Goal: Contribute content: Contribute content

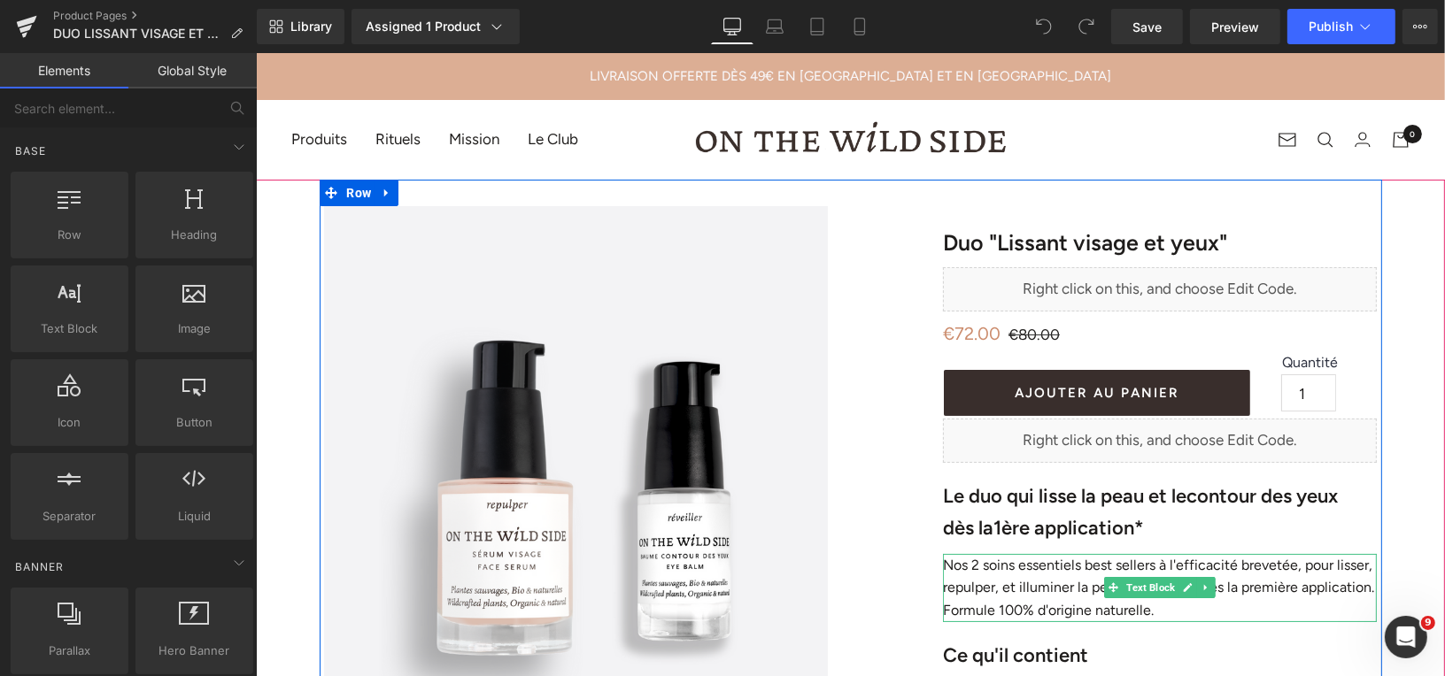
click at [1017, 573] on p "Nos 2 soins essentiels best sellers à l'efficacité brevetée, pour lisser, repul…" at bounding box center [1159, 587] width 434 height 68
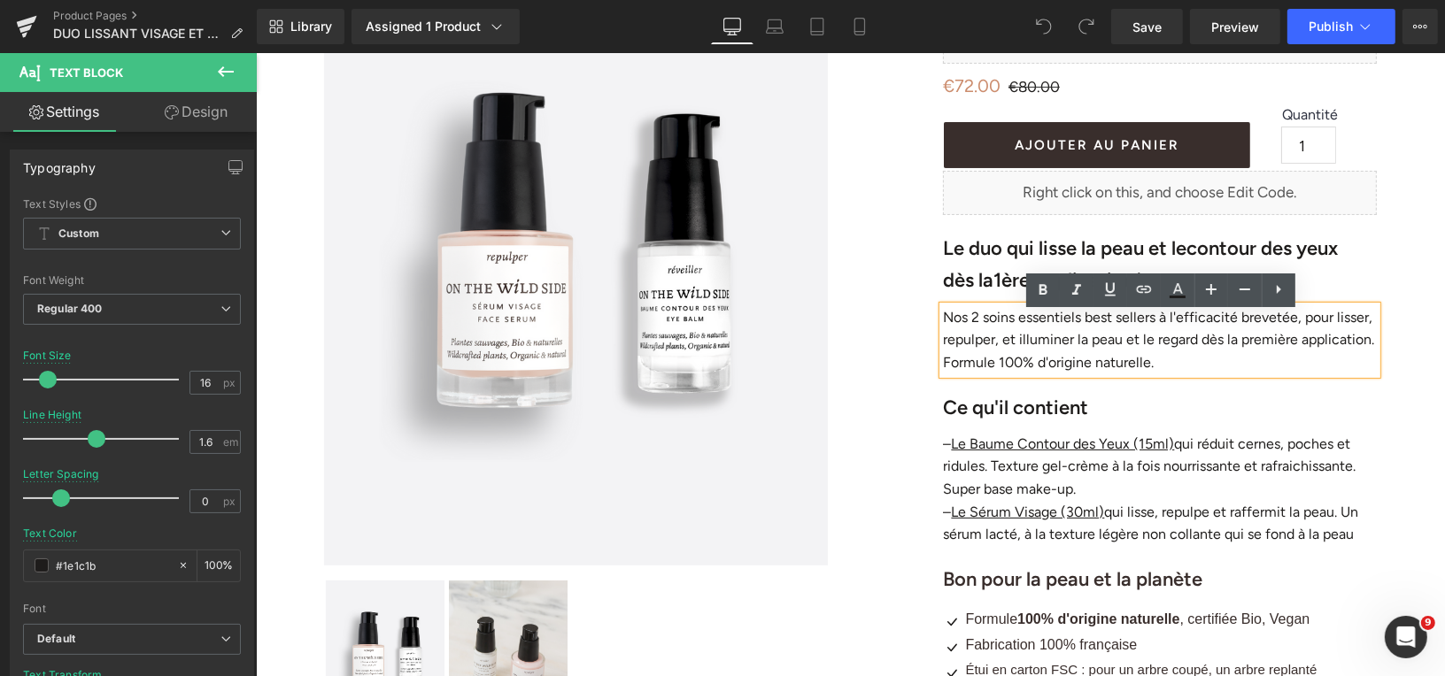
scroll to position [250, 0]
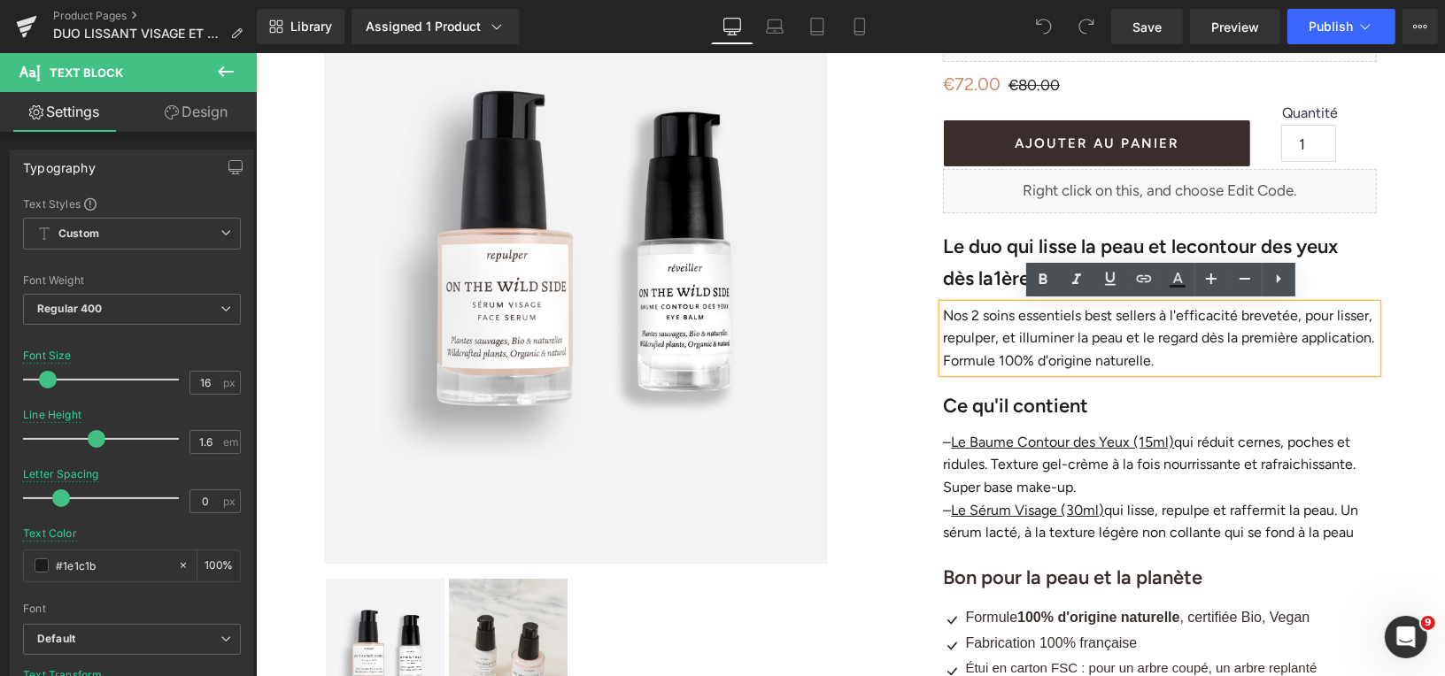
click at [1186, 363] on p "Nos 2 soins essentiels best sellers à l'efficacité brevetée, pour lisser, repul…" at bounding box center [1159, 338] width 434 height 68
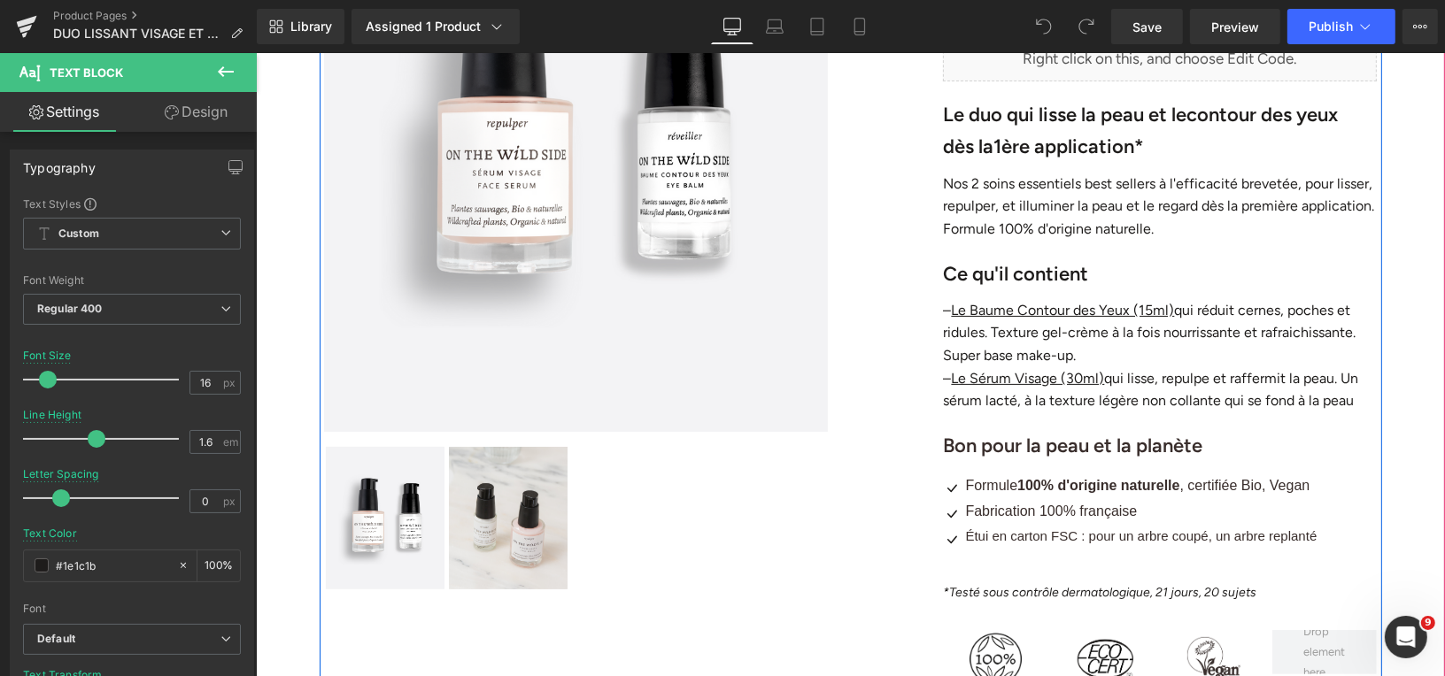
scroll to position [391, 0]
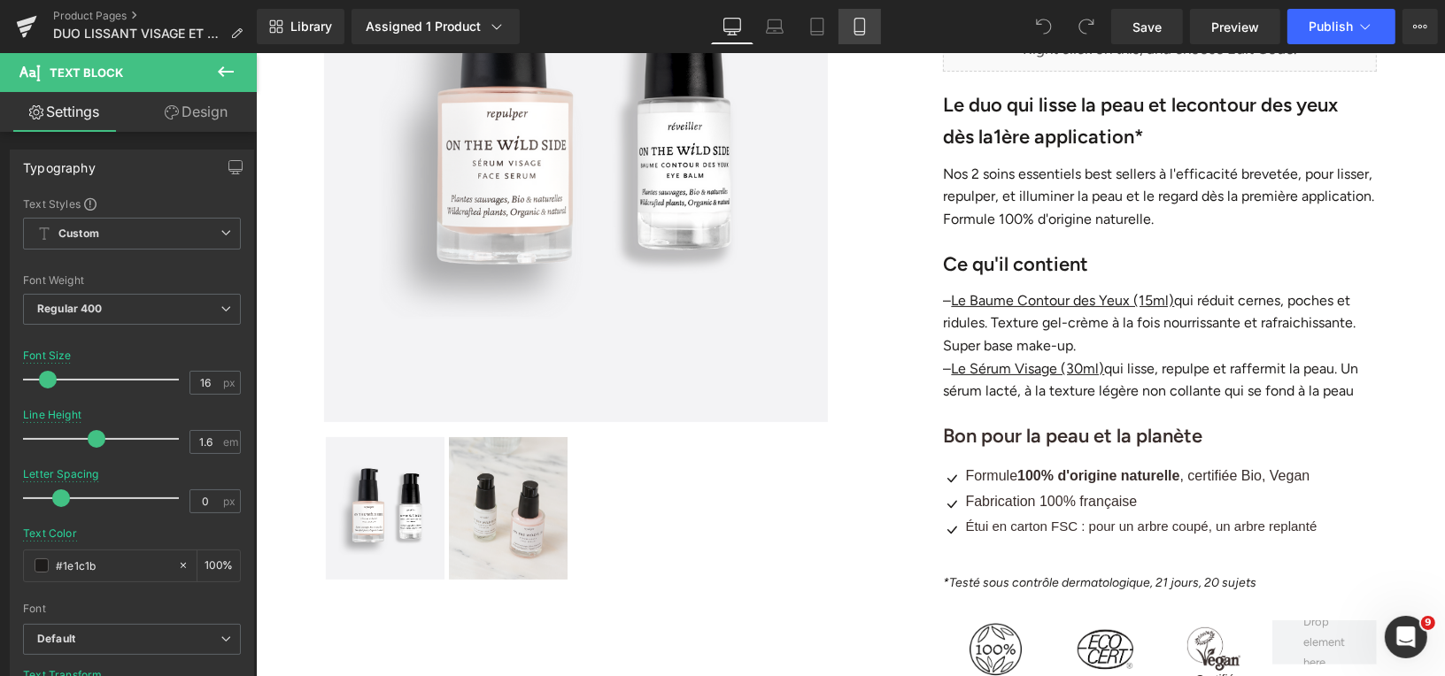
click at [857, 31] on icon at bounding box center [860, 27] width 18 height 18
type input "100"
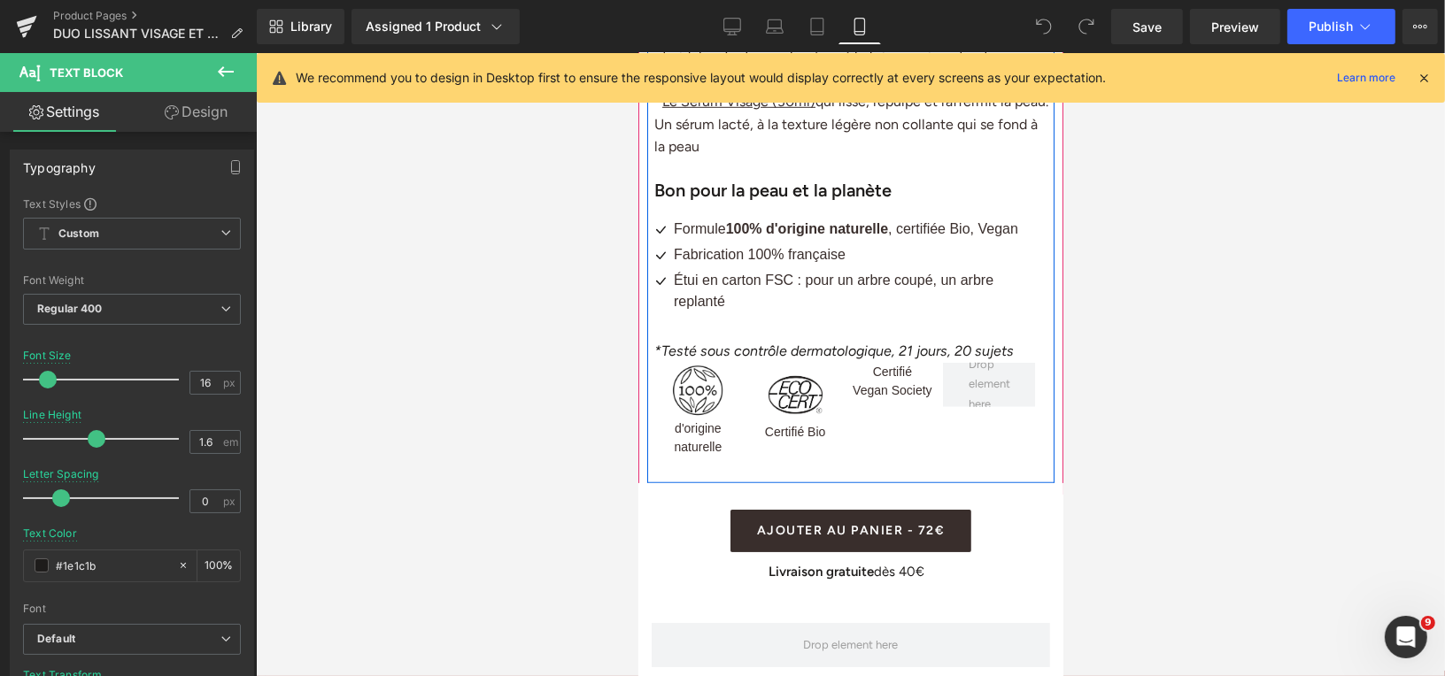
scroll to position [1185, 0]
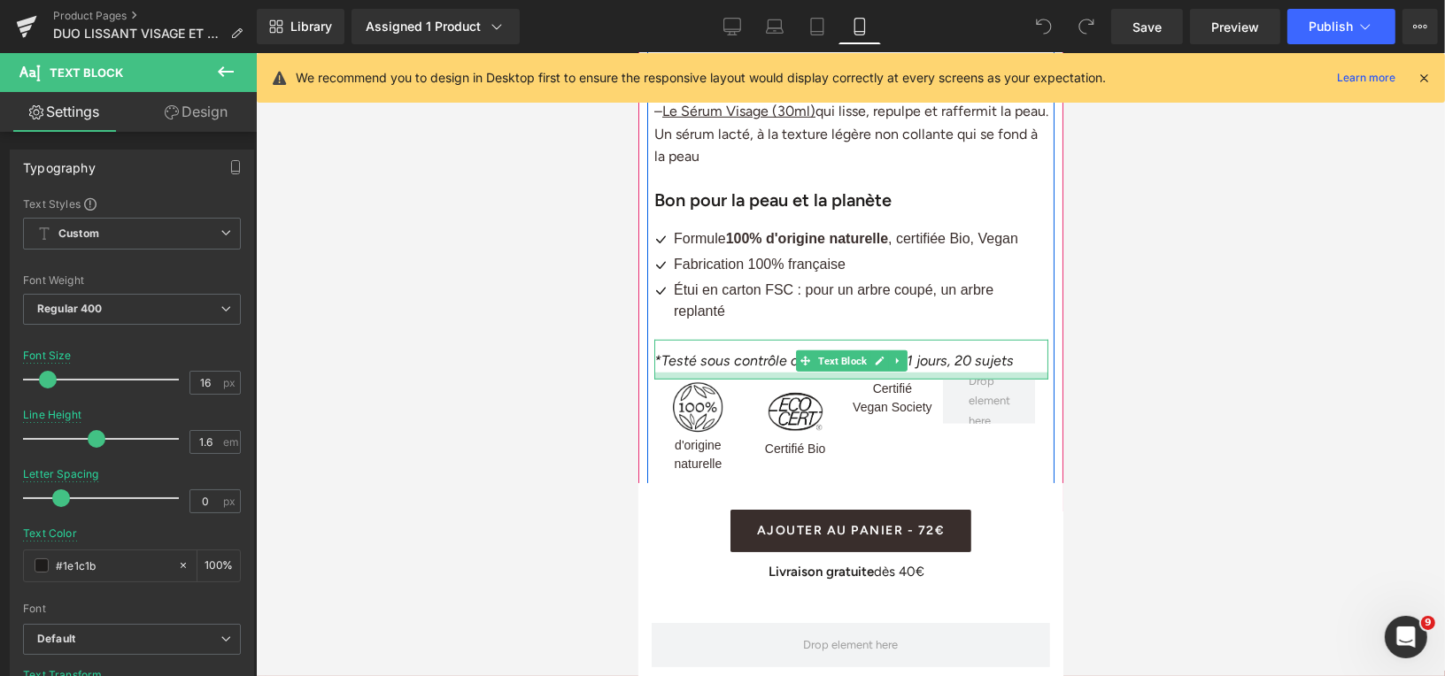
drag, startPoint x: 927, startPoint y: 351, endPoint x: 1733, endPoint y: 114, distance: 840.4
click at [927, 372] on div at bounding box center [850, 375] width 394 height 7
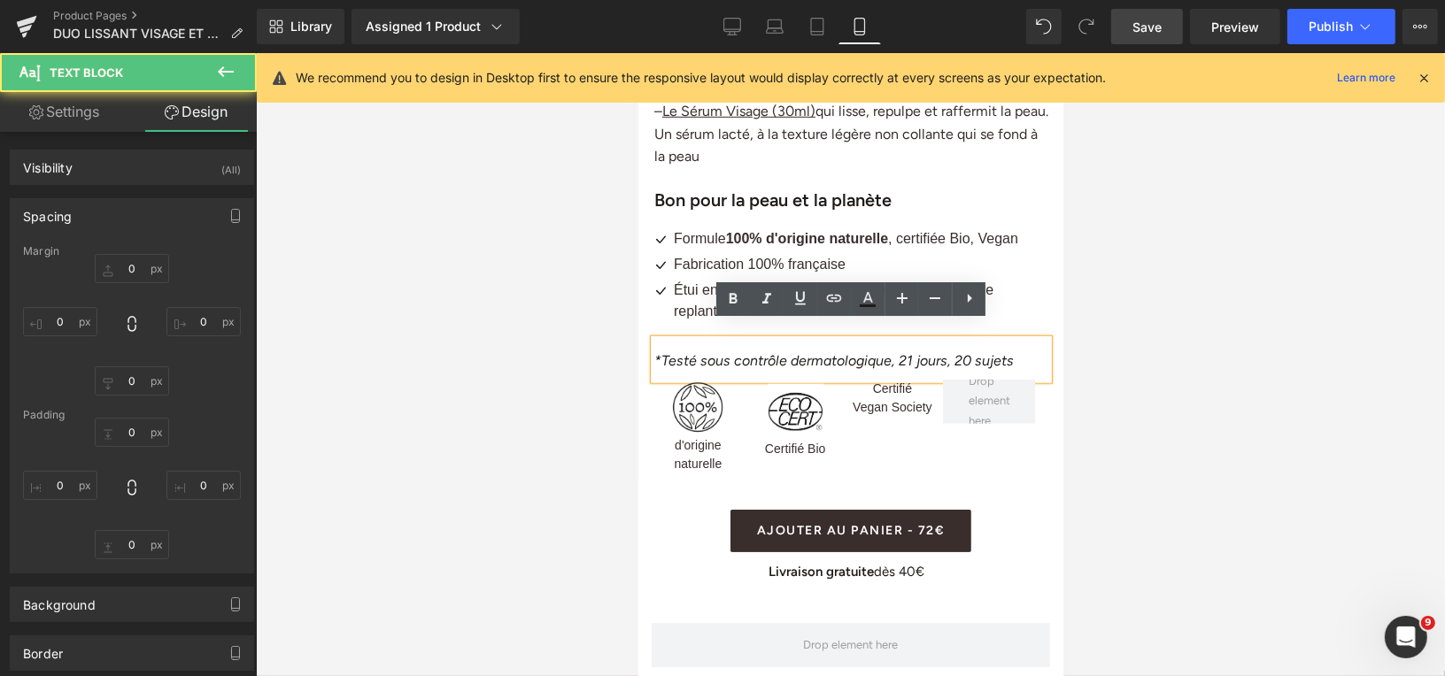
type input "10"
type input "0"
type input "3"
type input "11"
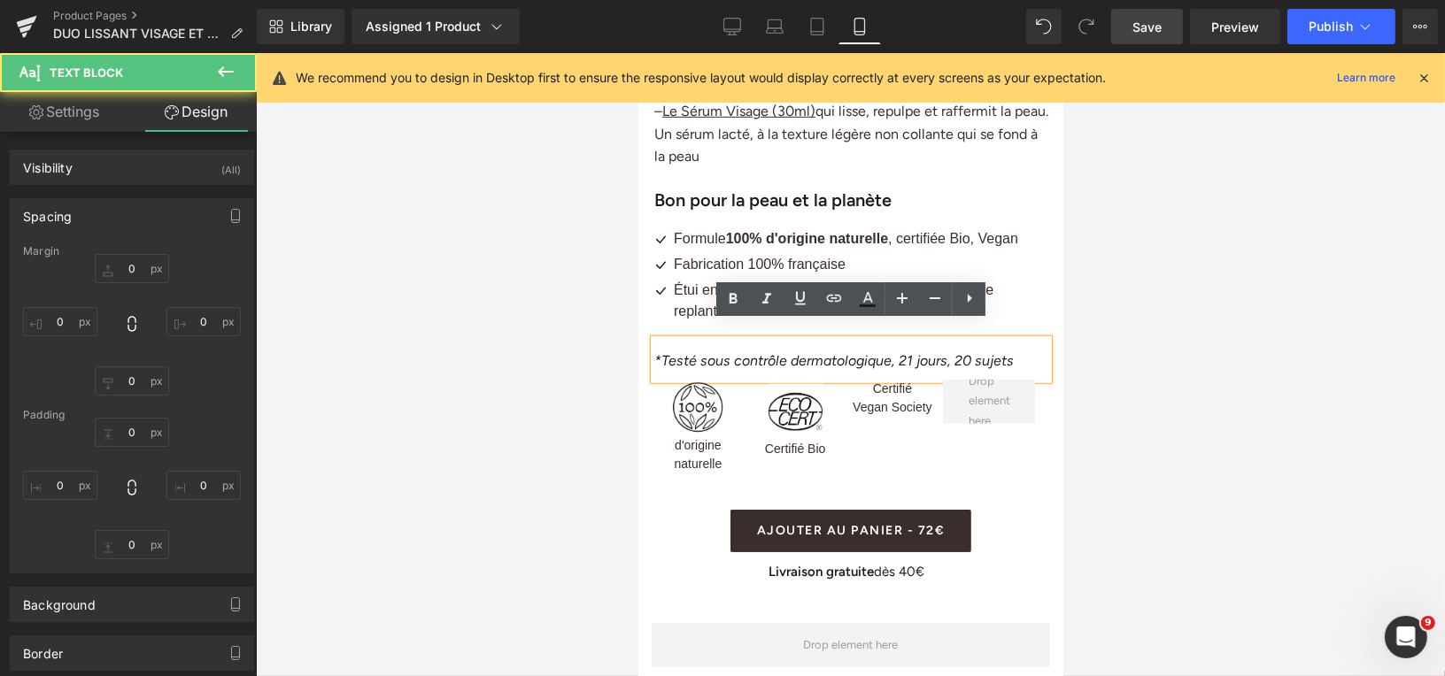
type input "0"
type input "8"
type input "0"
click at [1153, 20] on span "Save" at bounding box center [1146, 27] width 29 height 19
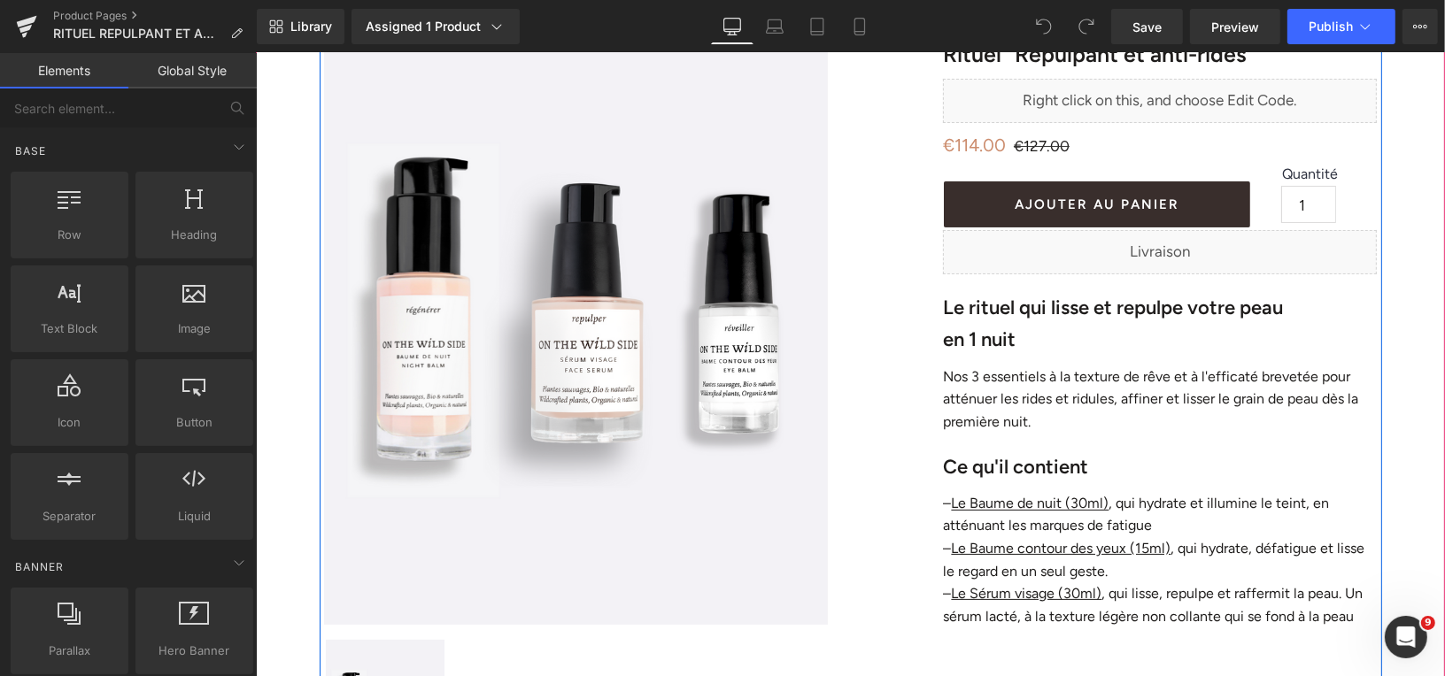
scroll to position [297, 0]
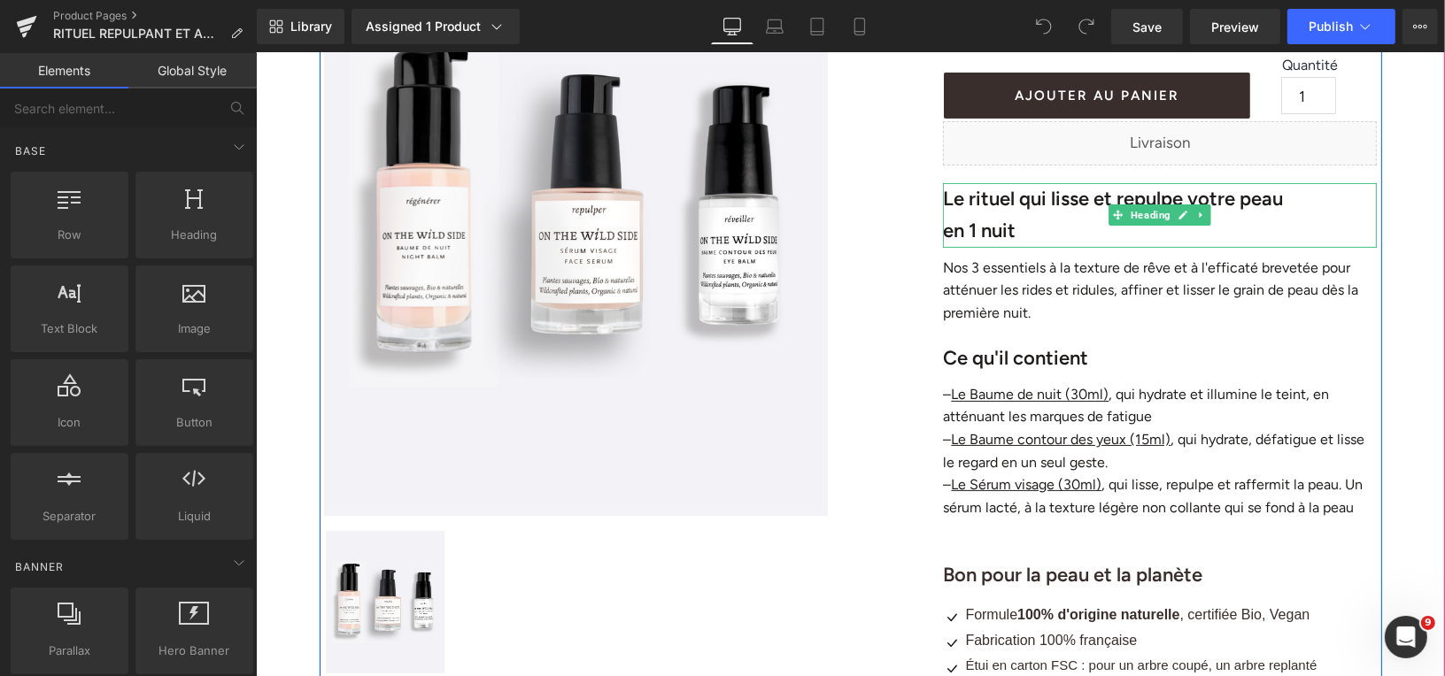
click at [1015, 233] on strong "en 1 nuit" at bounding box center [978, 230] width 73 height 24
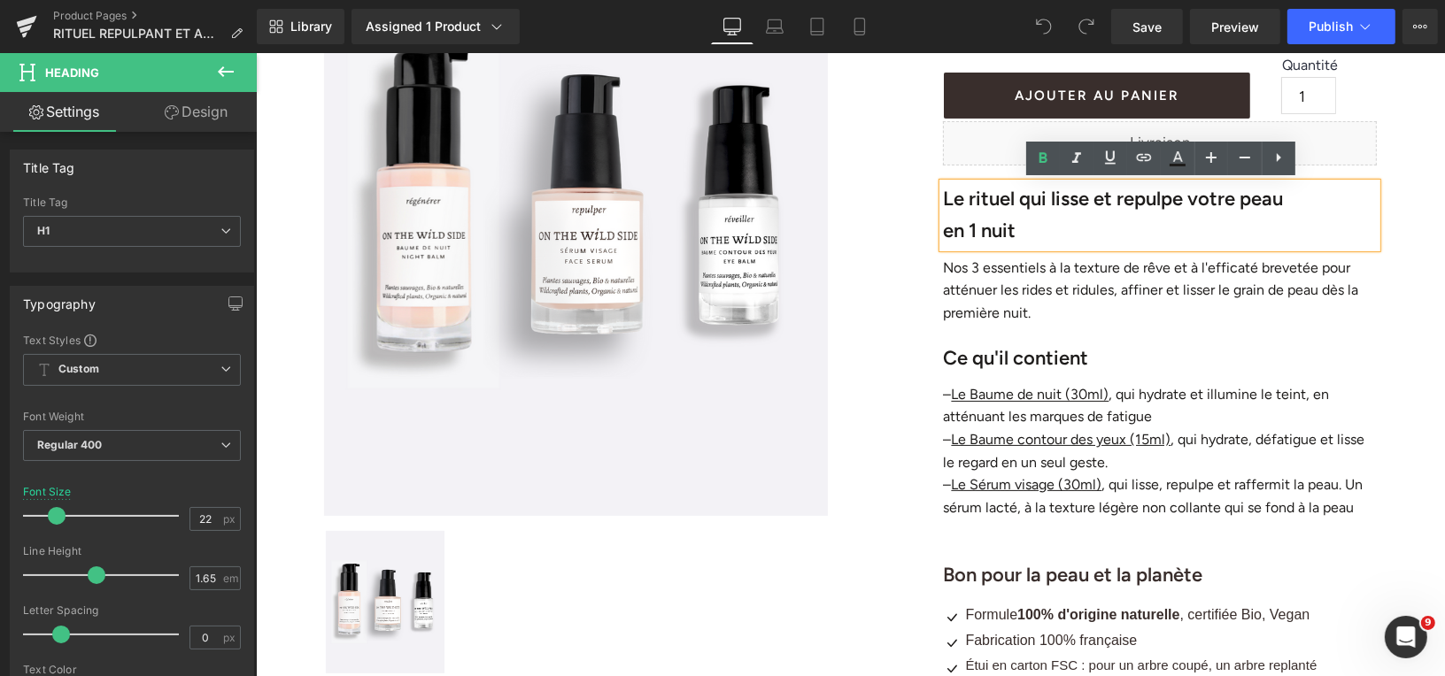
click at [1015, 234] on strong "en 1 nuit" at bounding box center [978, 230] width 73 height 24
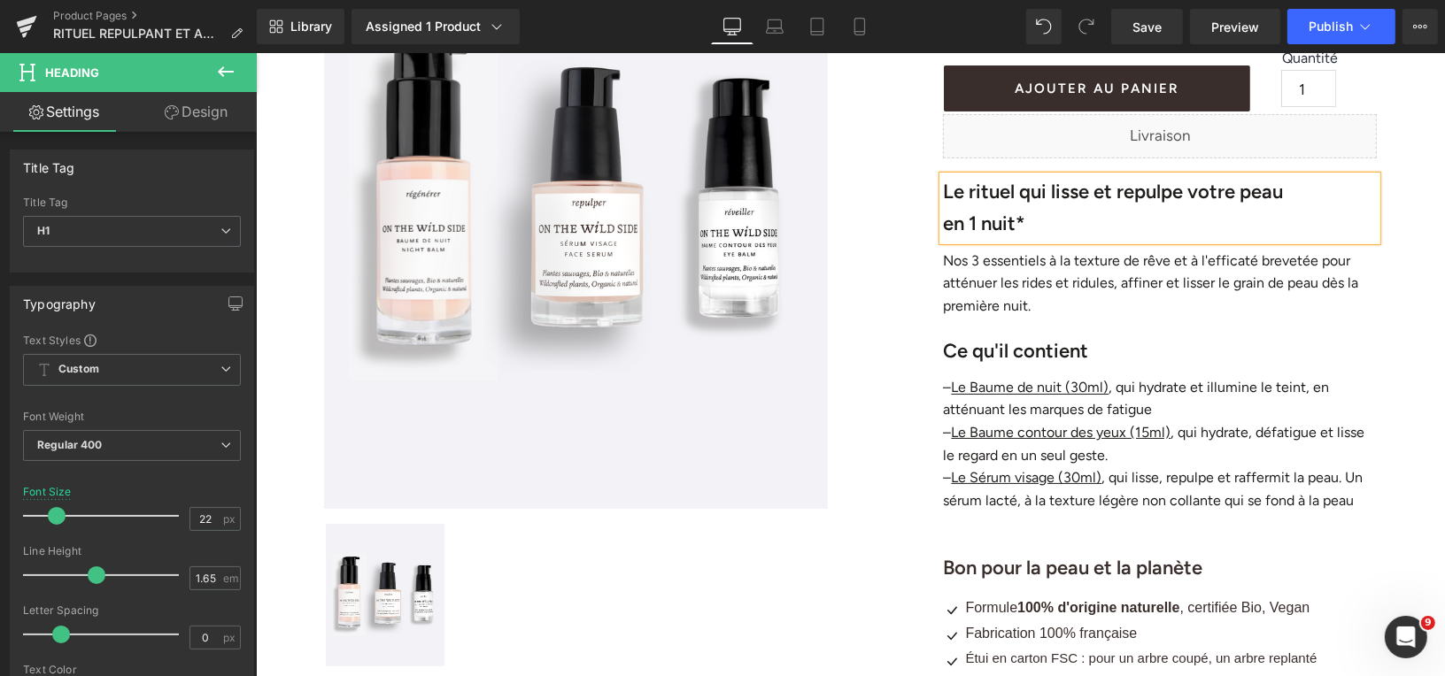
scroll to position [305, 0]
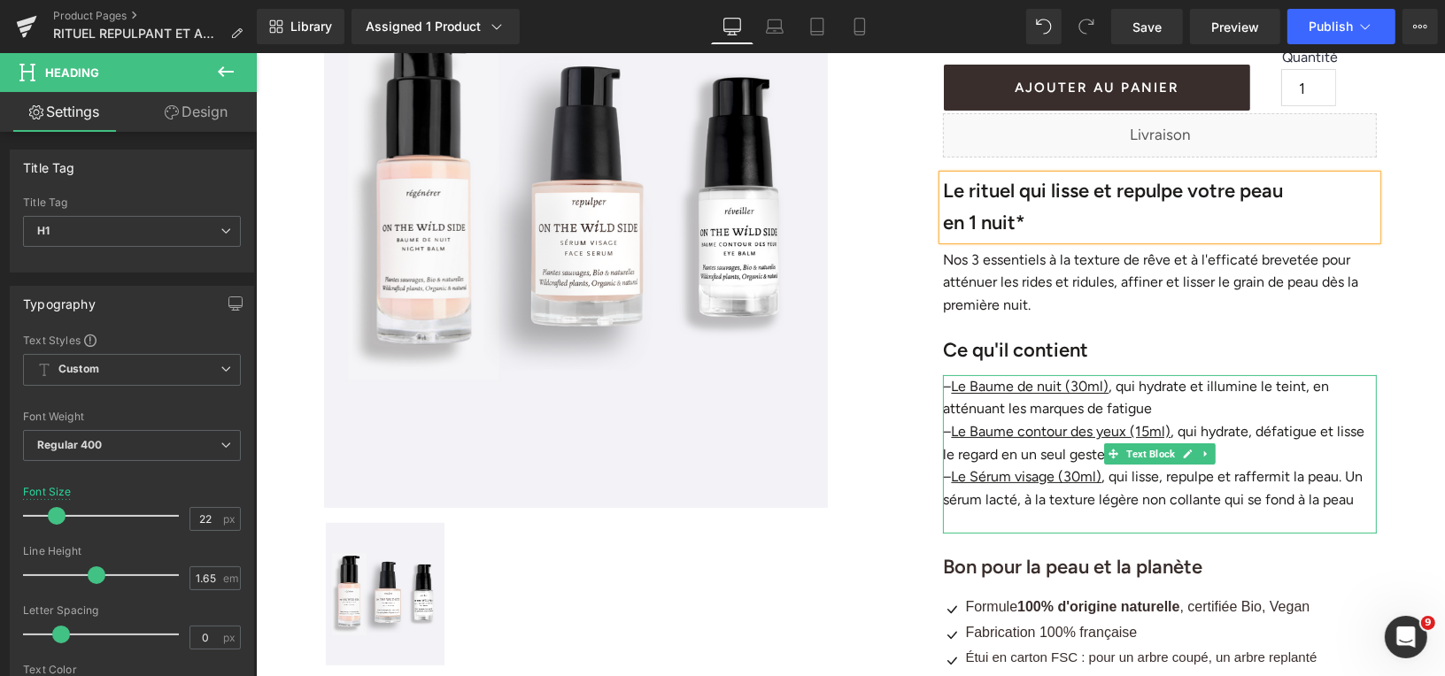
click at [1121, 518] on p at bounding box center [1159, 521] width 434 height 23
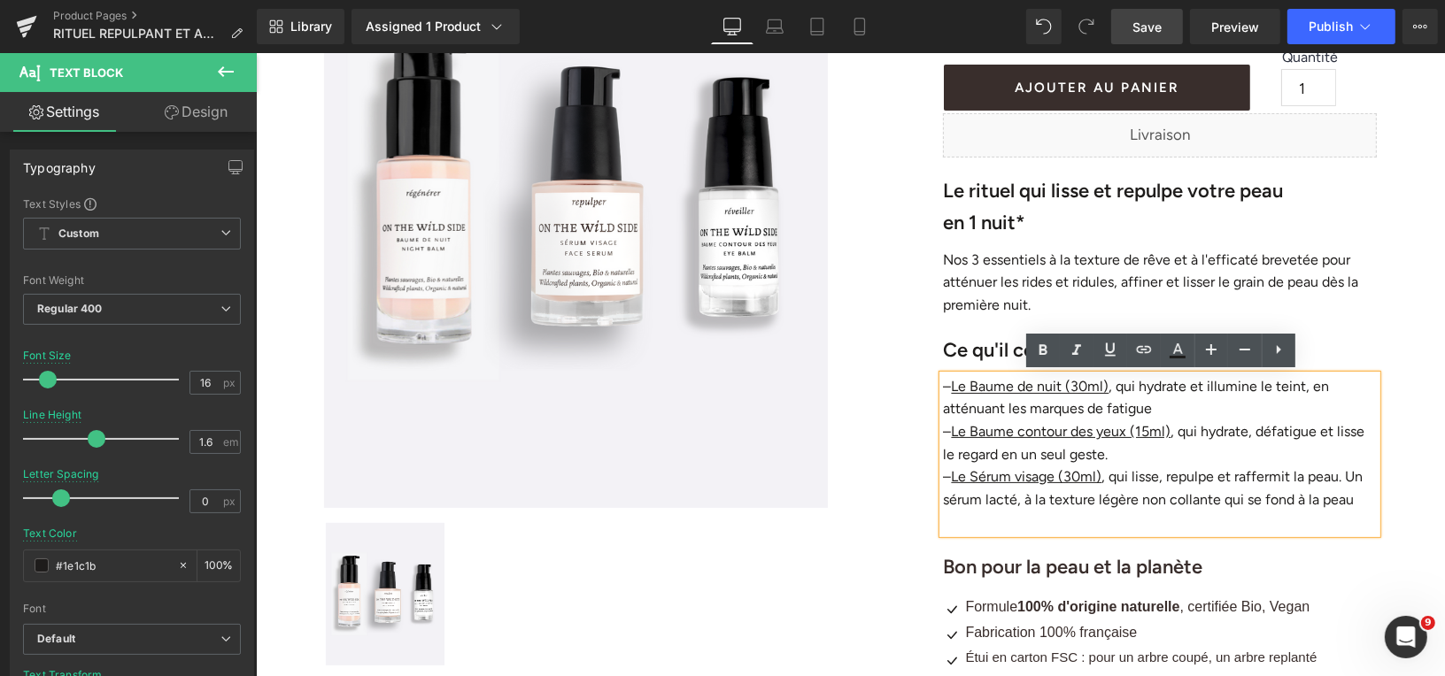
click at [1142, 31] on span "Save" at bounding box center [1146, 27] width 29 height 19
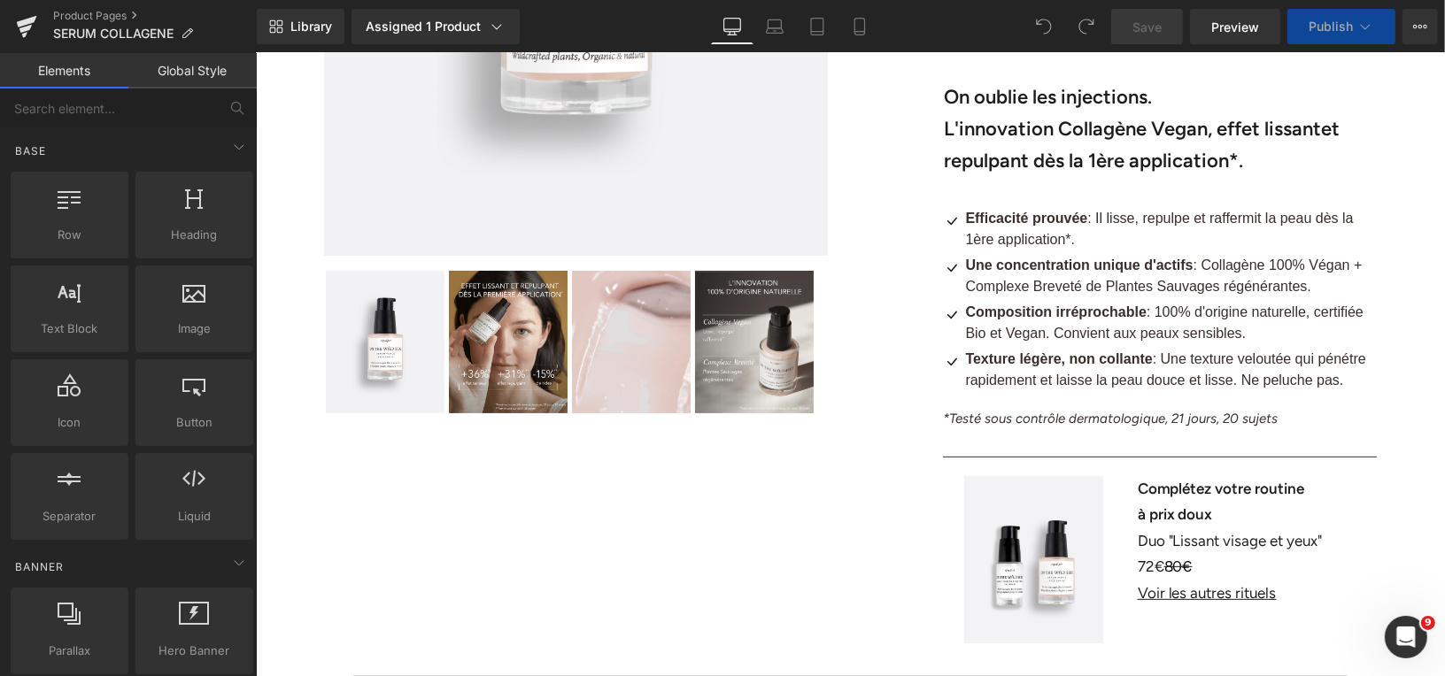
scroll to position [565, 0]
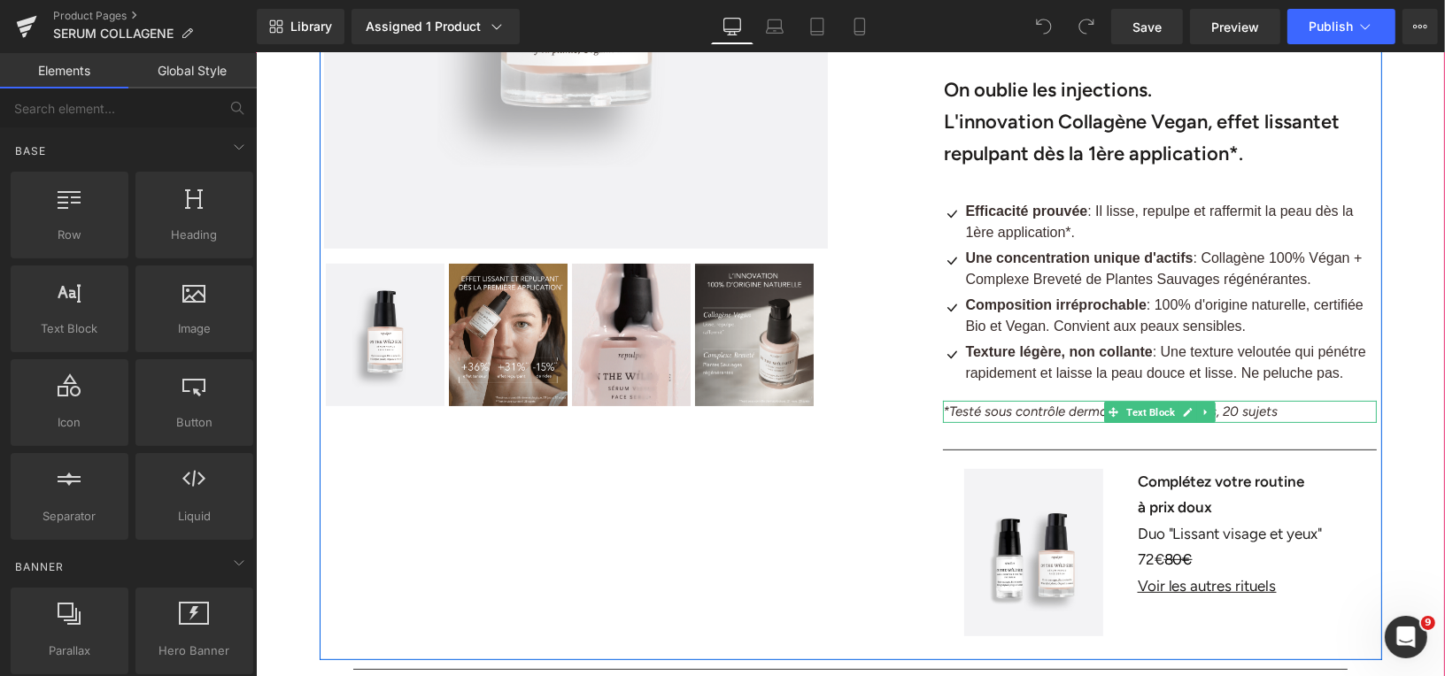
click at [1077, 411] on icon "*Testé sous contrôle dermatologique, 21 jours, 20 sujets" at bounding box center [1109, 411] width 335 height 16
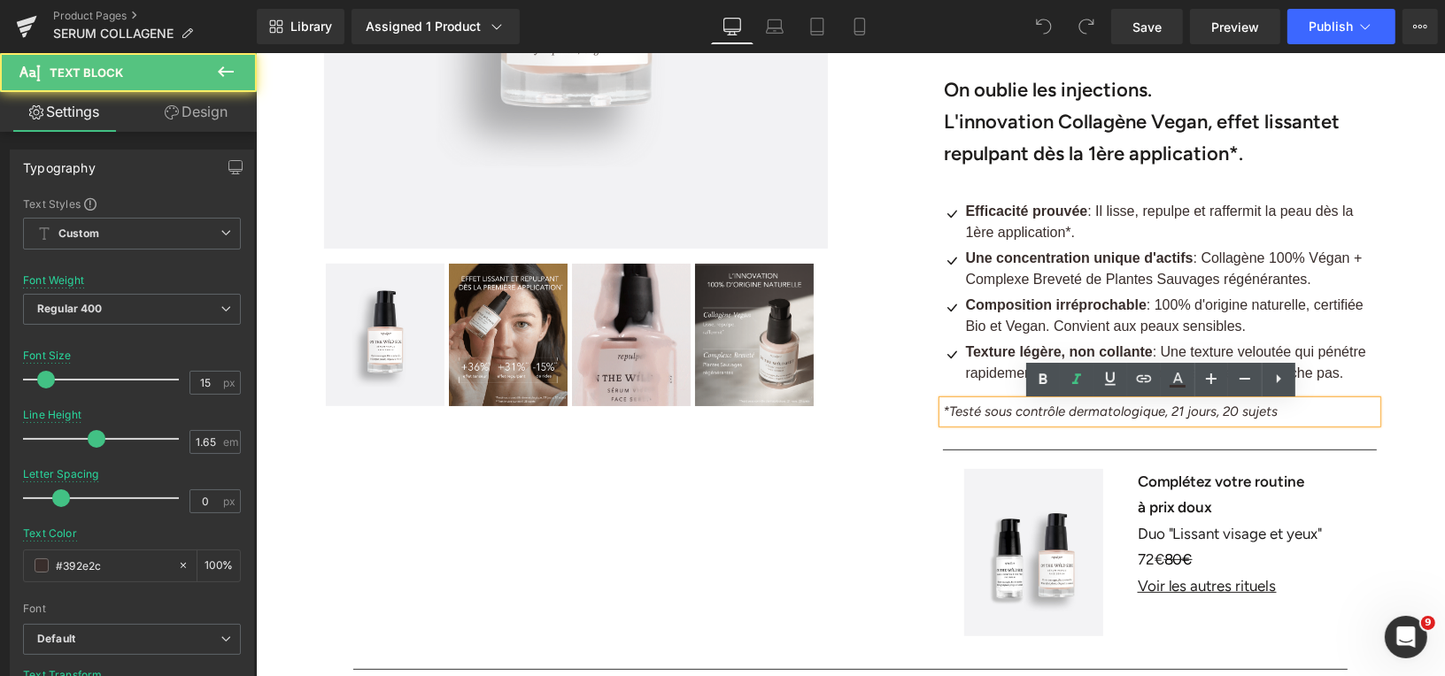
click at [1155, 436] on div "Sérum Collagène Vegan 30ml (P) Title Liquid Liquid €41.00 €0 (P) Price AJOUTER …" at bounding box center [1159, 129] width 443 height 1030
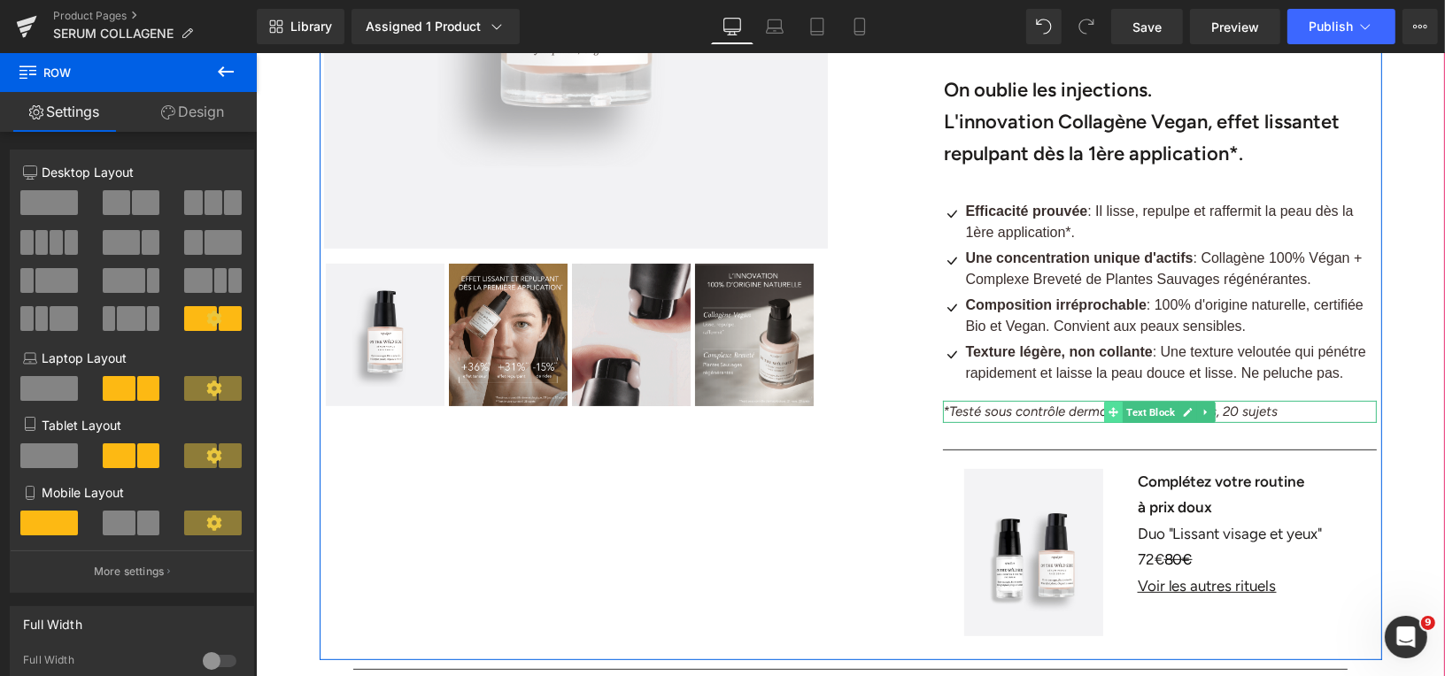
click at [1114, 412] on icon at bounding box center [1113, 411] width 10 height 11
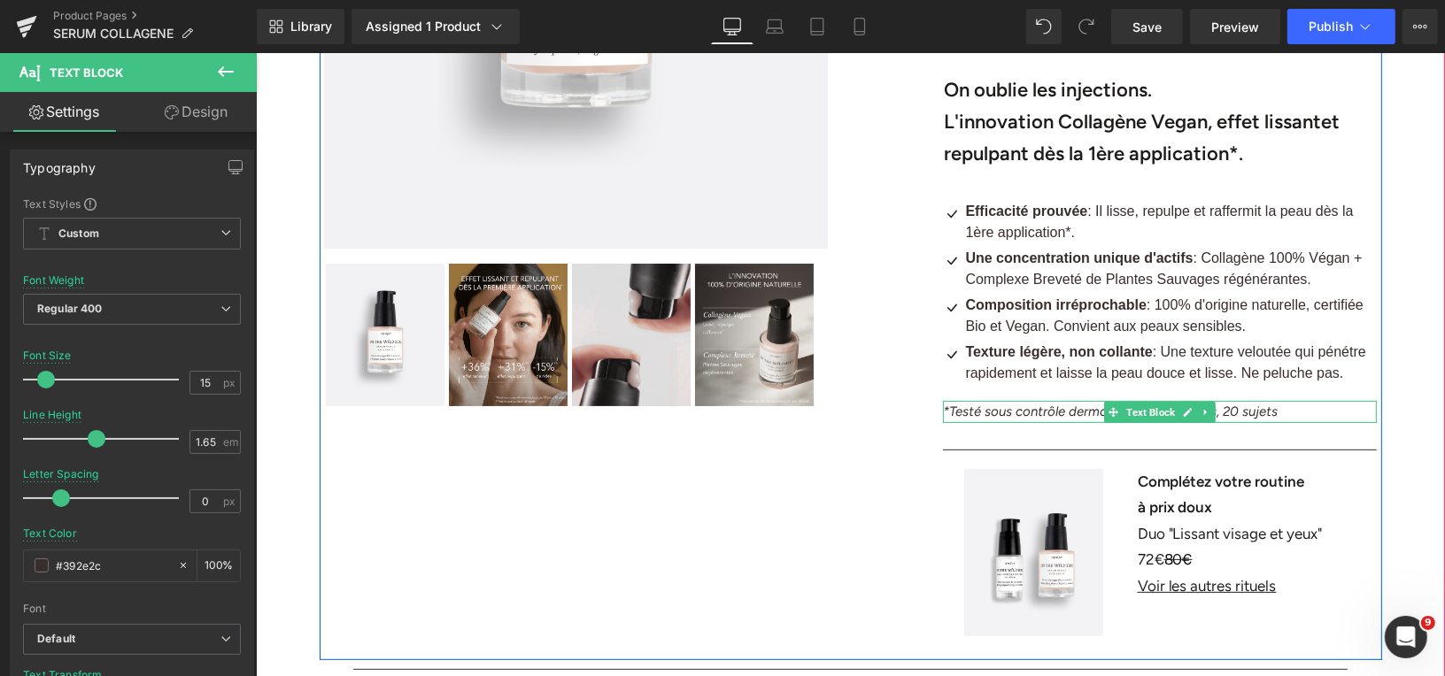
click at [1080, 412] on icon "*Testé sous contrôle dermatologique, 21 jours, 20 sujets" at bounding box center [1109, 411] width 335 height 16
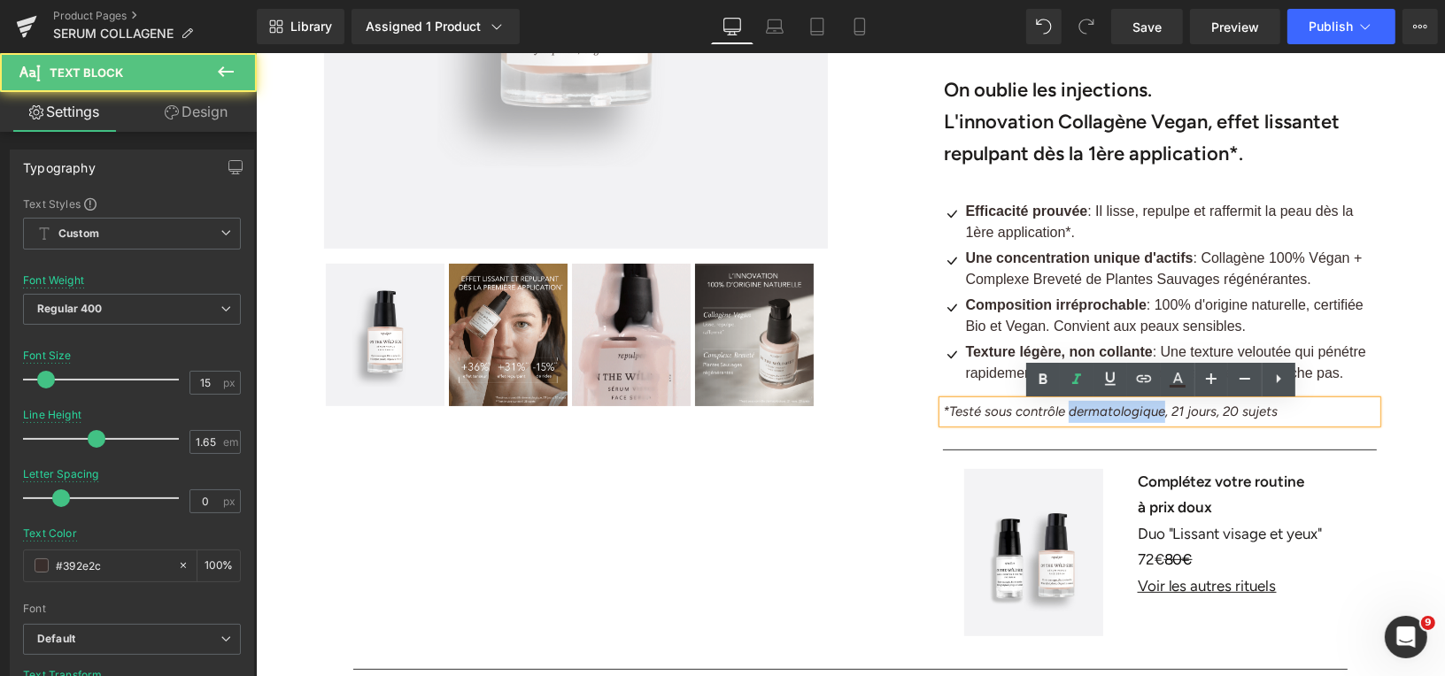
click at [1080, 412] on icon "*Testé sous contrôle dermatologique, 21 jours, 20 sujets" at bounding box center [1109, 411] width 335 height 16
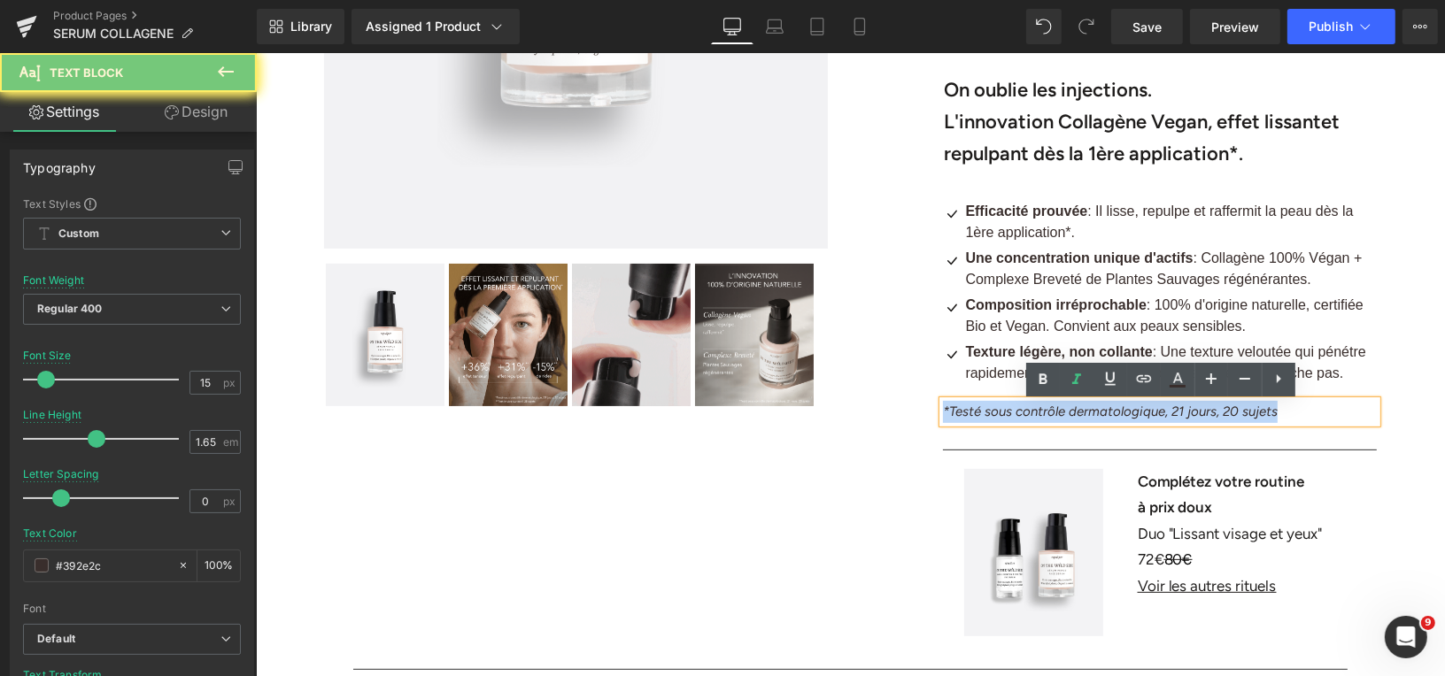
click at [1080, 412] on icon "*Testé sous contrôle dermatologique, 21 jours, 20 sujets" at bounding box center [1109, 411] width 335 height 16
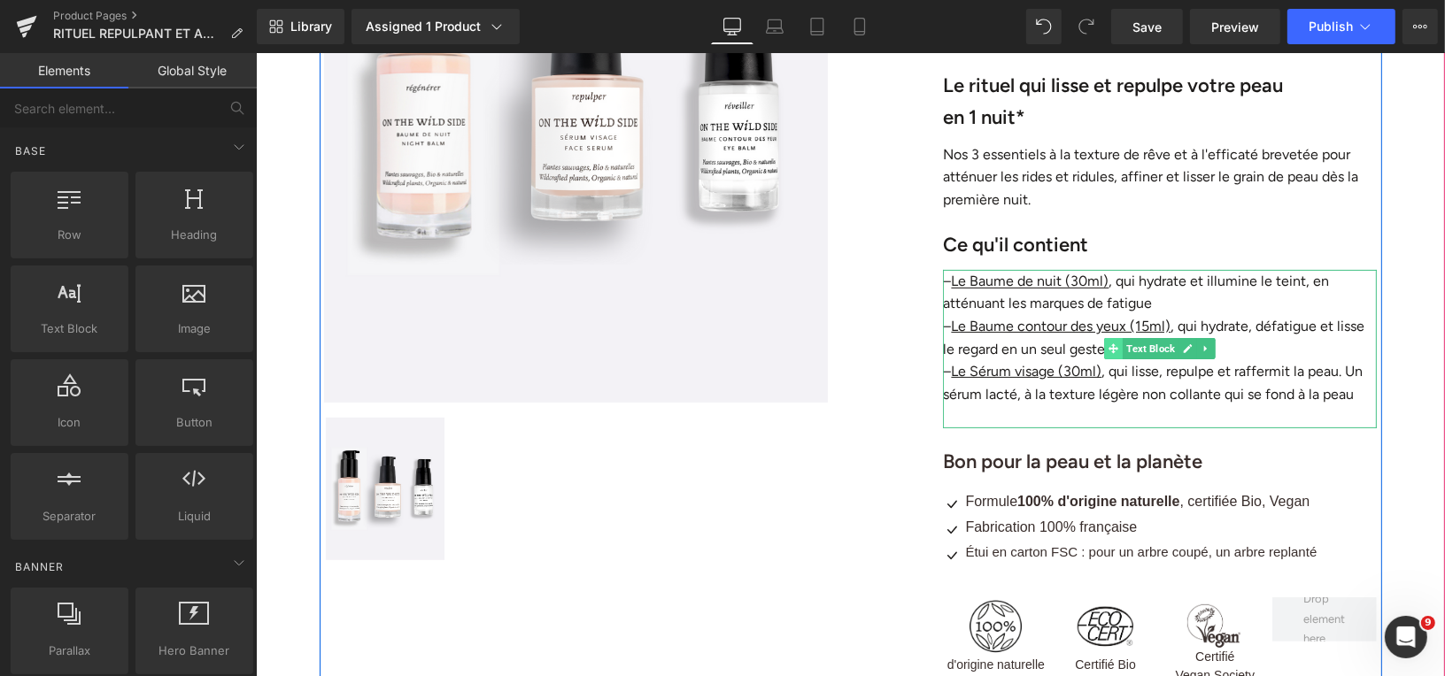
click at [1110, 349] on icon at bounding box center [1113, 348] width 10 height 11
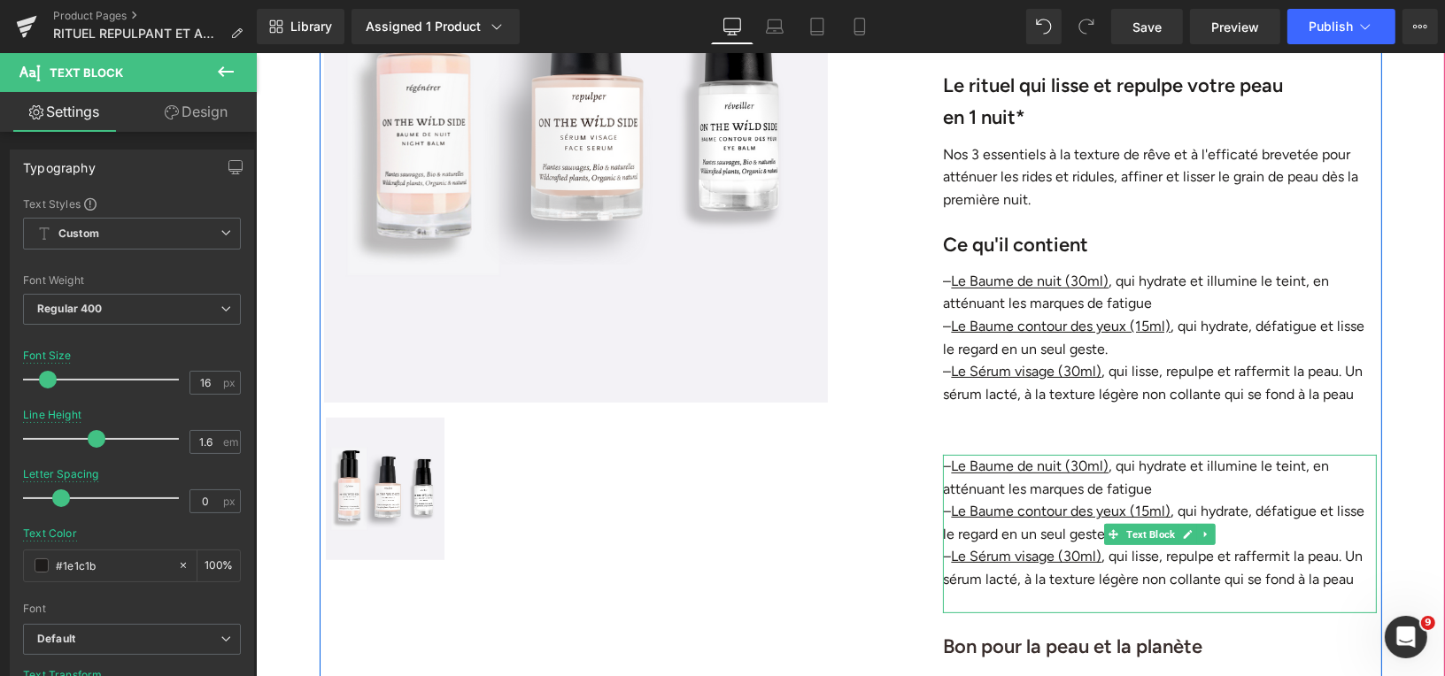
click at [1345, 571] on p "– Le Sérum visage (30ml) , qui lisse, repulpe et raffermit la peau. Un sérum la…" at bounding box center [1159, 566] width 434 height 45
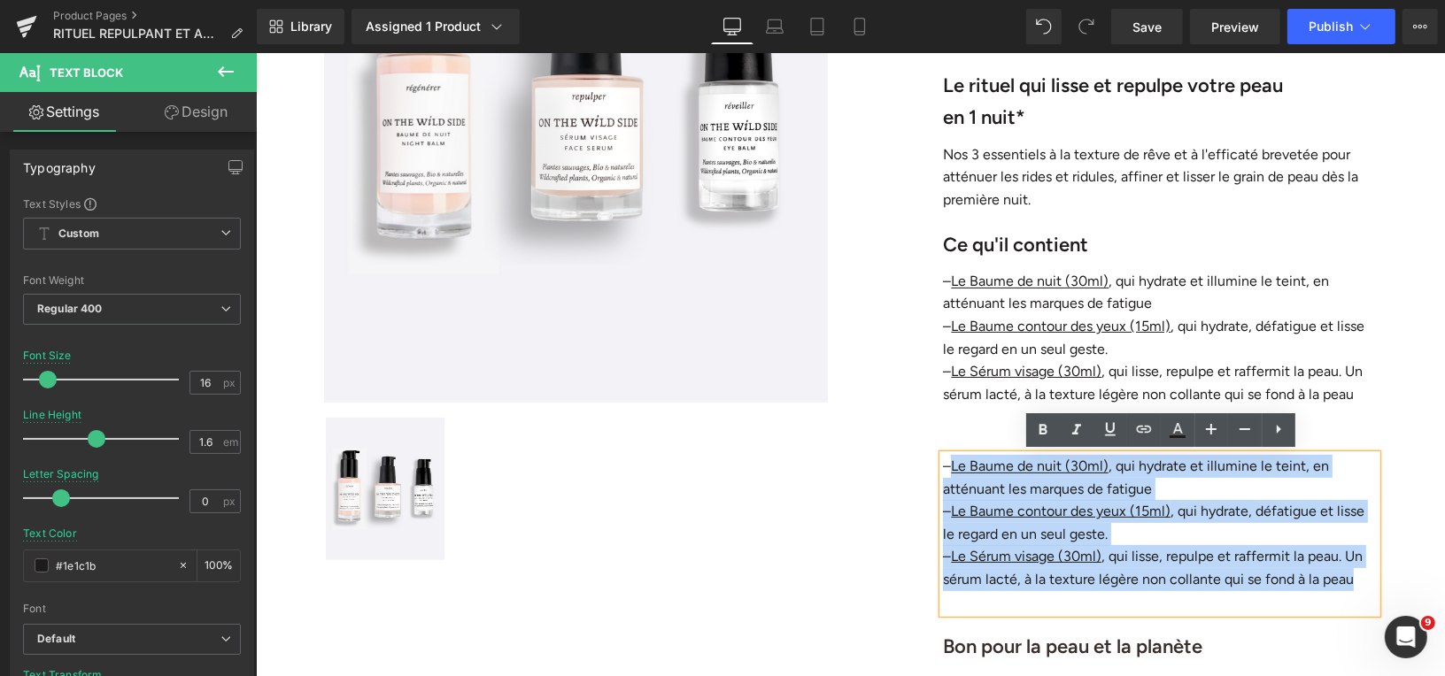
drag, startPoint x: 1354, startPoint y: 573, endPoint x: 947, endPoint y: 456, distance: 422.8
click at [947, 456] on div "– Le Baume de nuit (30ml) , qui hydrate et illumine le teint, en atténuant les …" at bounding box center [1159, 533] width 434 height 158
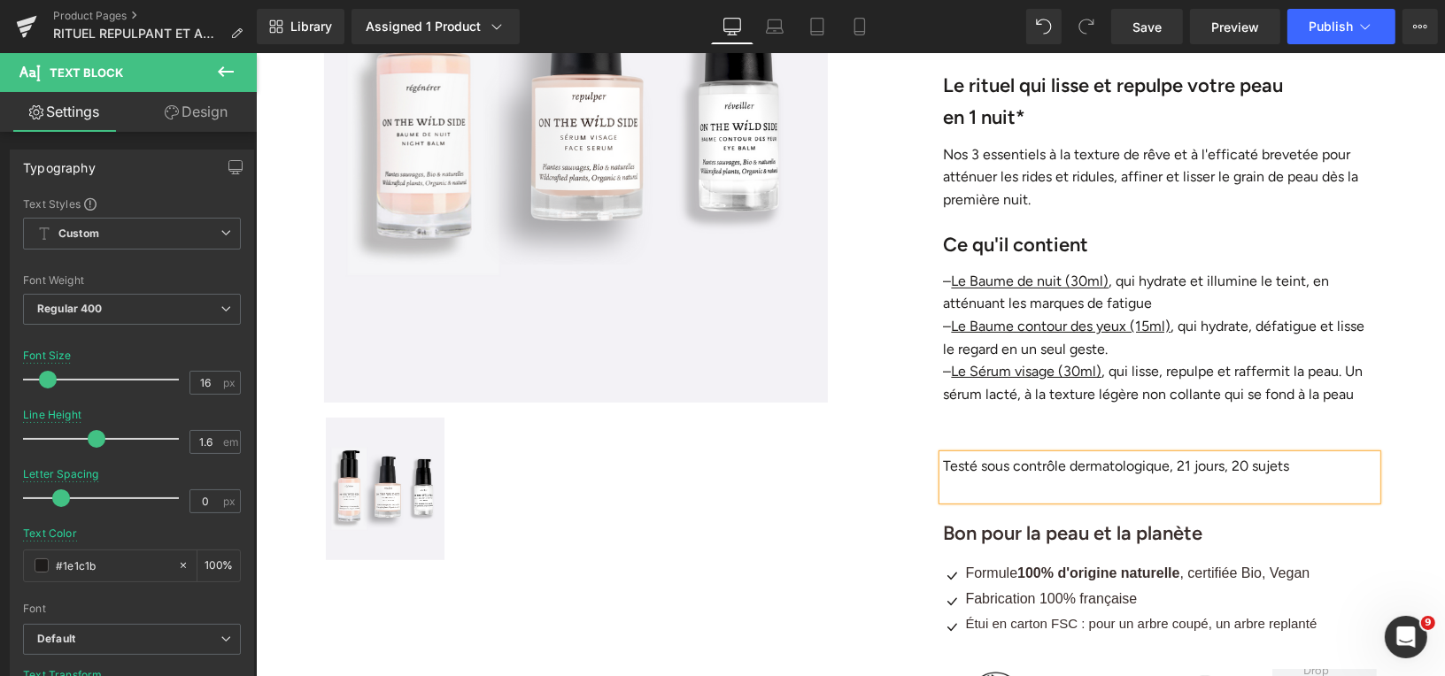
click at [944, 466] on p "Testé sous contrôle dermatologique, 21 jours, 20 sujets" at bounding box center [1159, 465] width 434 height 23
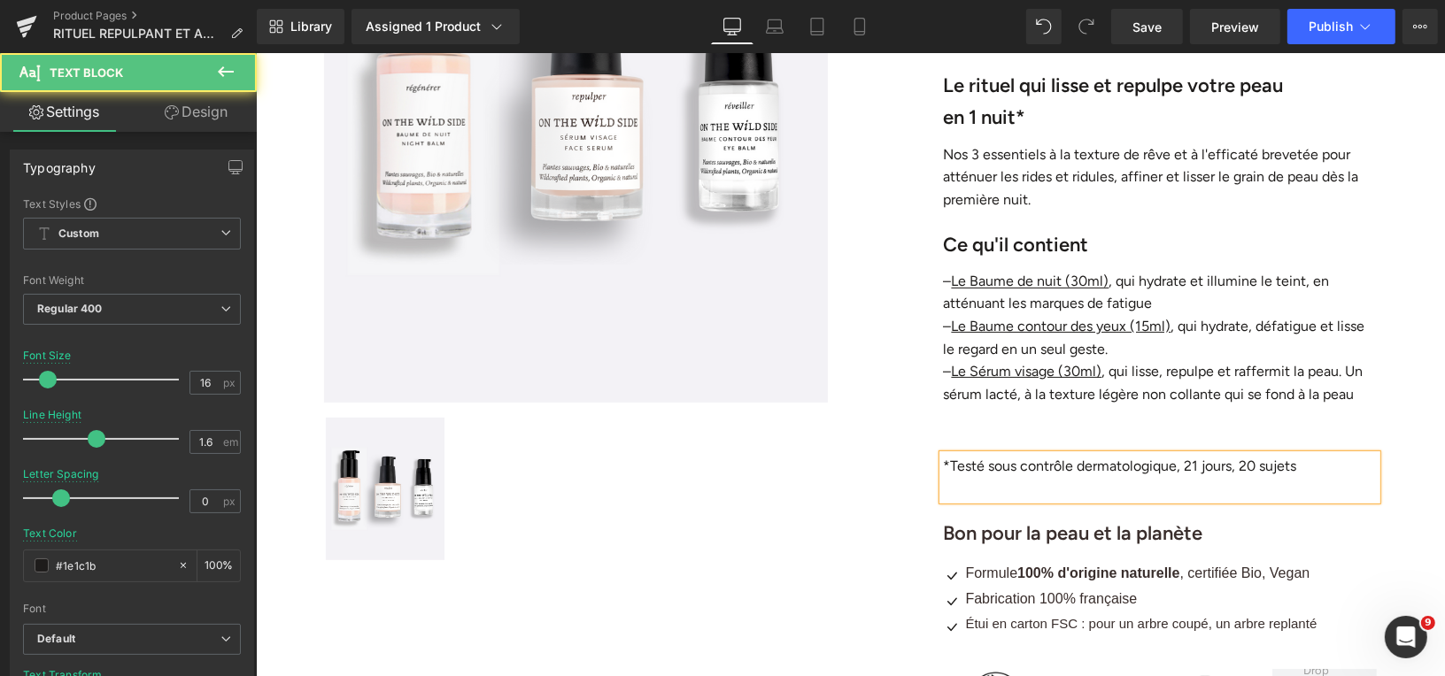
click at [1028, 490] on p at bounding box center [1159, 488] width 434 height 23
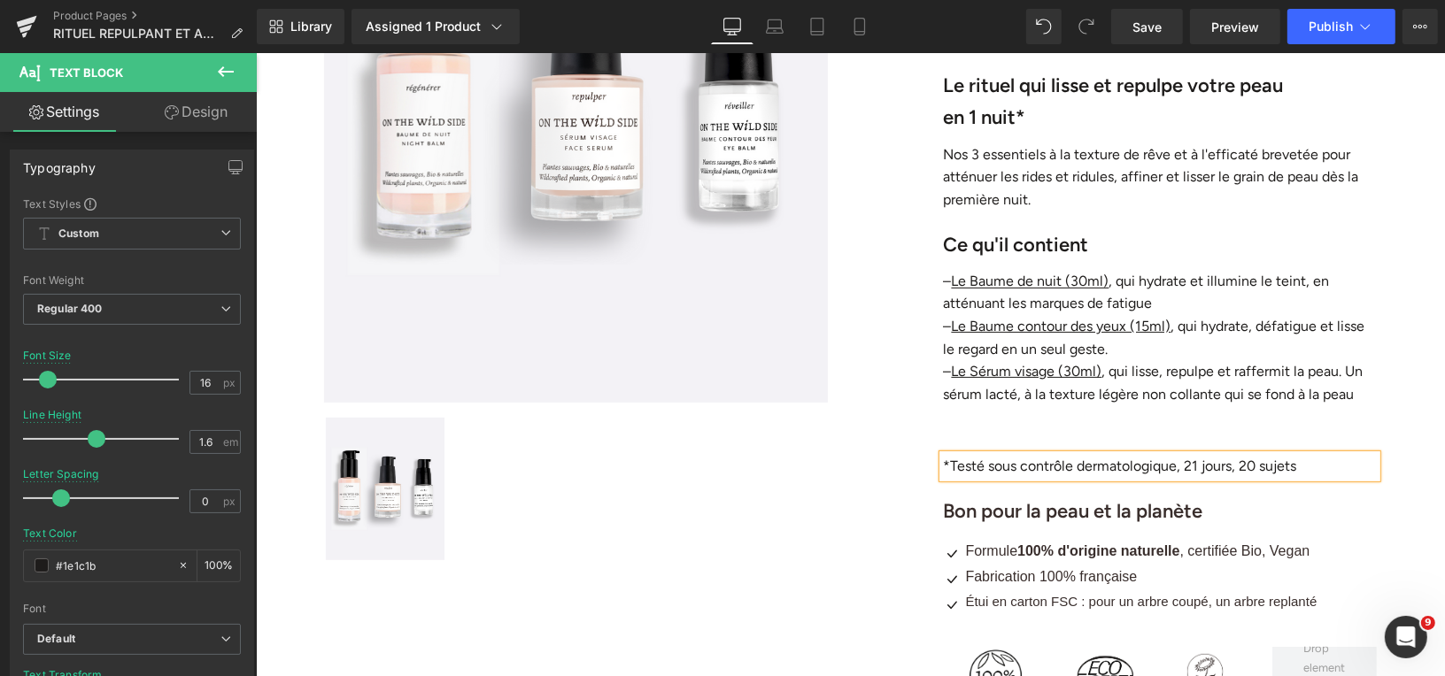
click at [912, 453] on div at bounding box center [628, 488] width 611 height 146
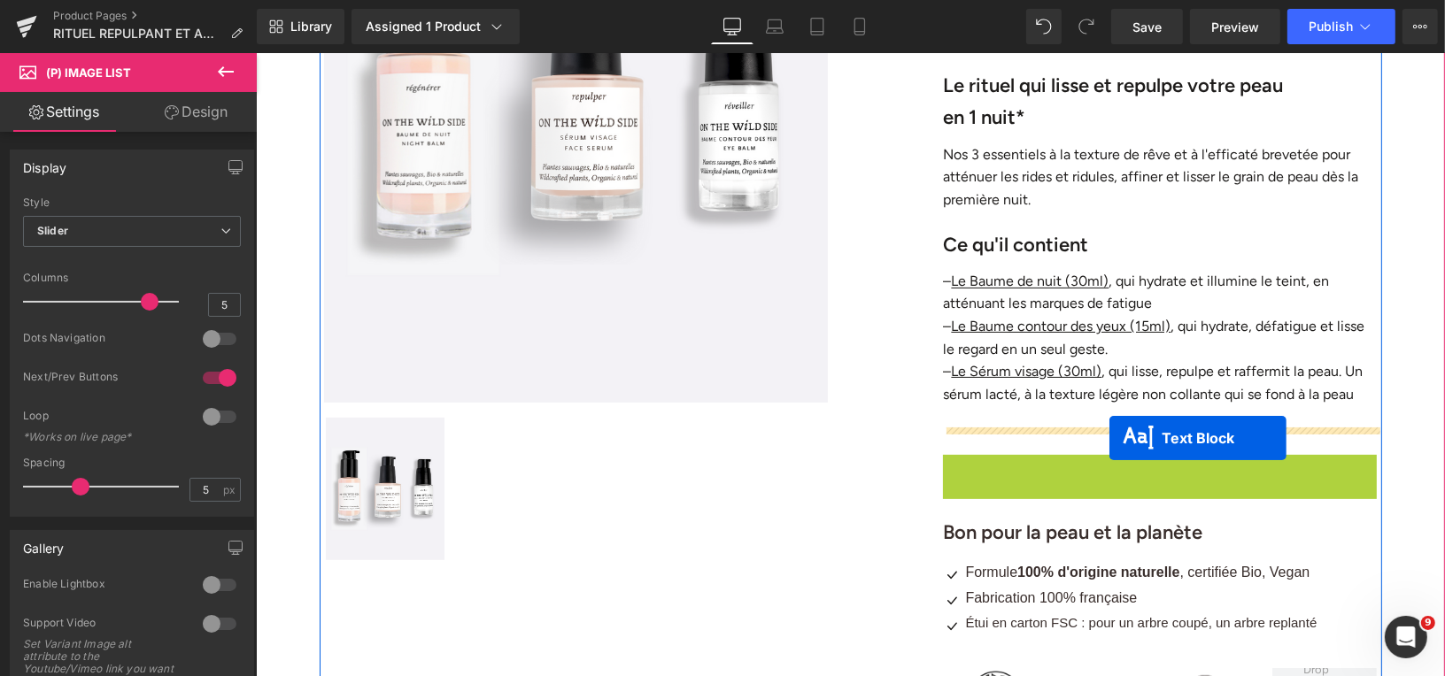
drag, startPoint x: 1114, startPoint y: 466, endPoint x: 1108, endPoint y: 436, distance: 30.6
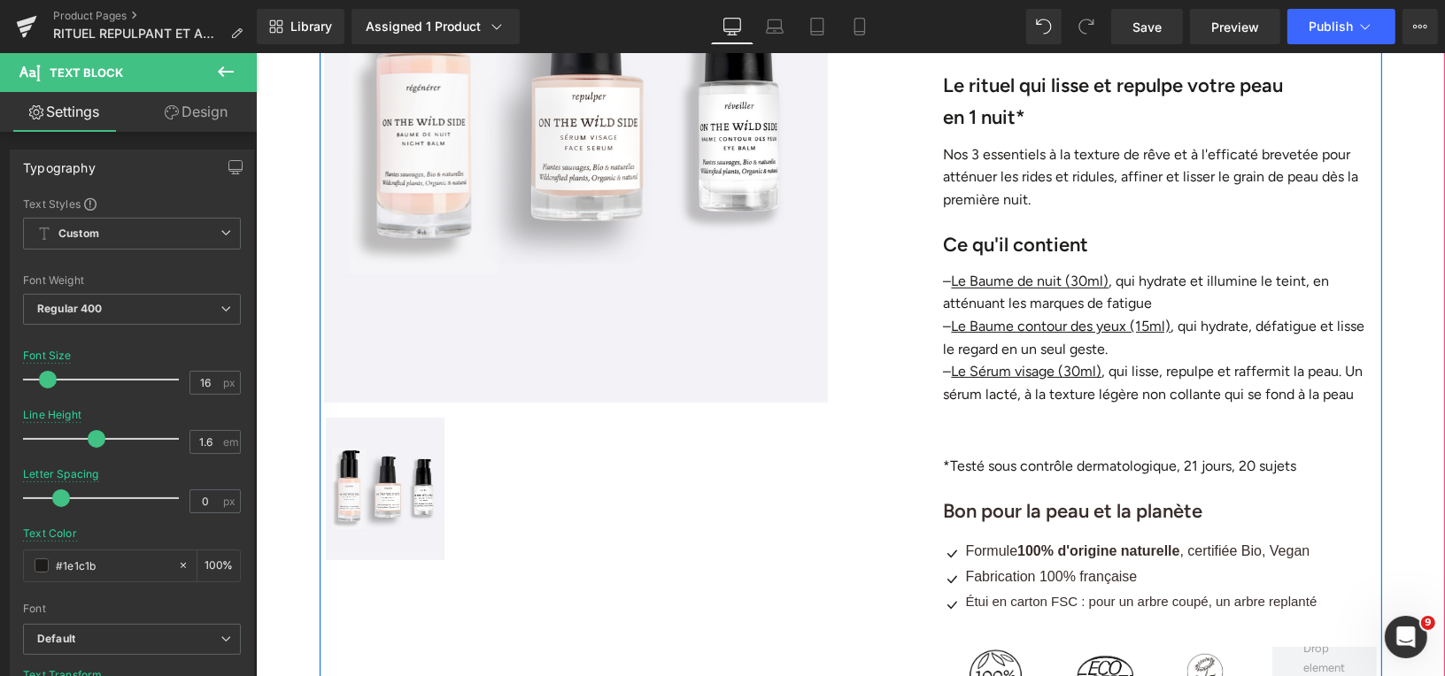
click at [1129, 432] on div "Rituel "Repulpant et anti-rides" (P) Title Liquid Liquid €114.00 €127.00 (P) Pr…" at bounding box center [1159, 250] width 443 height 965
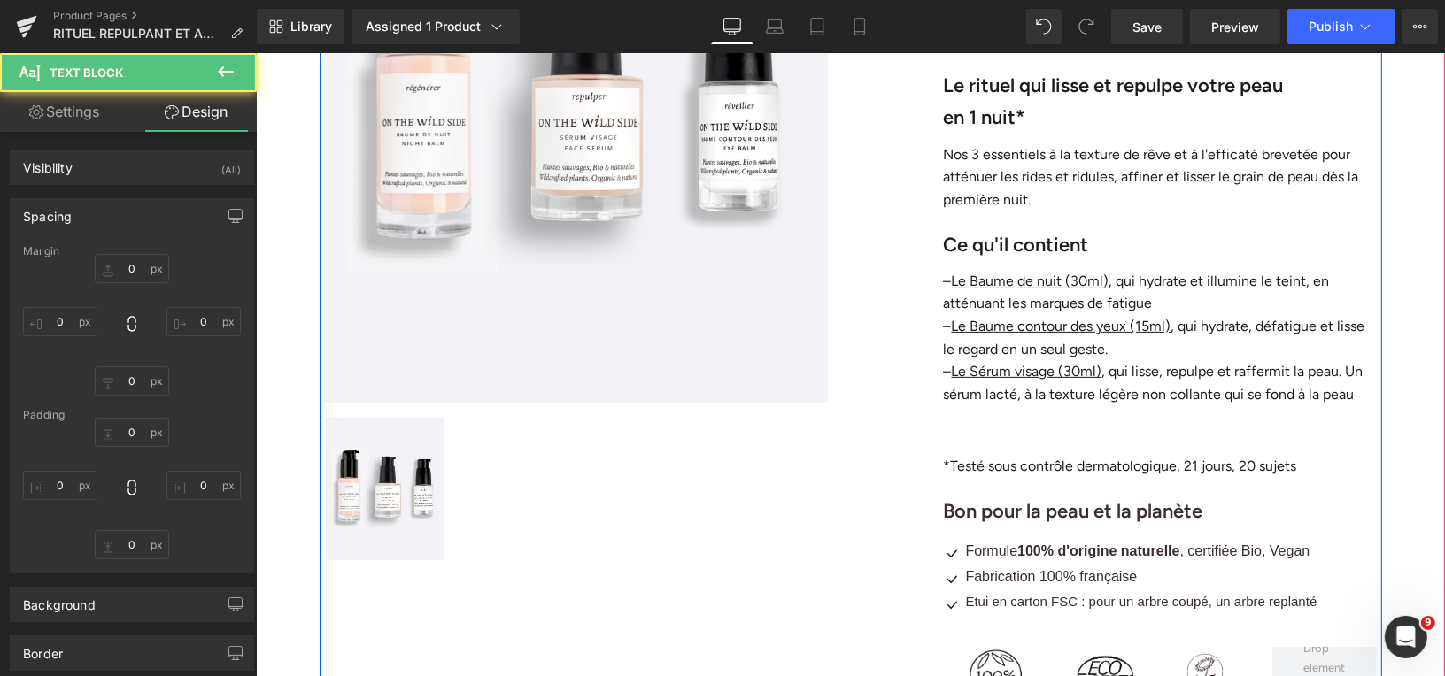
type input "30"
type input "0"
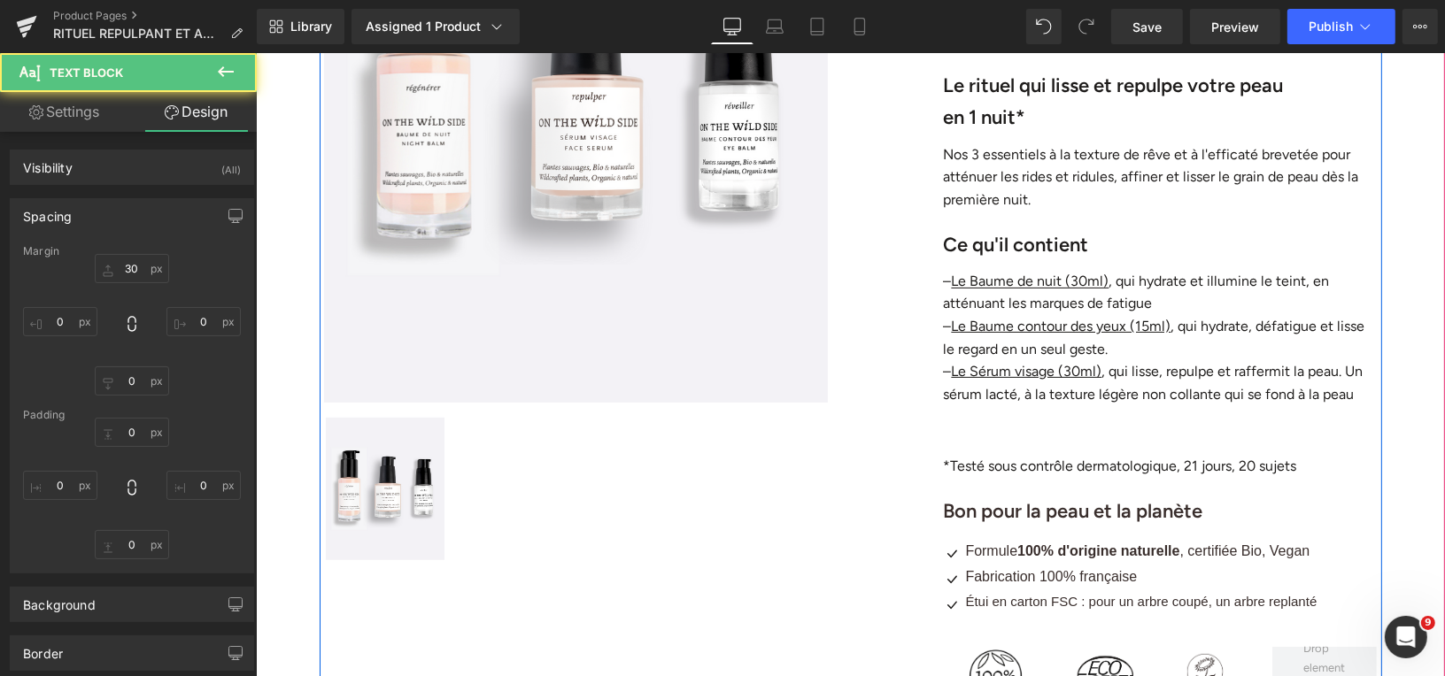
type input "0"
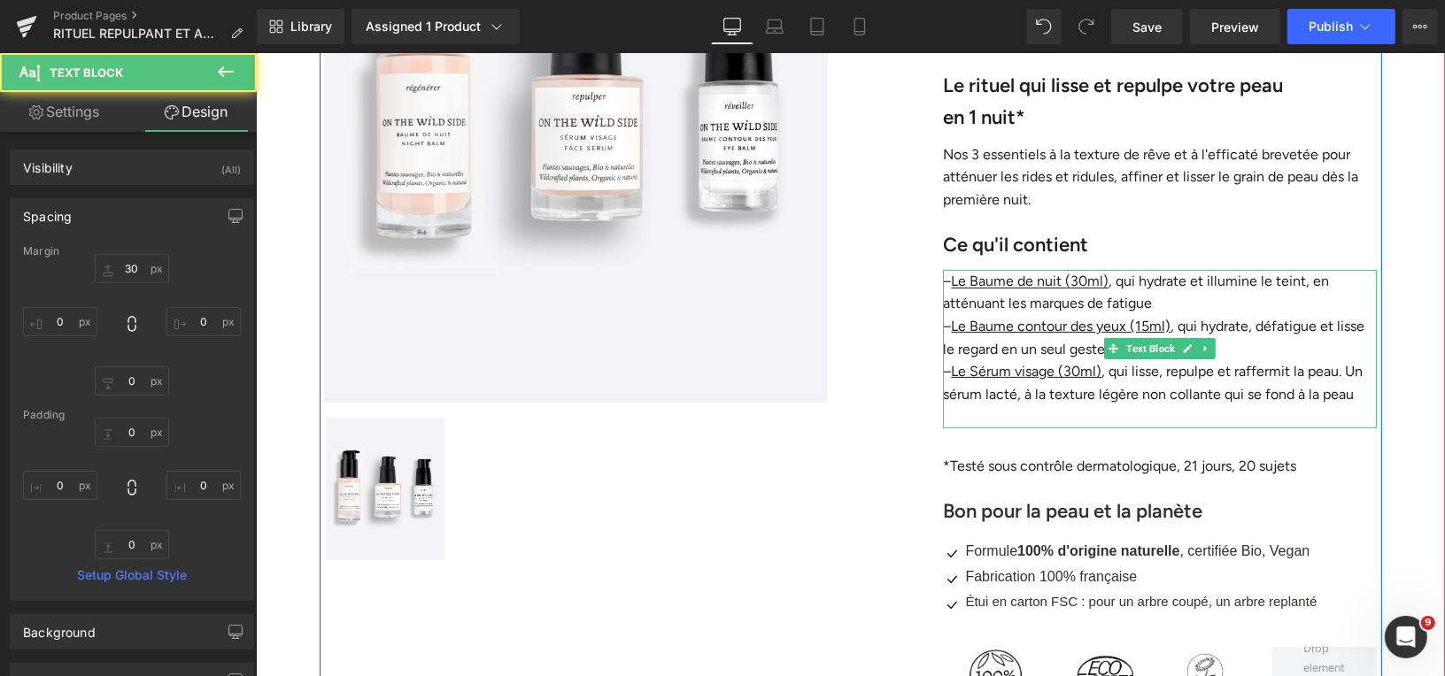
click at [1130, 421] on p at bounding box center [1159, 416] width 434 height 23
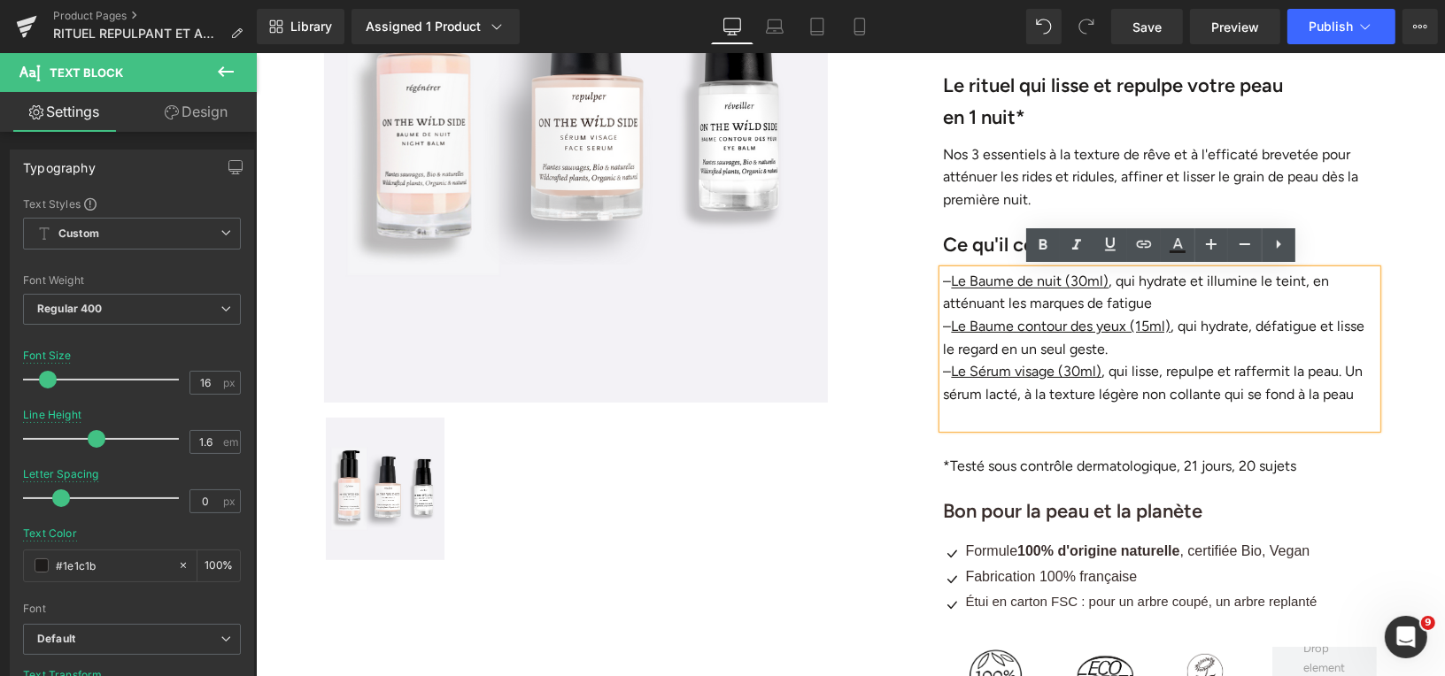
click at [1124, 448] on div "Rituel "Repulpant et anti-rides" (P) Title Liquid Liquid €114.00 €127.00 (P) Pr…" at bounding box center [1159, 250] width 443 height 965
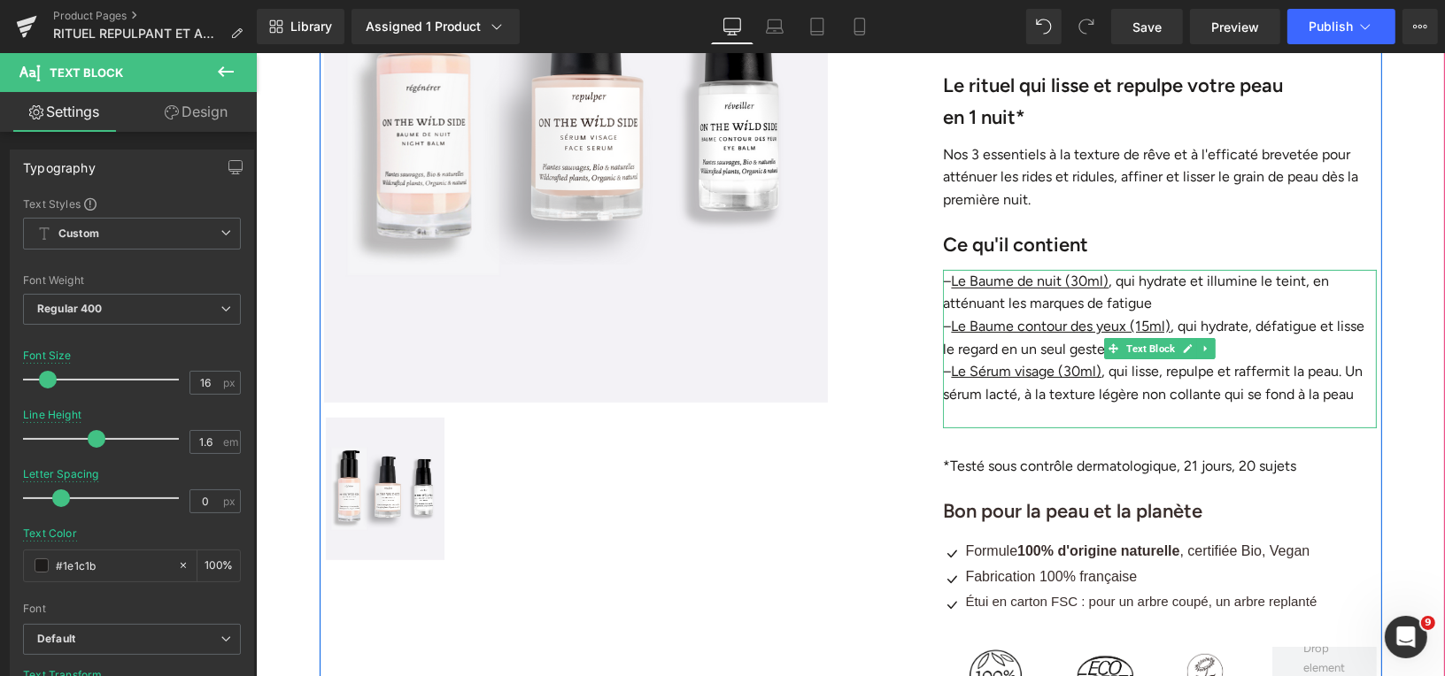
drag, startPoint x: 1131, startPoint y: 423, endPoint x: 1131, endPoint y: 404, distance: 19.5
click at [1131, 404] on div "– Le Baume de nuit (30ml) , qui hydrate et illumine le teint, en atténuant les …" at bounding box center [1159, 348] width 434 height 158
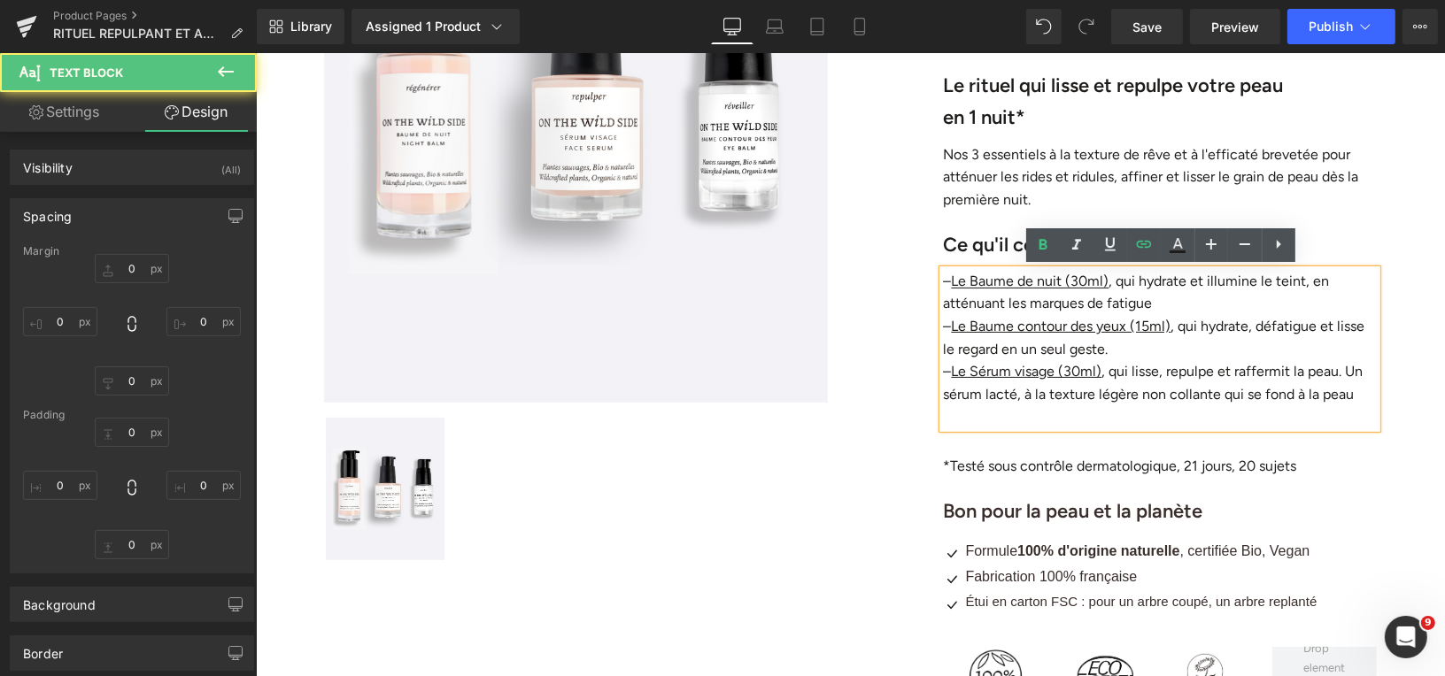
type input "30"
type input "0"
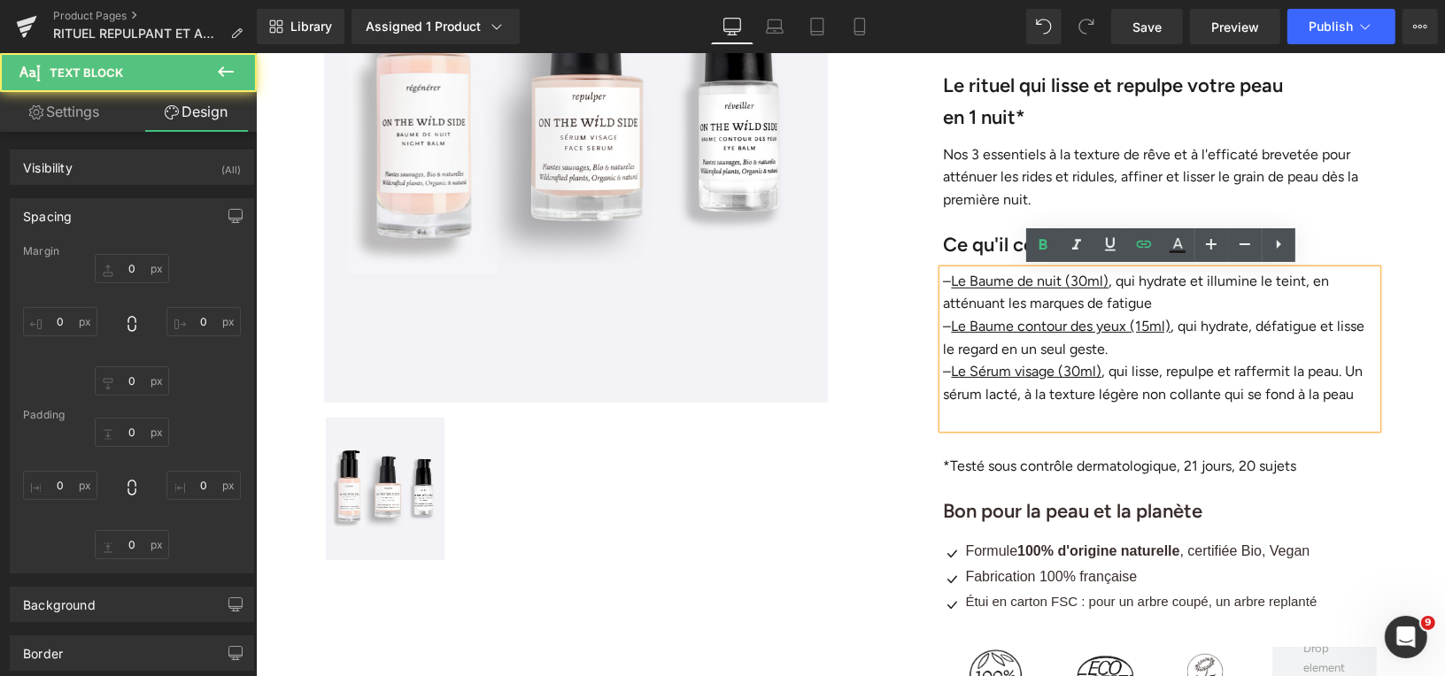
type input "0"
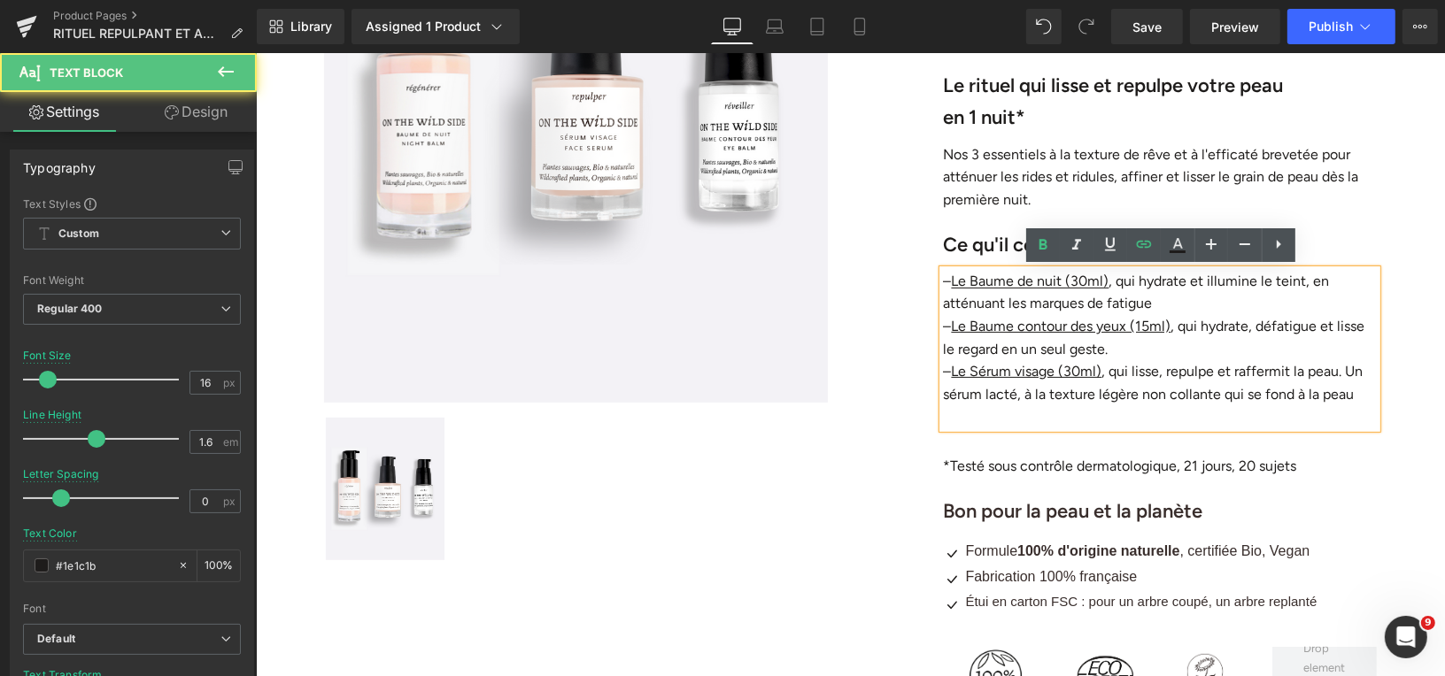
click at [1089, 449] on div "Rituel "Repulpant et anti-rides" (P) Title Liquid Liquid €114.00 €127.00 (P) Pr…" at bounding box center [1159, 250] width 443 height 965
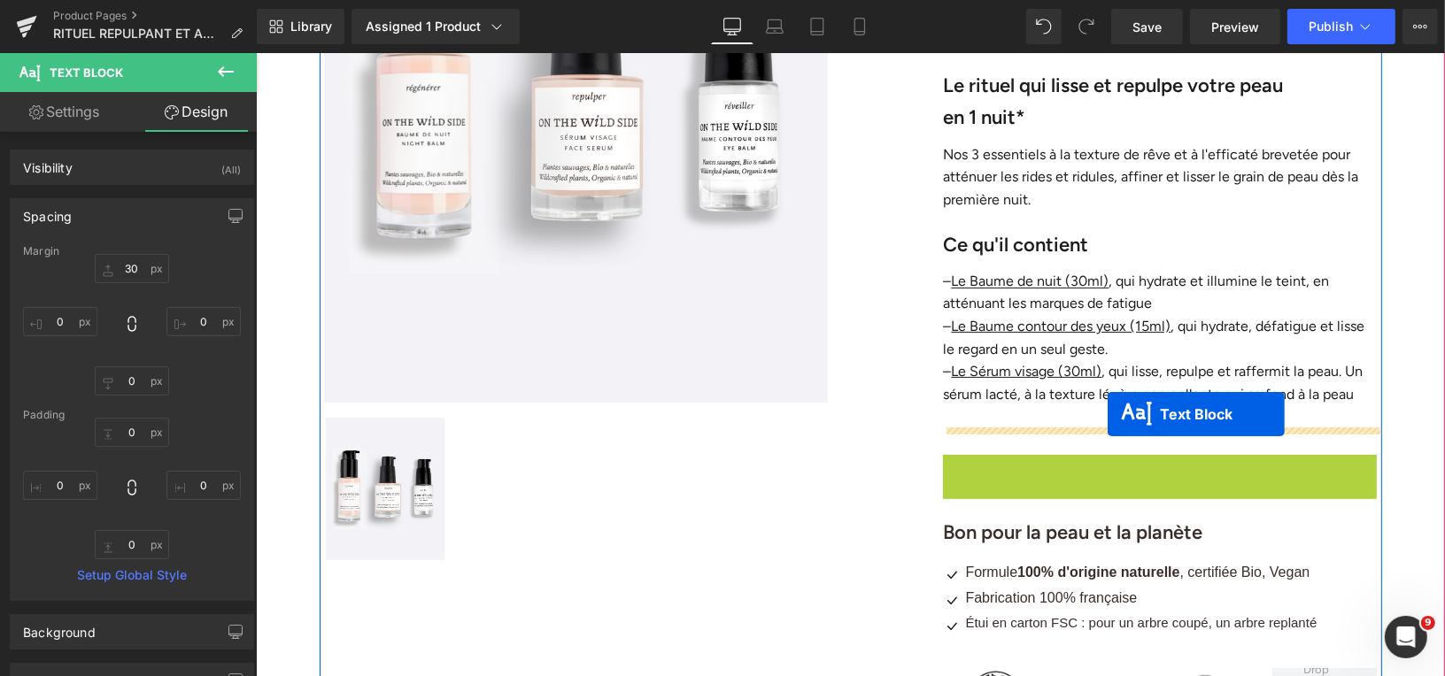
drag, startPoint x: 1114, startPoint y: 466, endPoint x: 1107, endPoint y: 414, distance: 51.8
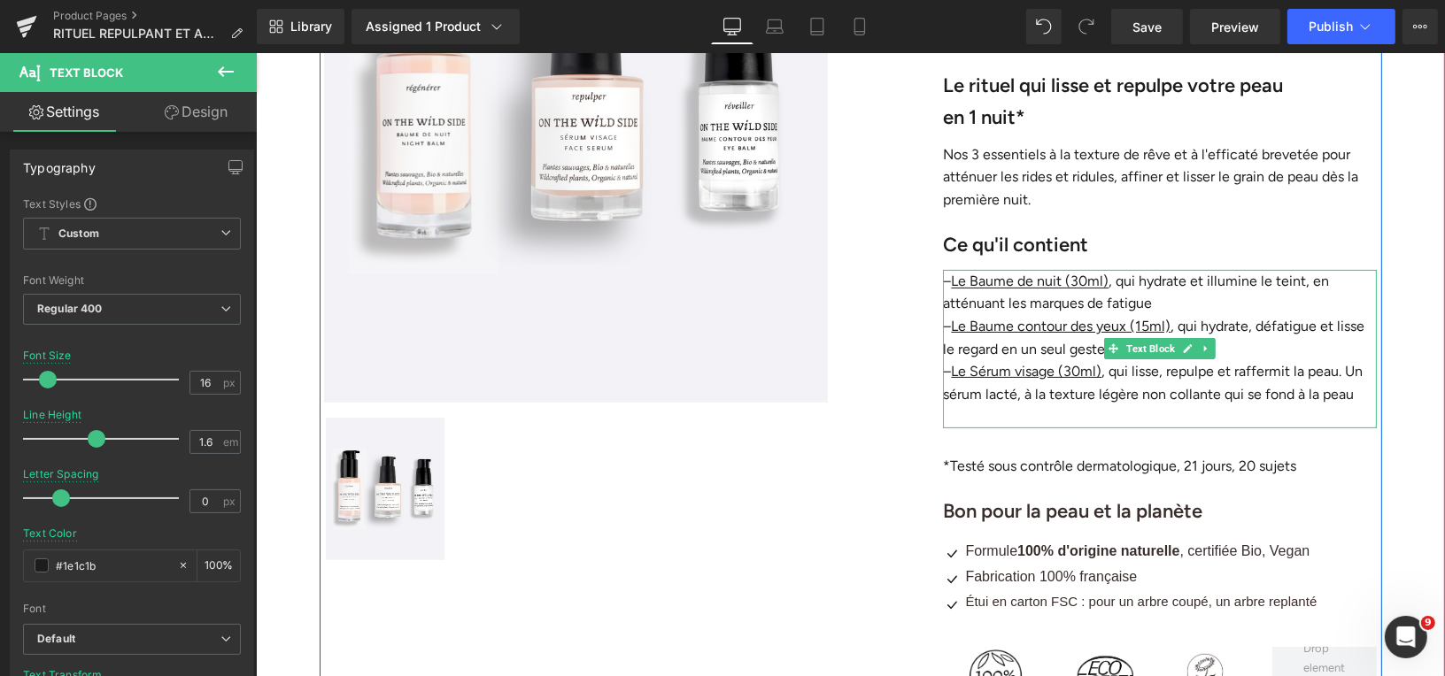
click at [1055, 417] on p at bounding box center [1159, 416] width 434 height 23
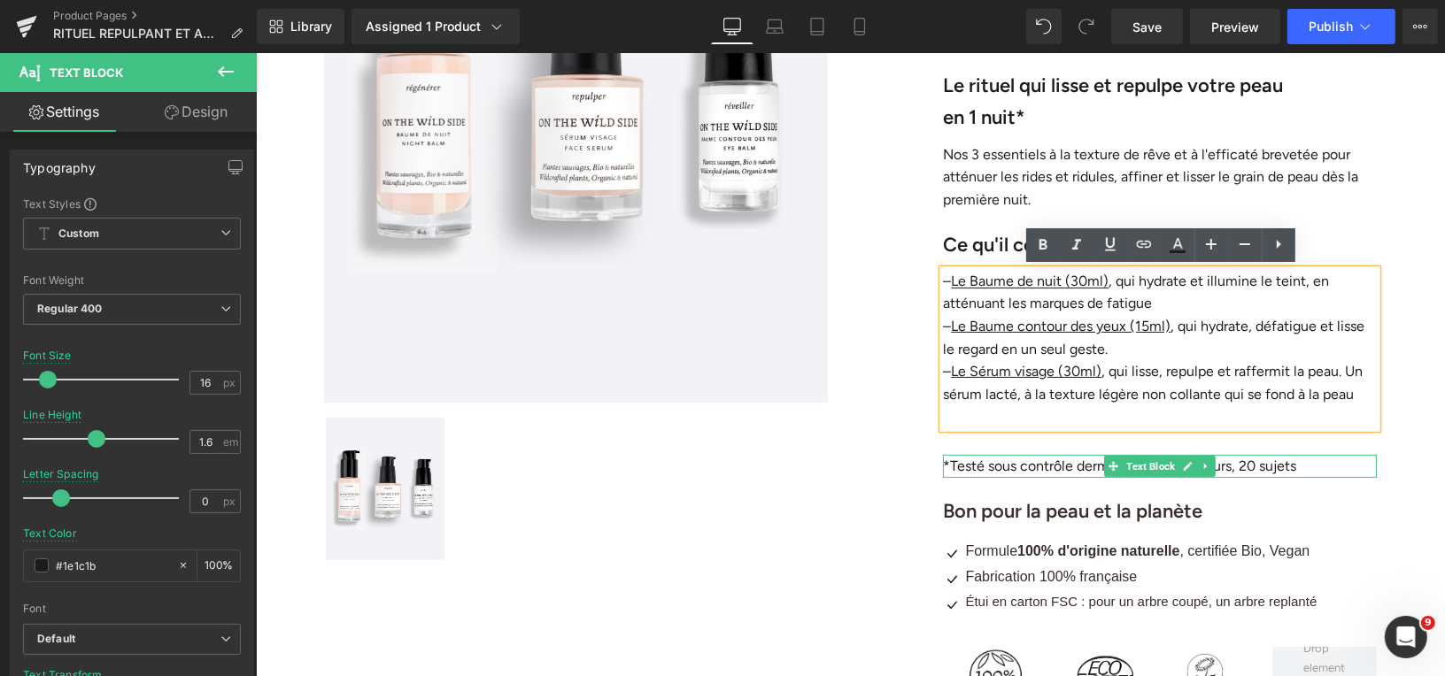
click at [954, 464] on p "*Testé sous contrôle dermatologique, 21 jours, 20 sujets" at bounding box center [1159, 465] width 434 height 23
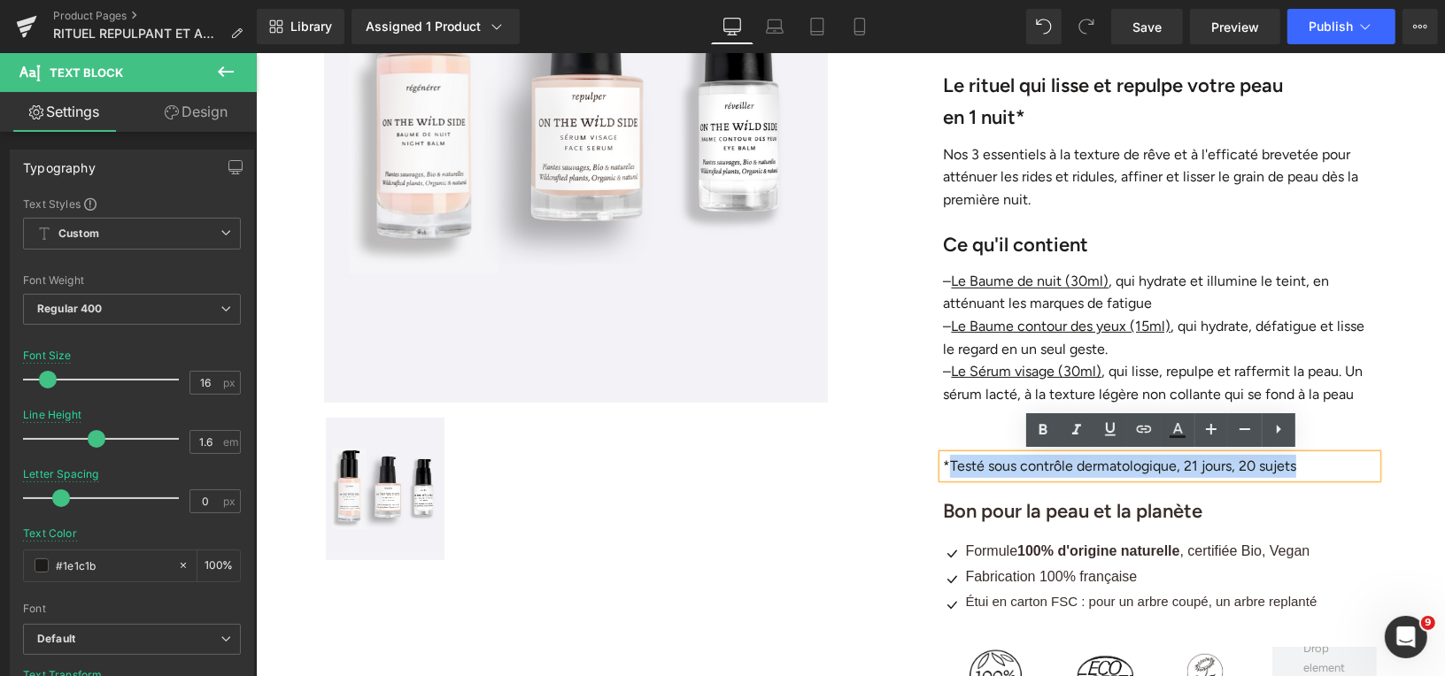
drag, startPoint x: 946, startPoint y: 463, endPoint x: 1297, endPoint y: 464, distance: 351.5
click at [1297, 464] on p "*Testé sous contrôle dermatologique, 21 jours, 20 sujets" at bounding box center [1159, 465] width 434 height 23
copy p "Testé sous contrôle dermatologique, 21 jours, 20 sujets"
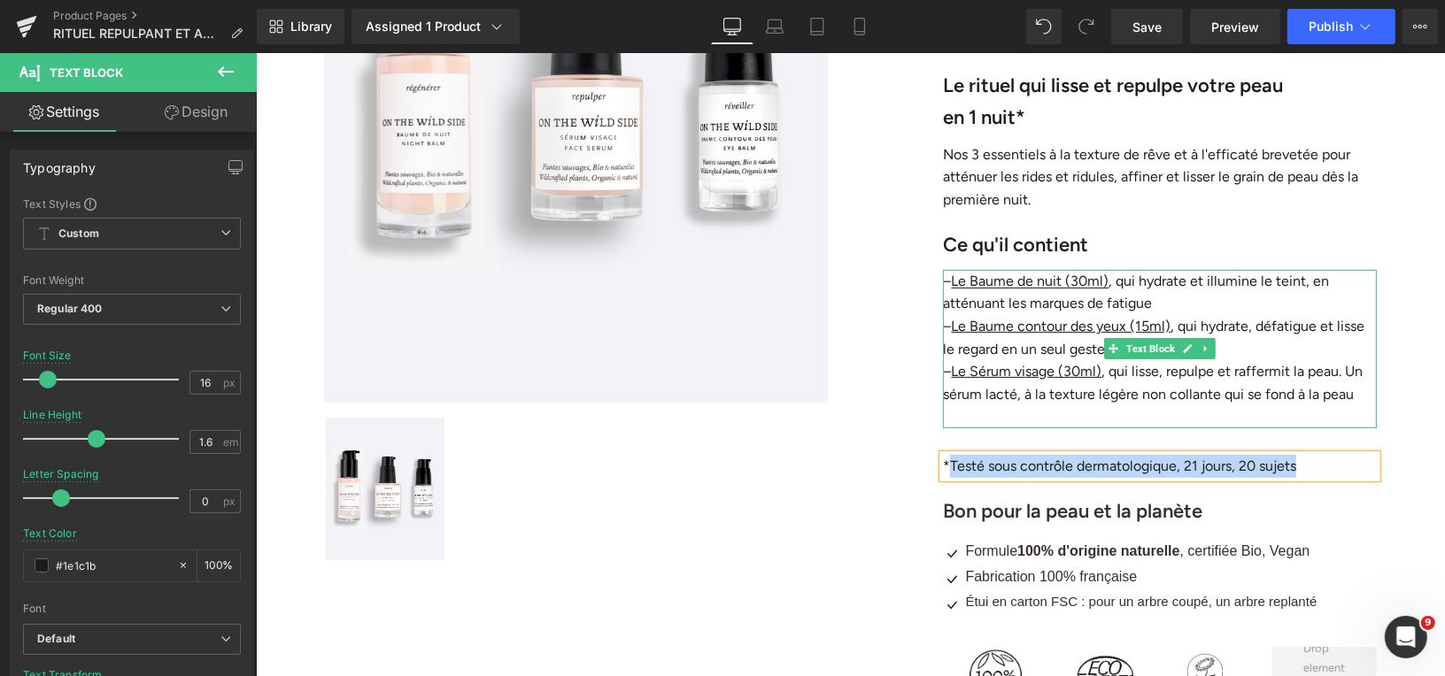
click at [1108, 413] on p at bounding box center [1159, 416] width 434 height 23
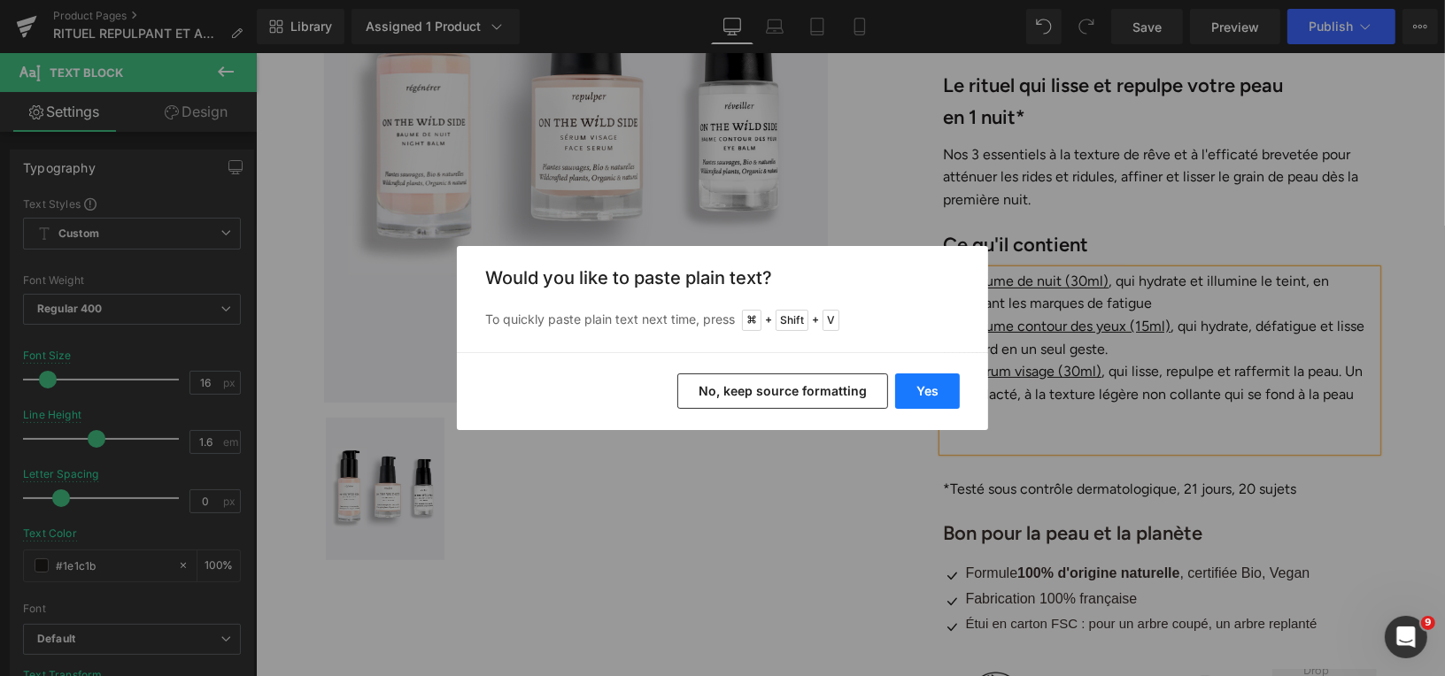
click at [932, 378] on button "Yes" at bounding box center [927, 391] width 65 height 35
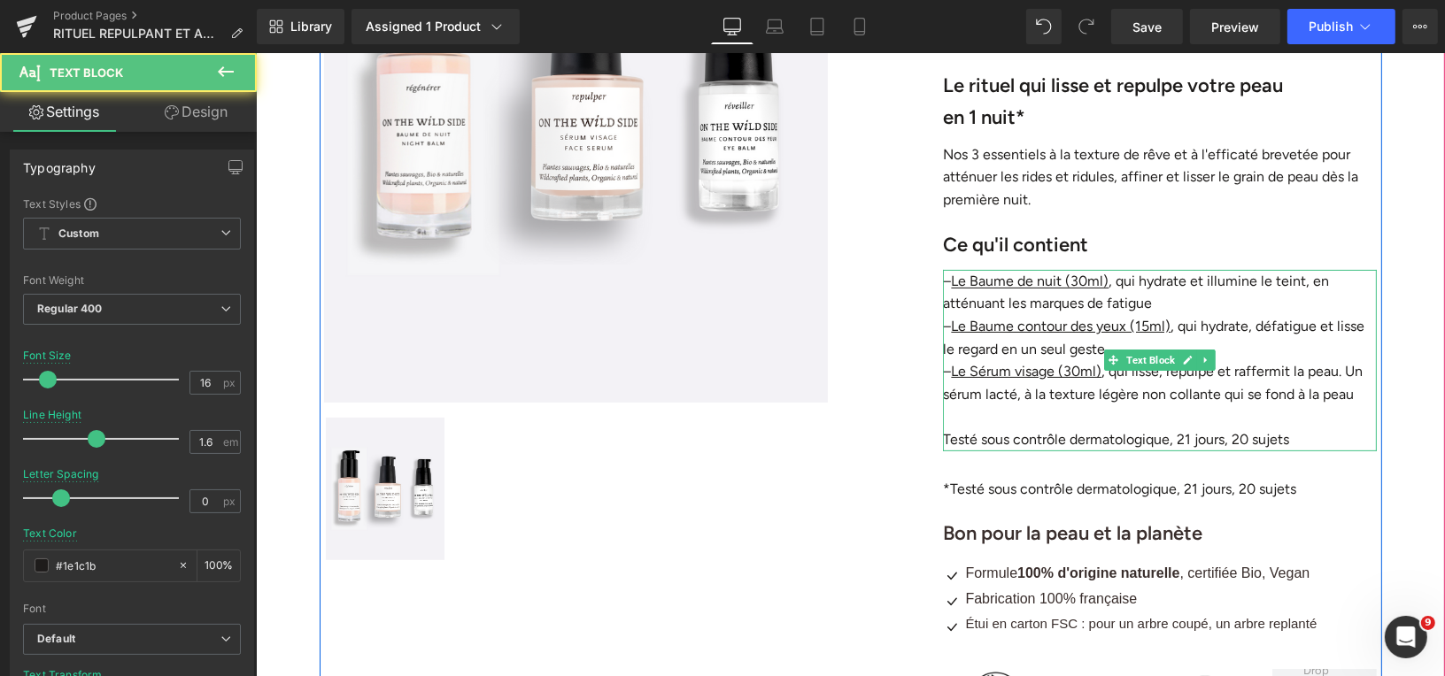
click at [984, 436] on p "Testé sous contrôle dermatologique, 21 jours, 20 sujets" at bounding box center [1159, 439] width 434 height 23
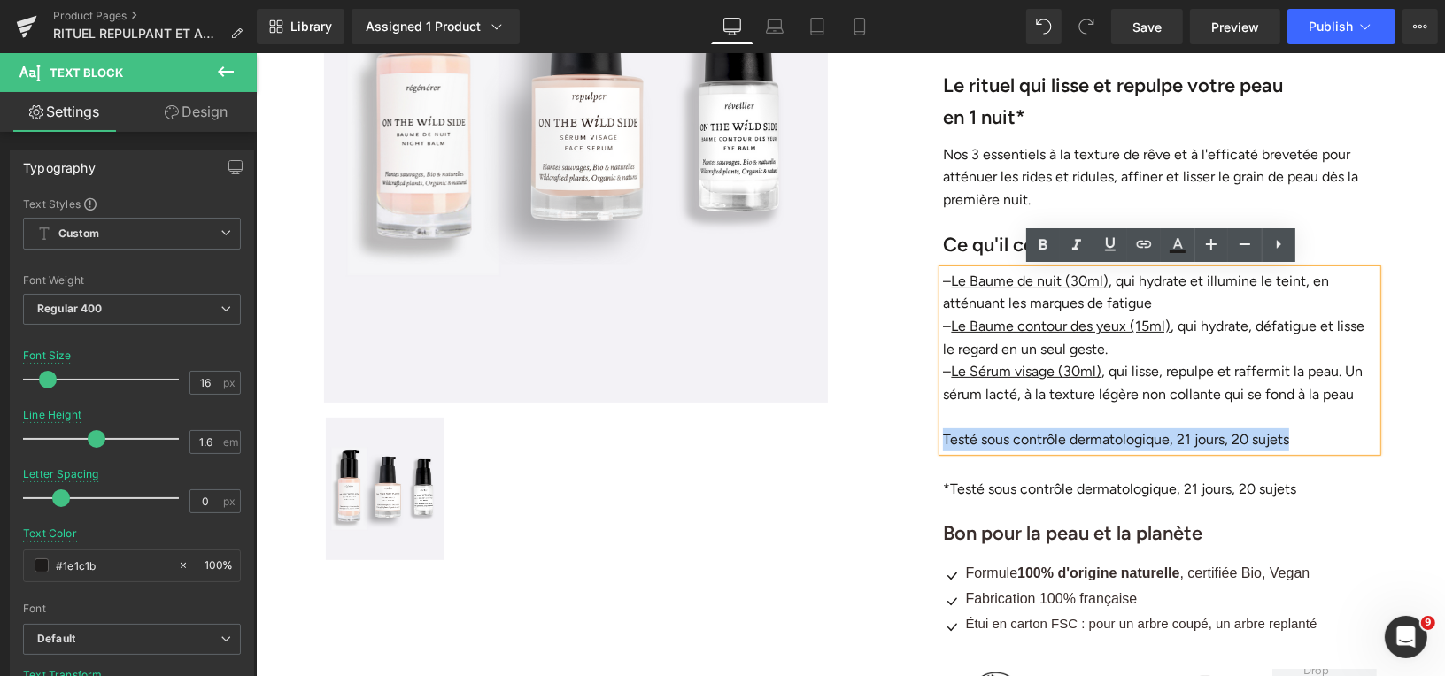
drag, startPoint x: 945, startPoint y: 436, endPoint x: 1293, endPoint y: 436, distance: 347.9
click at [1293, 436] on p "Testé sous contrôle dermatologique, 21 jours, 20 sujets" at bounding box center [1159, 439] width 434 height 23
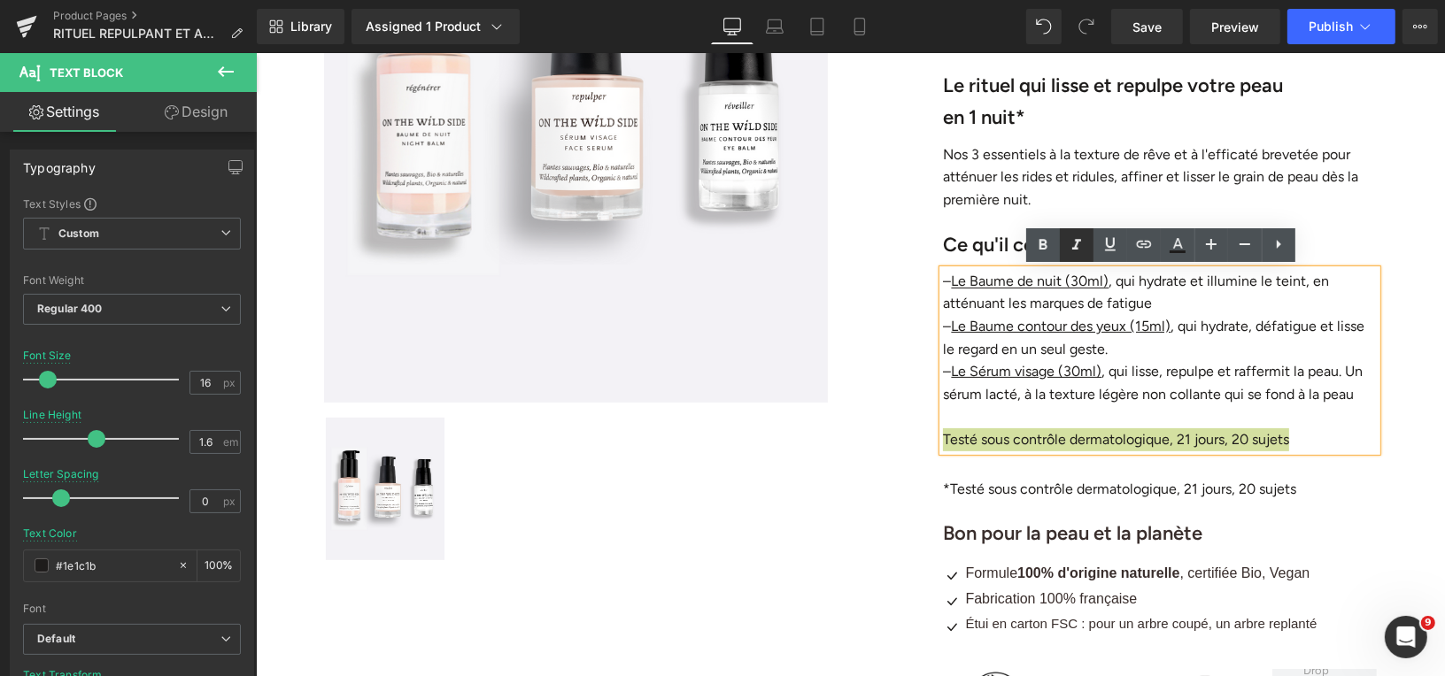
click at [1075, 242] on icon at bounding box center [1076, 245] width 21 height 21
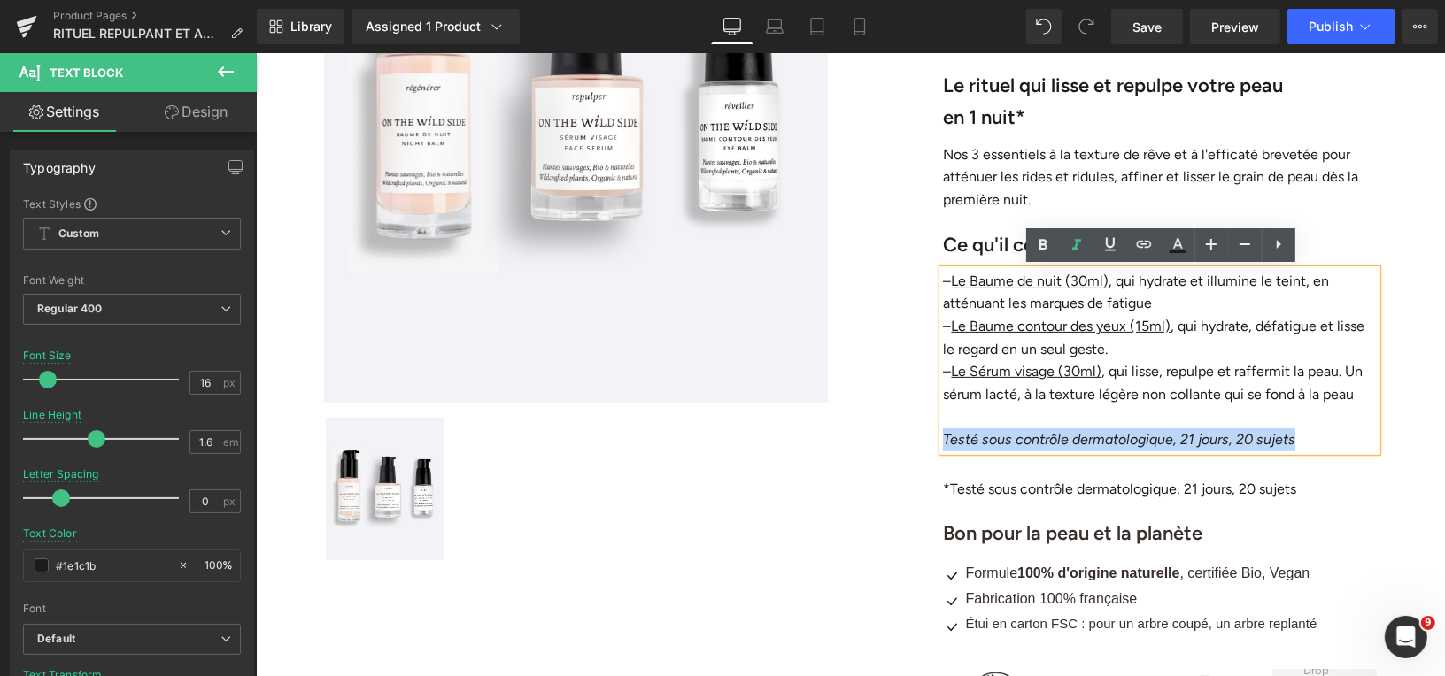
click at [946, 439] on icon "Testé sous contrôle dermatologique, 21 jours, 20 sujets" at bounding box center [1118, 438] width 352 height 17
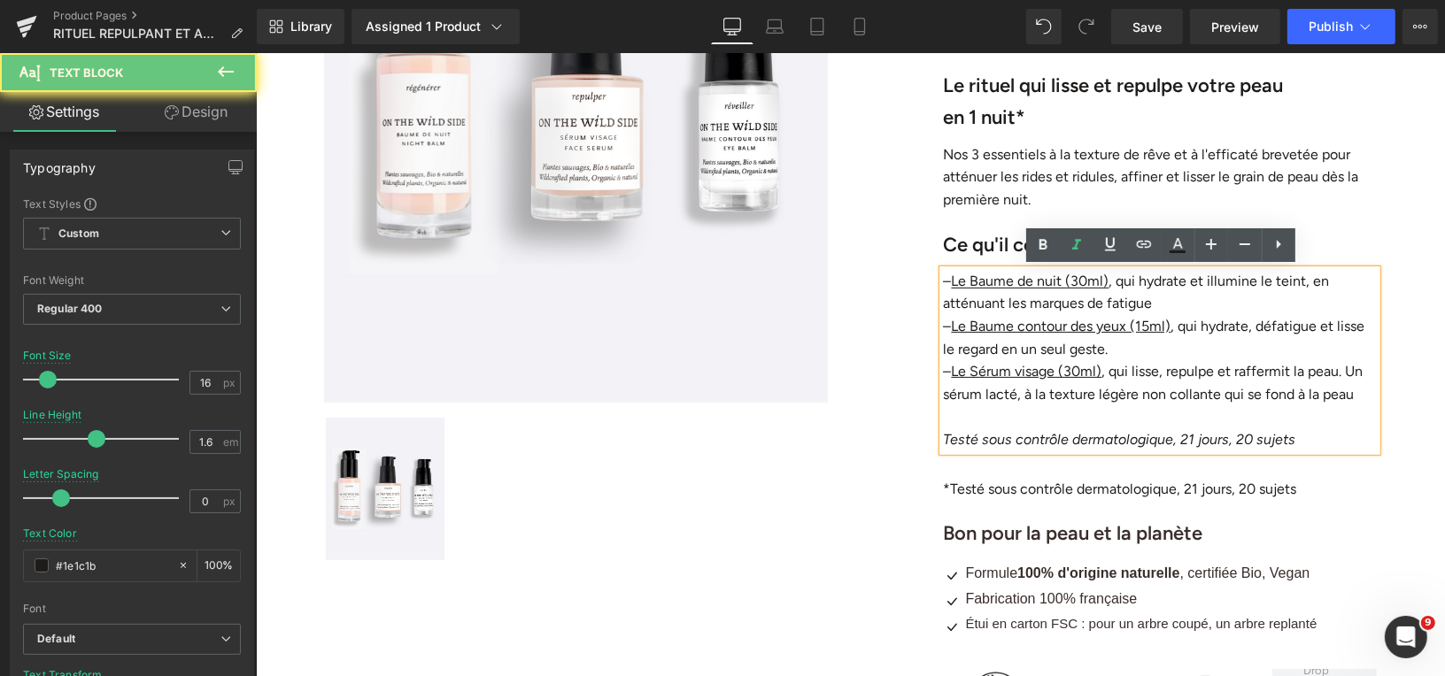
click at [946, 443] on icon "Testé sous contrôle dermatologique, 21 jours, 20 sujets" at bounding box center [1118, 438] width 352 height 17
click at [946, 438] on icon "Testé sous contrôle dermatologique, 21 jours, 20 sujets" at bounding box center [1118, 438] width 352 height 17
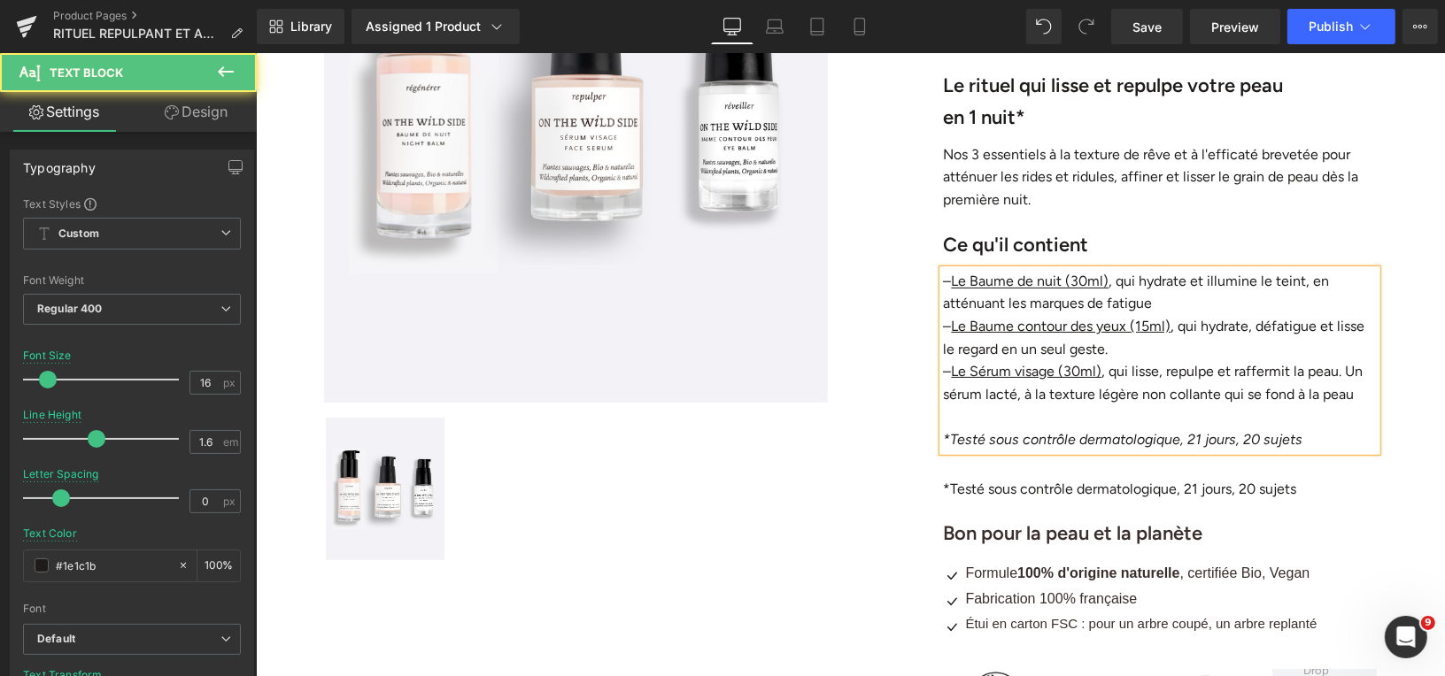
drag, startPoint x: 1308, startPoint y: 438, endPoint x: 941, endPoint y: 430, distance: 367.5
click at [942, 430] on div "– Le Baume de nuit (30ml) , qui hydrate et illumine le teint, en atténuant les …" at bounding box center [1159, 359] width 434 height 181
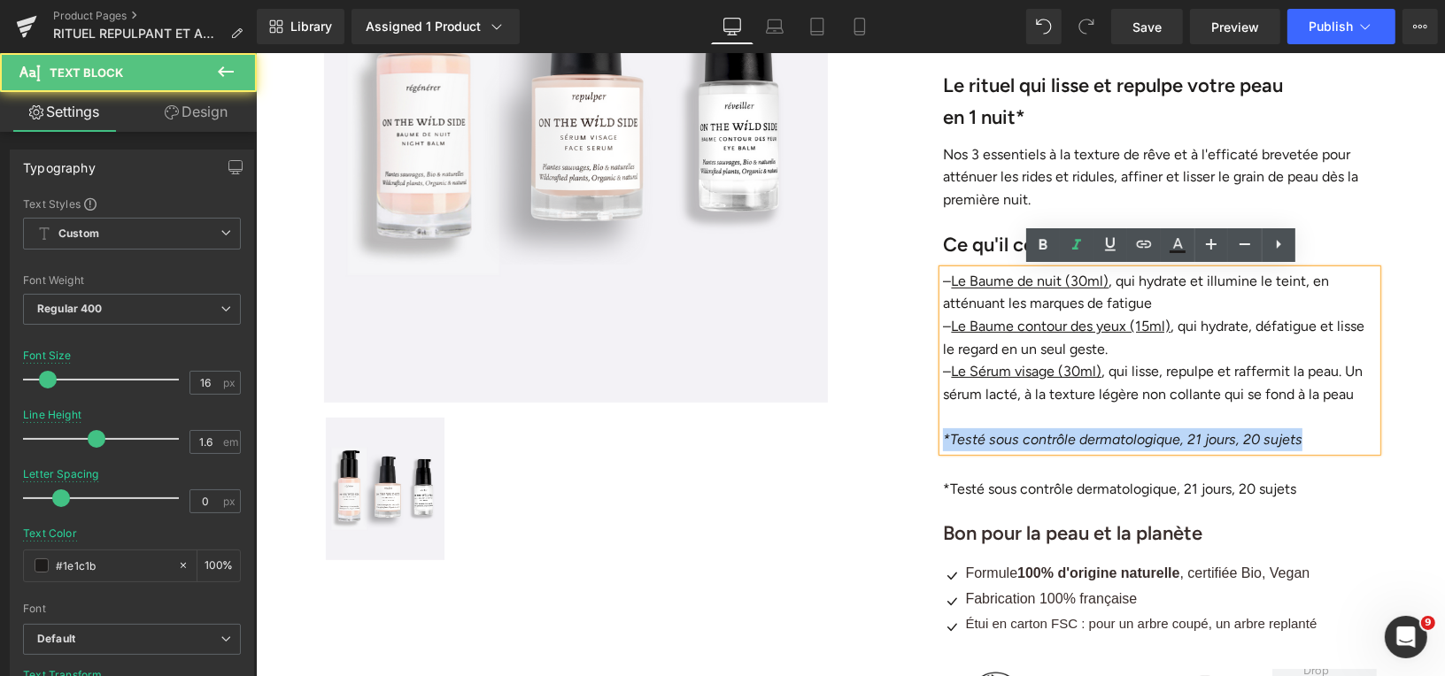
drag, startPoint x: 944, startPoint y: 435, endPoint x: 1316, endPoint y: 435, distance: 372.7
click at [1316, 435] on p "*Testé sous contrôle dermatologique, 21 jours, 20 sujets" at bounding box center [1159, 439] width 434 height 23
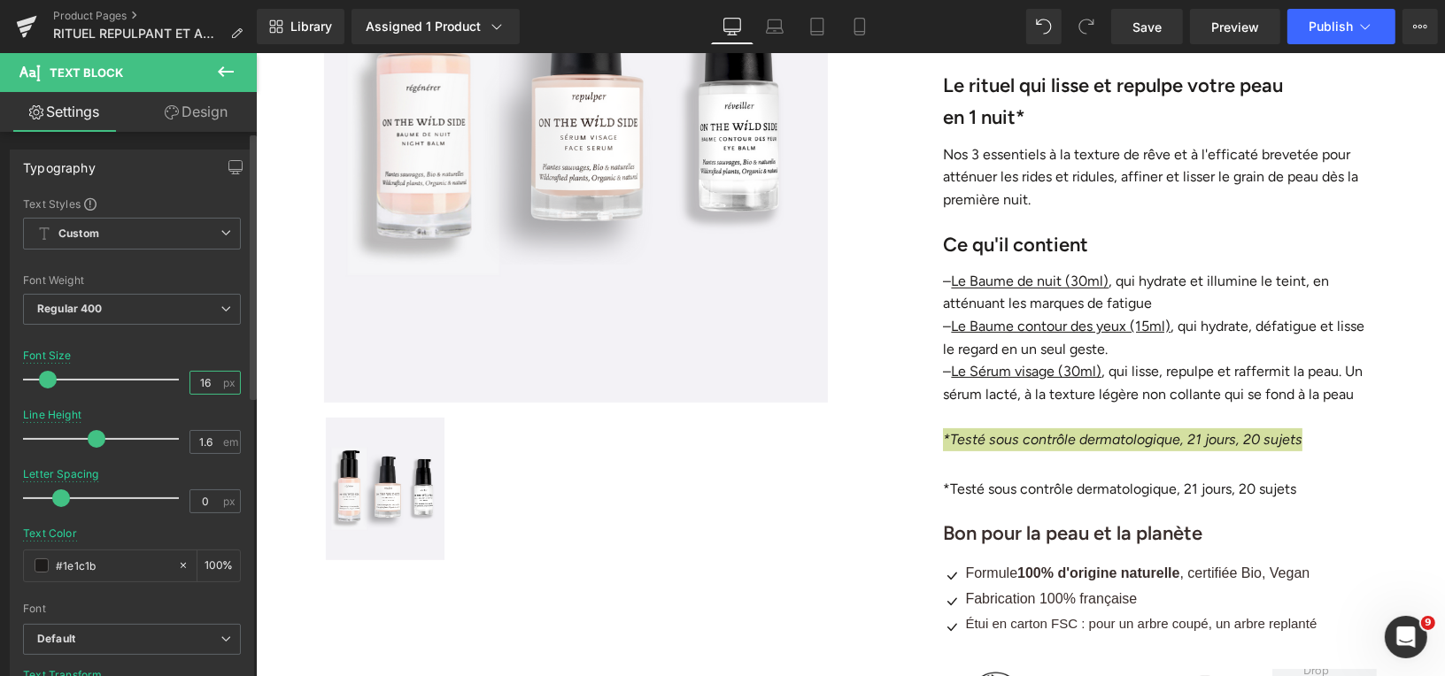
click at [205, 382] on input "16" at bounding box center [205, 383] width 31 height 22
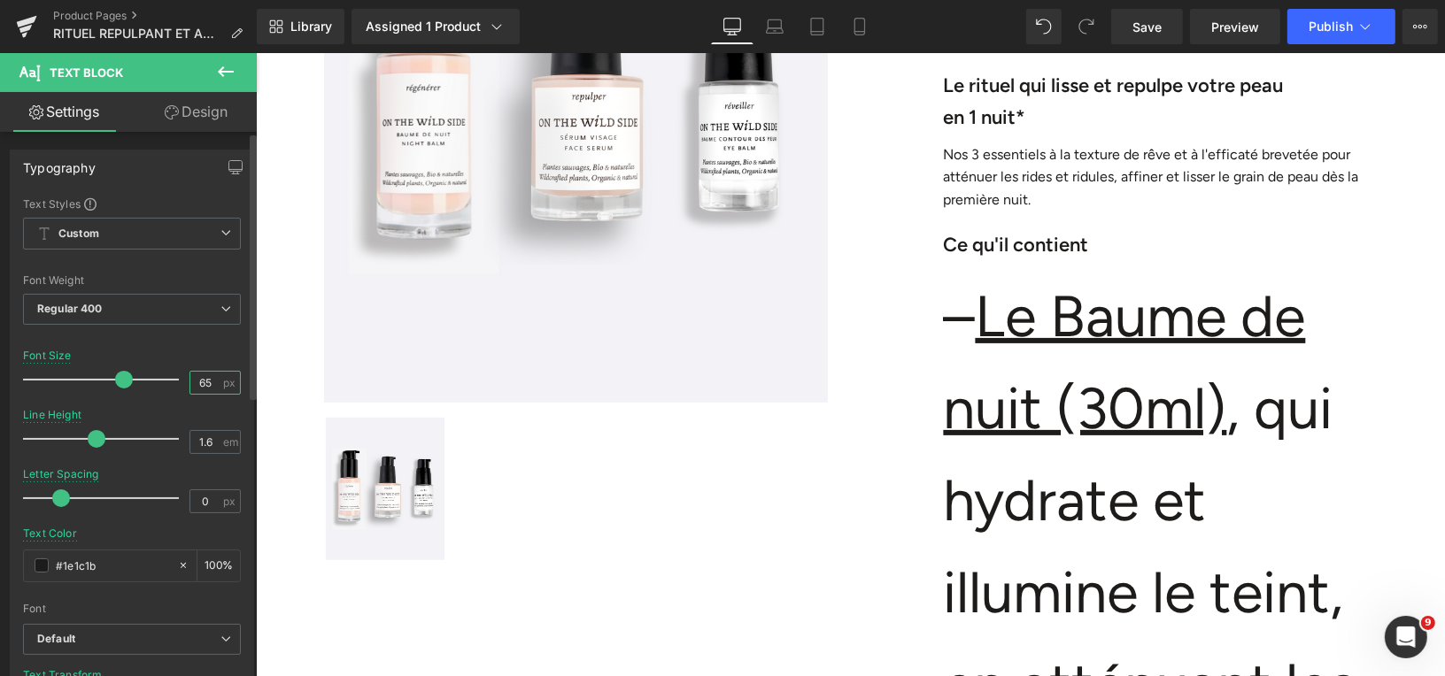
type input "6"
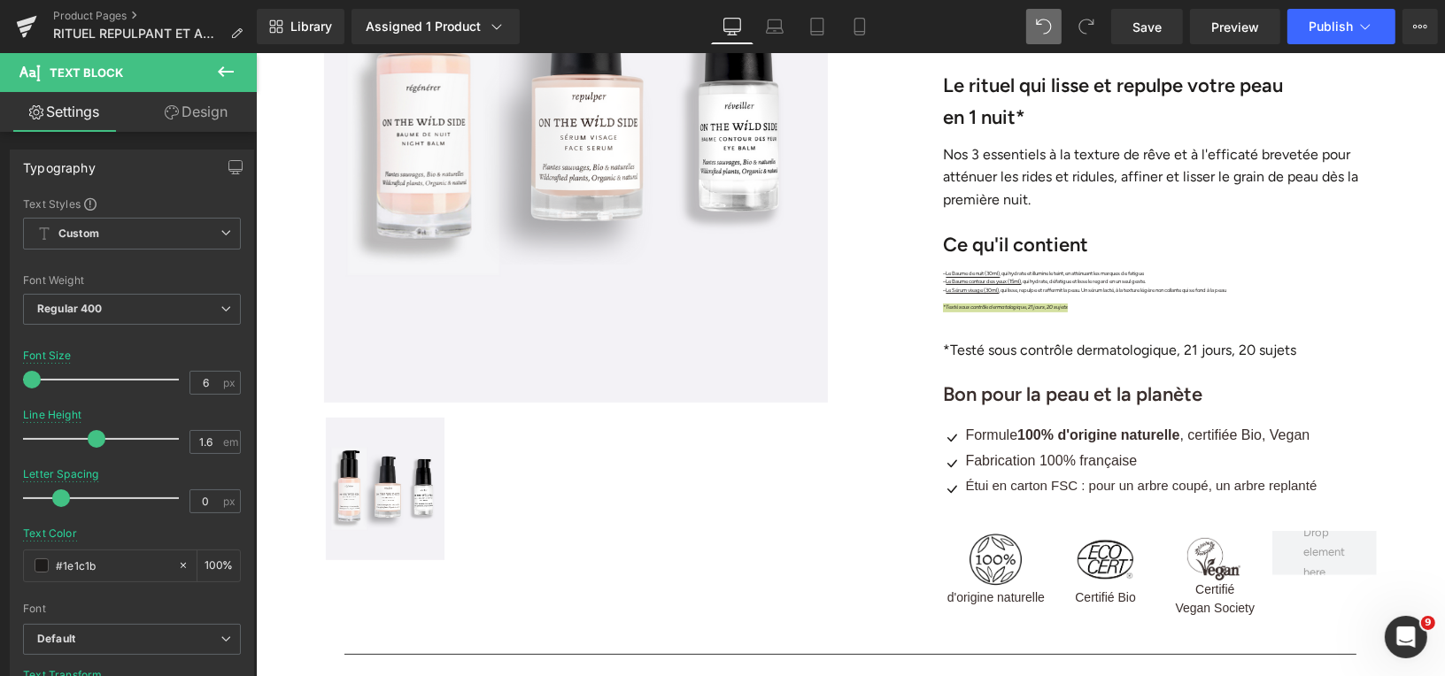
click at [1040, 21] on icon at bounding box center [1044, 27] width 16 height 16
type input "16"
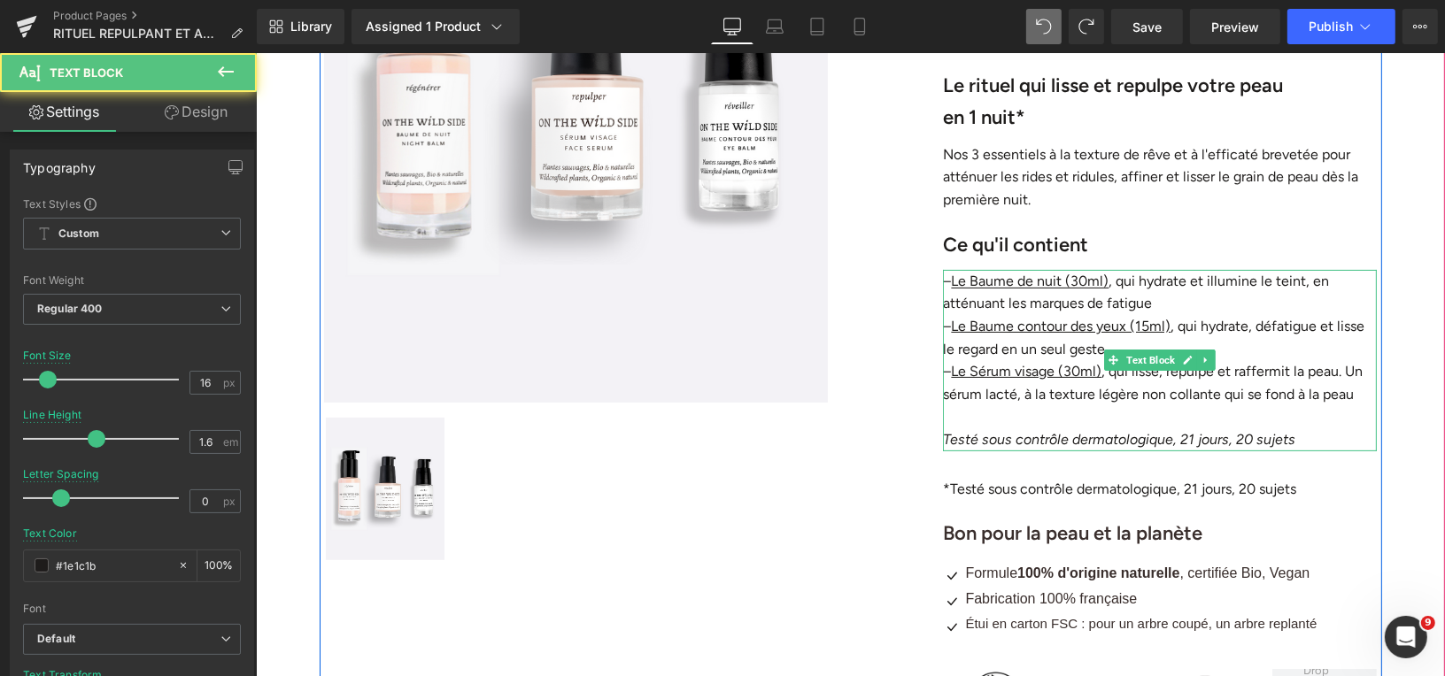
click at [1053, 437] on icon "Testé sous contrôle dermatologique, 21 jours, 20 sujets" at bounding box center [1118, 438] width 352 height 17
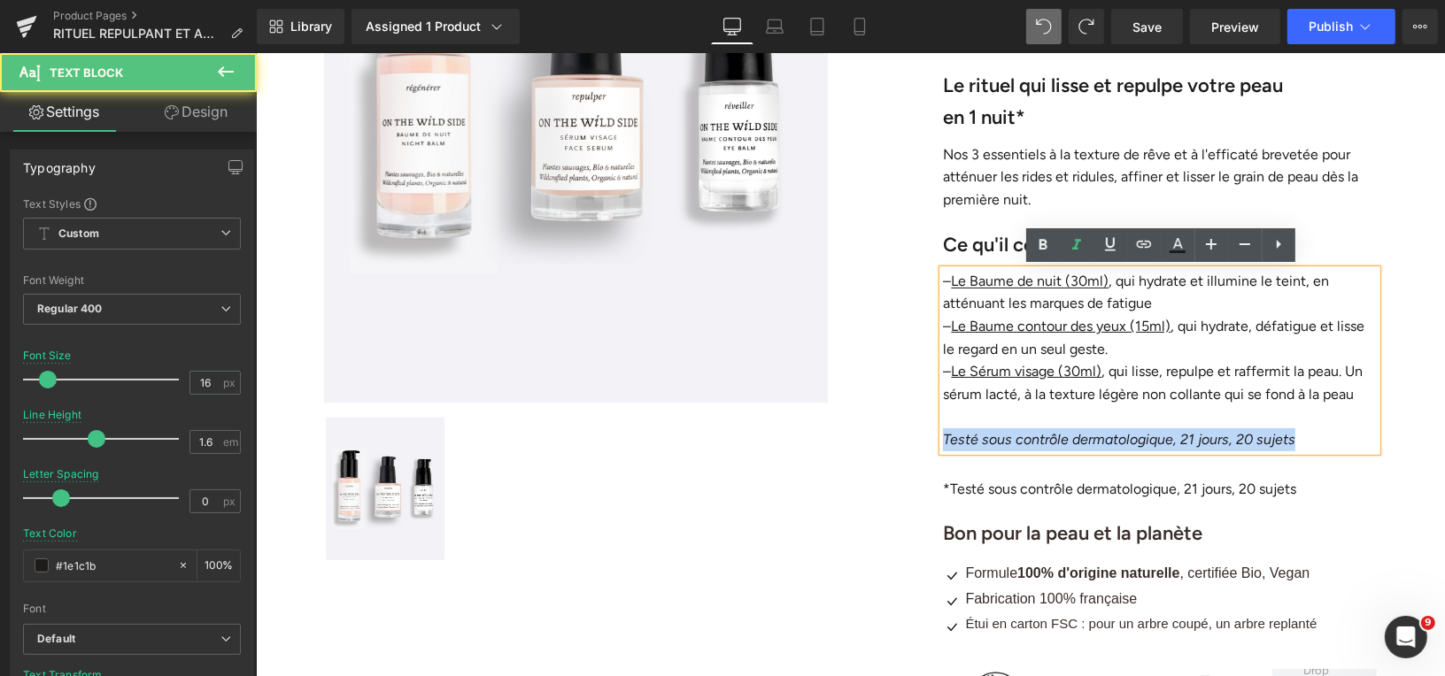
drag, startPoint x: 1296, startPoint y: 433, endPoint x: 947, endPoint y: 435, distance: 348.8
click at [946, 435] on p "Testé sous contrôle dermatologique, 21 jours, 20 sujets" at bounding box center [1159, 439] width 434 height 23
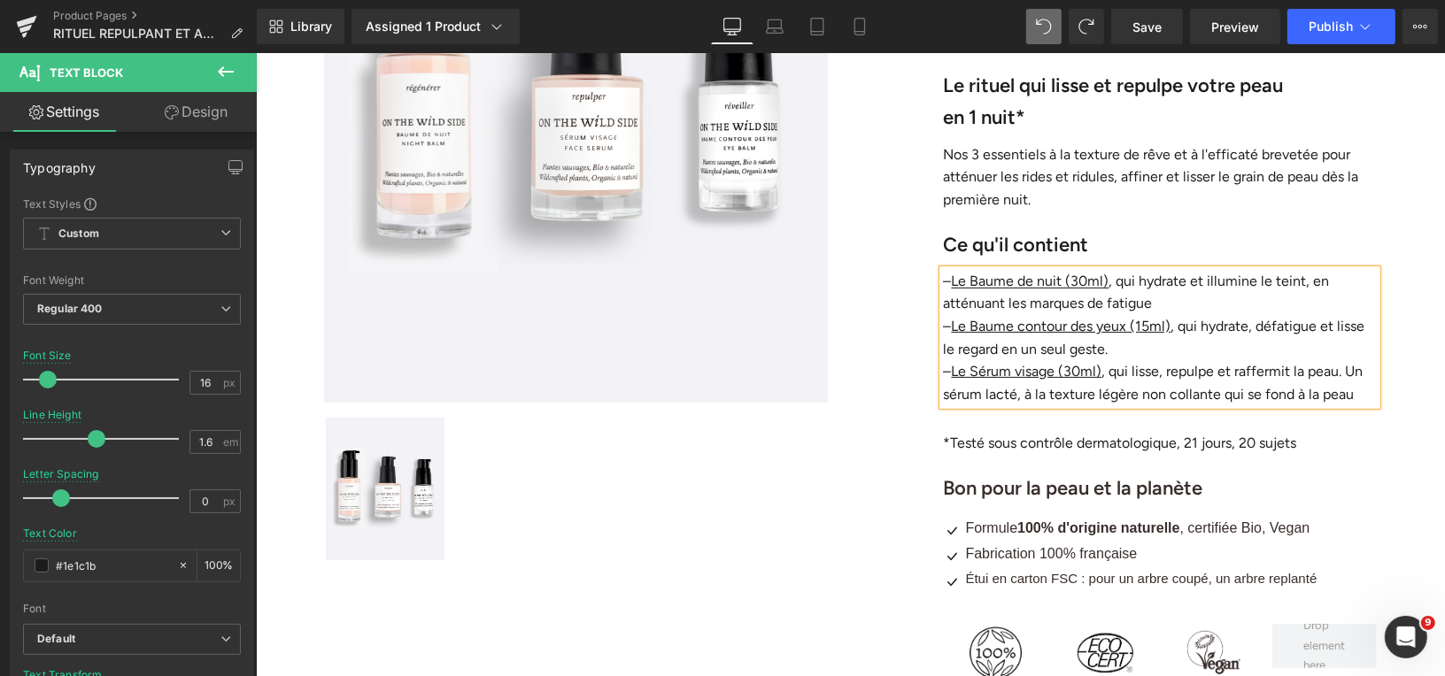
click at [1081, 421] on div "Rituel "Repulpant et anti-rides" (P) Title Liquid Liquid €114.00 €127.00 (P) Pr…" at bounding box center [1159, 239] width 443 height 943
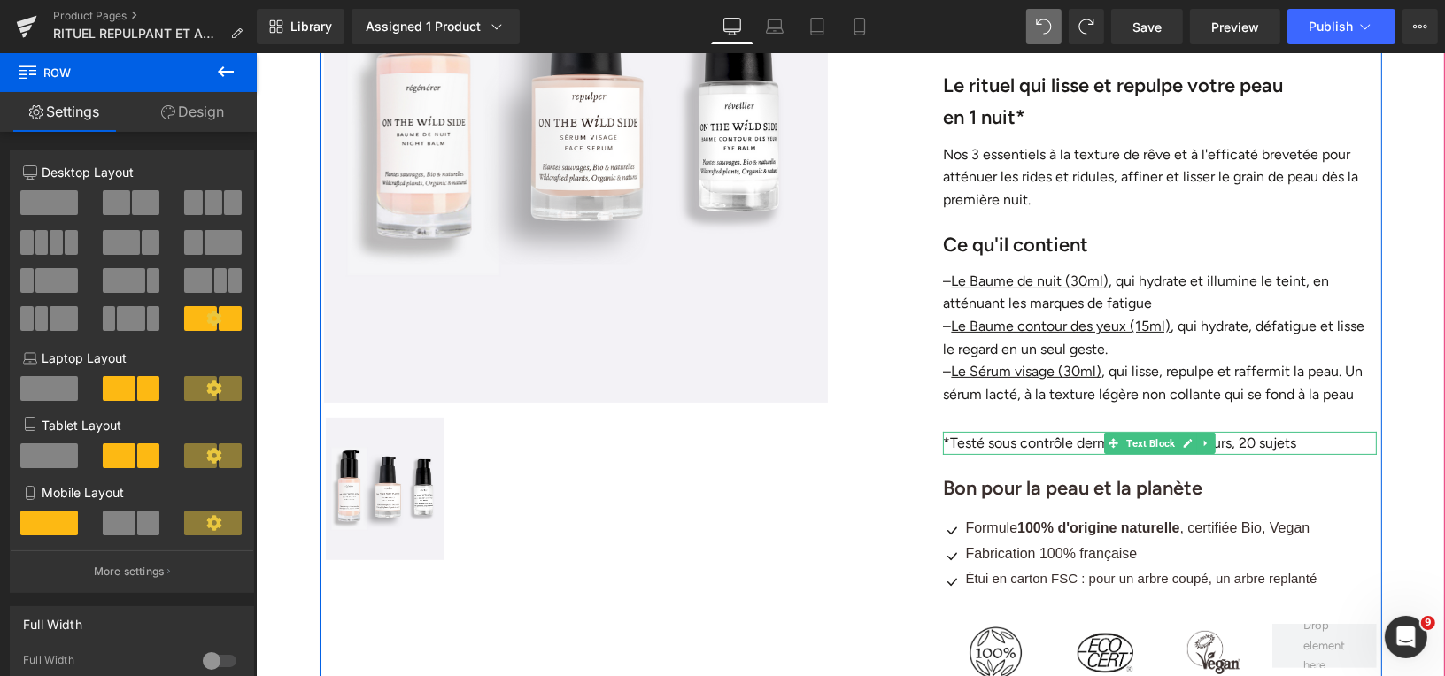
click at [956, 440] on p "*Testé sous contrôle dermatologique, 21 jours, 20 sujets" at bounding box center [1159, 442] width 434 height 23
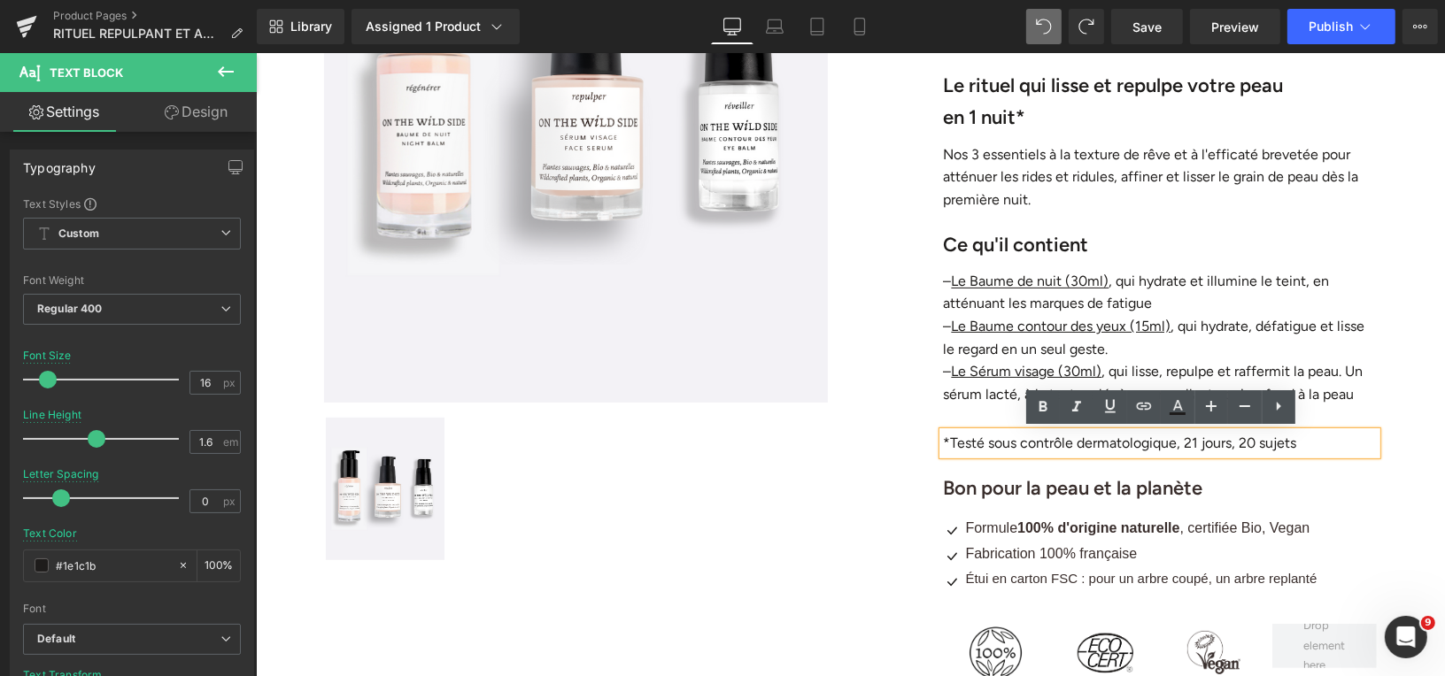
drag, startPoint x: 945, startPoint y: 440, endPoint x: 1107, endPoint y: 440, distance: 162.0
click at [1107, 442] on p "*Testé sous contrôle dermatologique, 21 jours, 20 sujets" at bounding box center [1159, 442] width 434 height 23
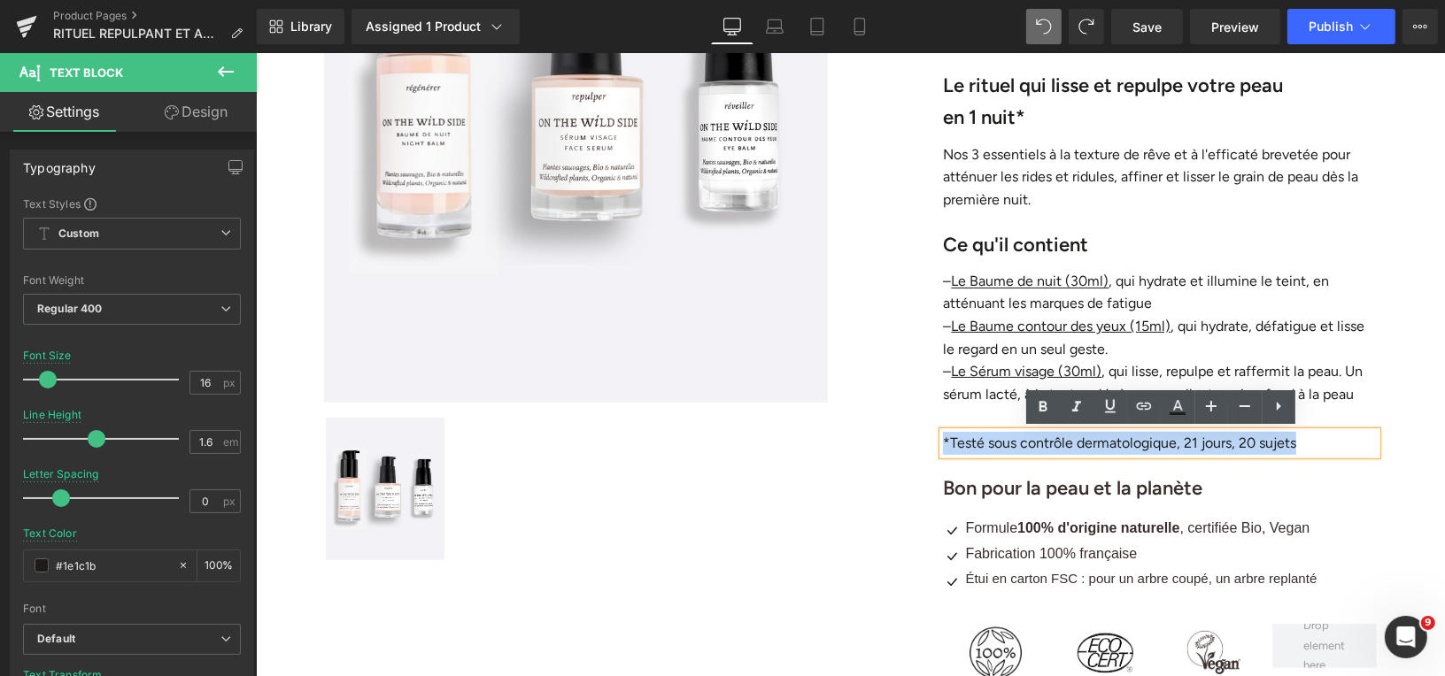
drag, startPoint x: 1308, startPoint y: 441, endPoint x: 944, endPoint y: 437, distance: 363.9
click at [944, 437] on p "*Testé sous contrôle dermatologique, 21 jours, 20 sujets" at bounding box center [1159, 442] width 434 height 23
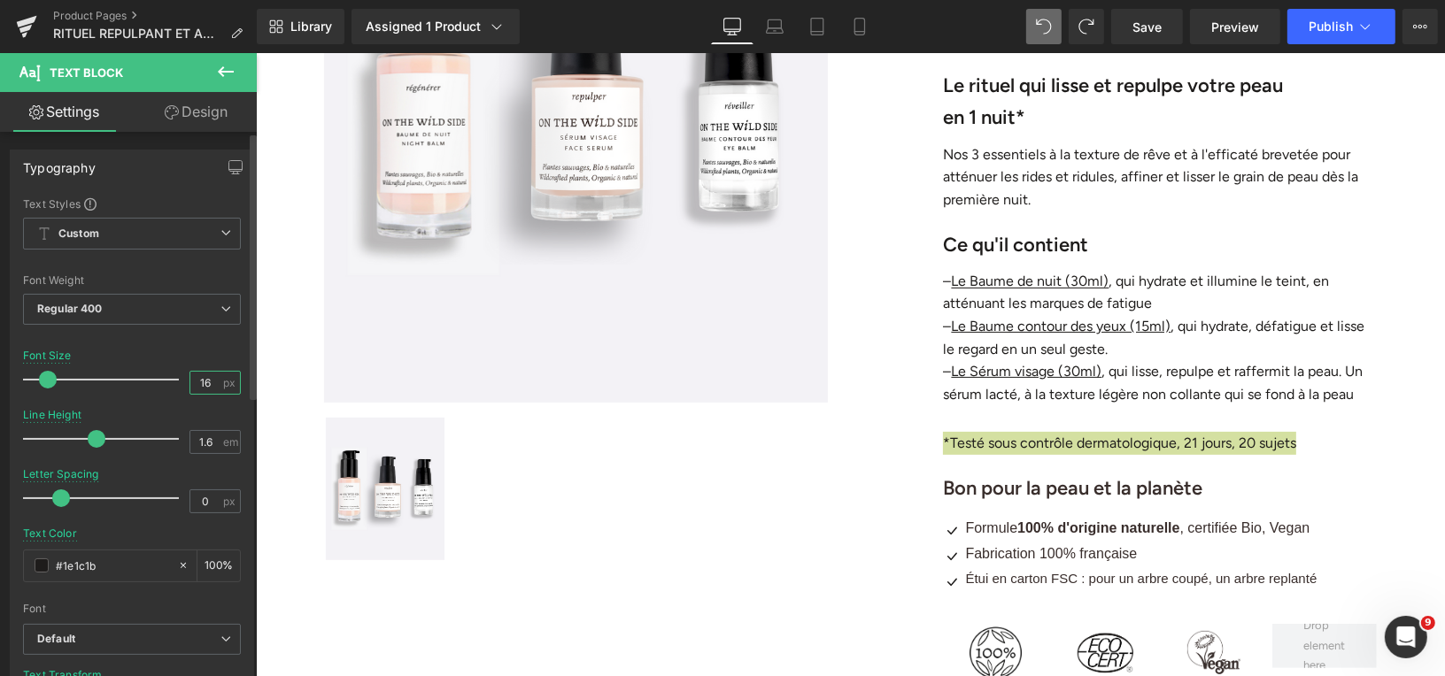
click at [203, 380] on input "16" at bounding box center [205, 383] width 31 height 22
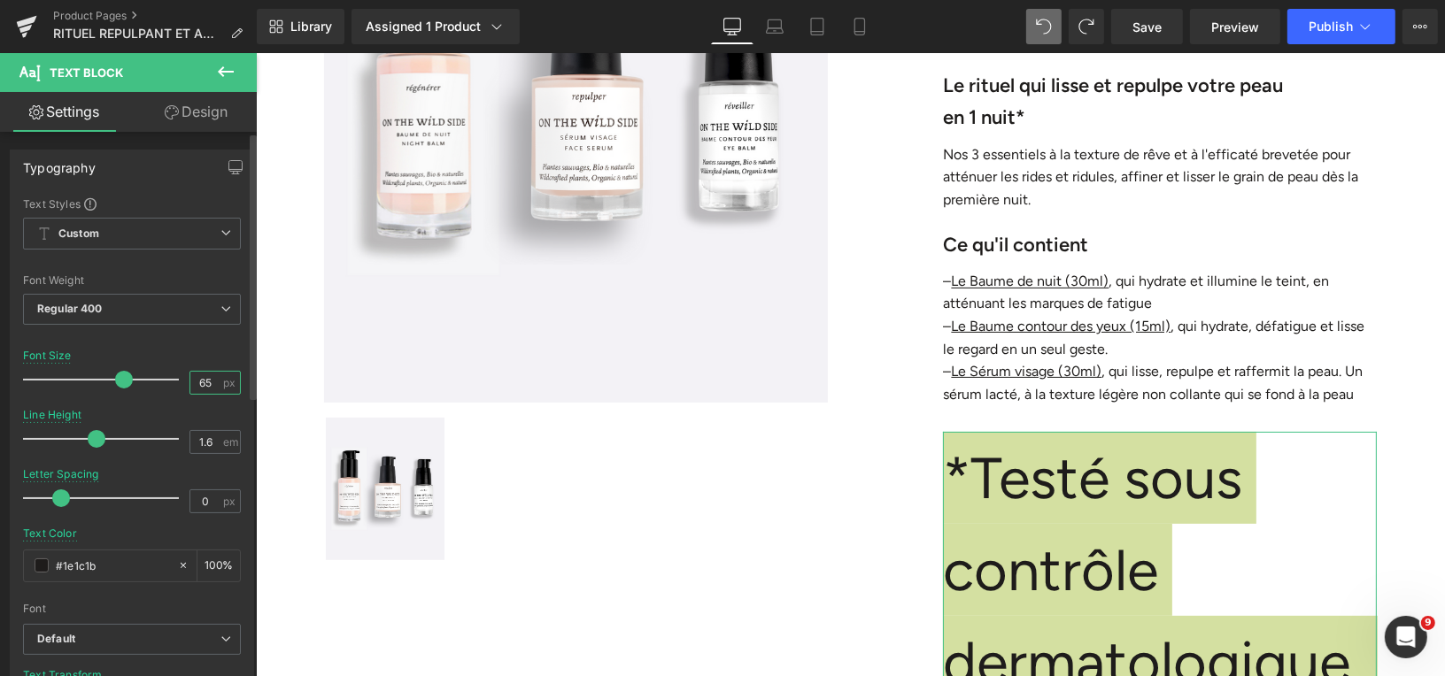
type input "6"
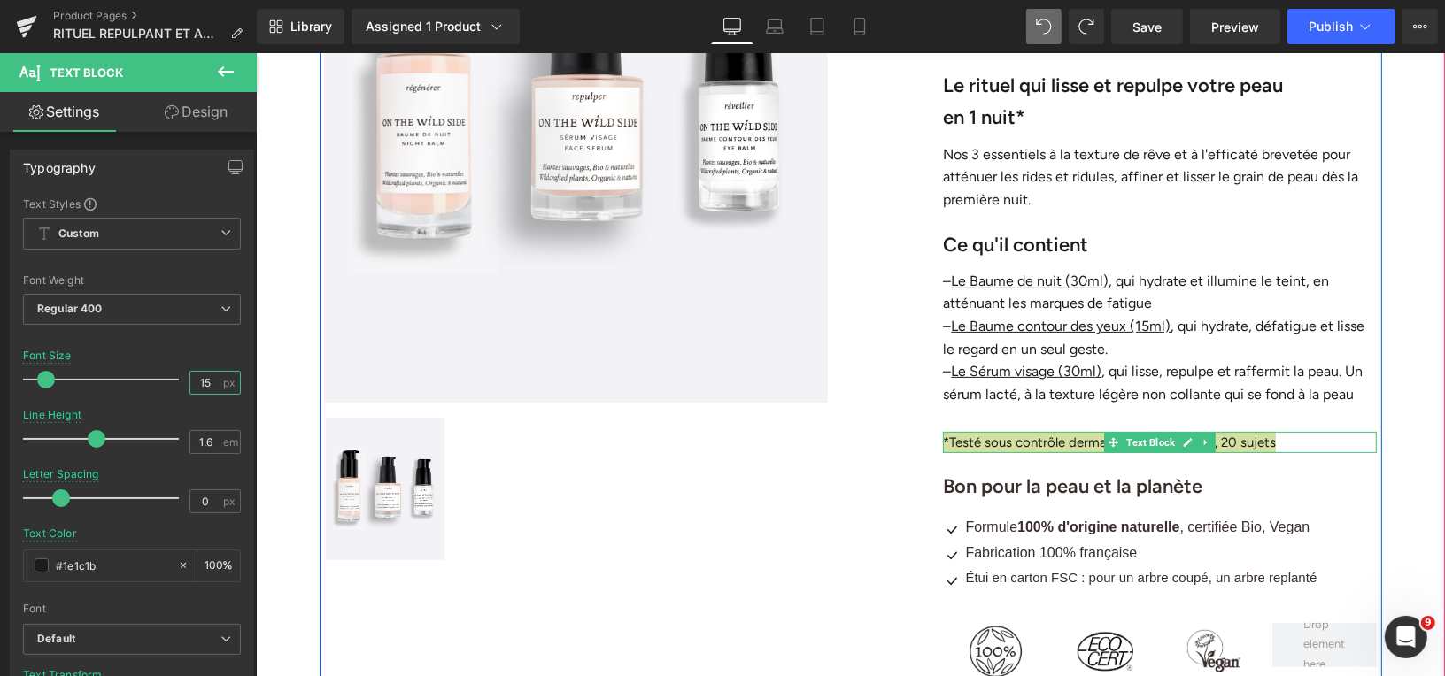
type input "15"
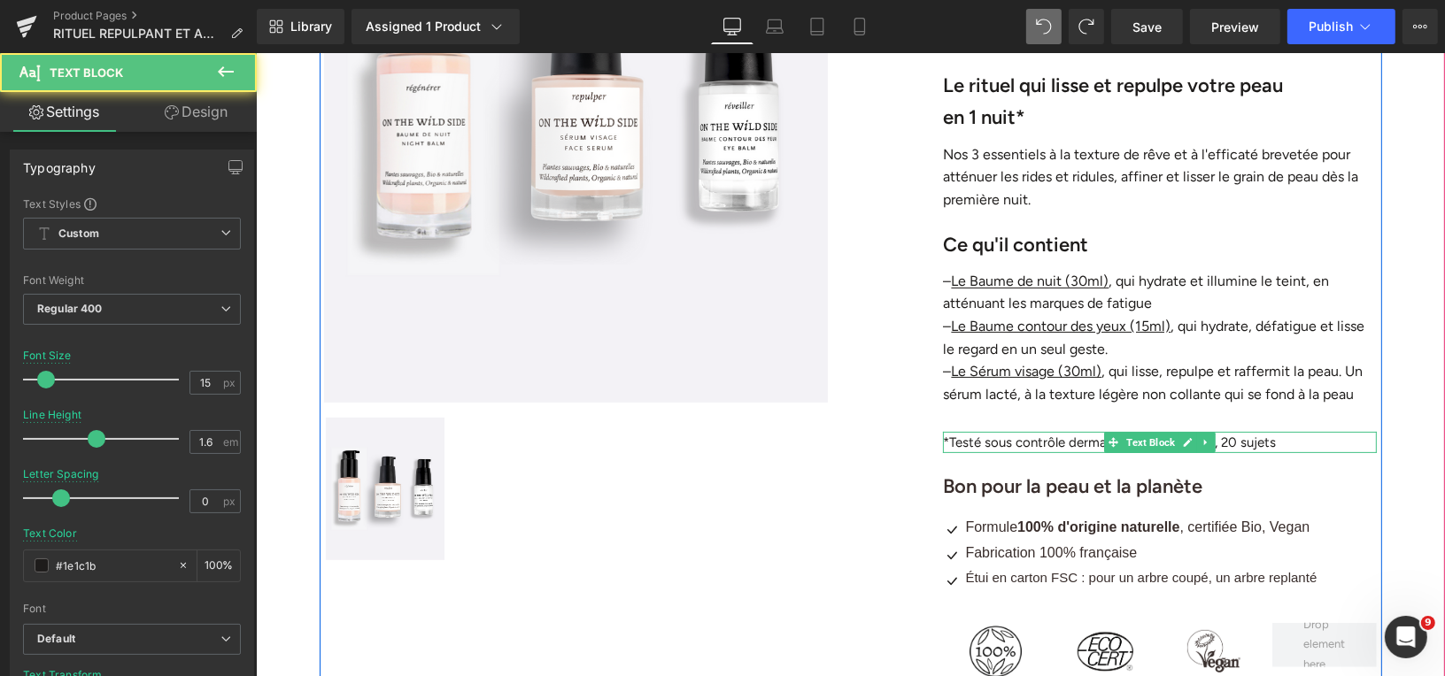
click at [1067, 442] on p "*Testé sous contrôle dermatologique, 21 jours, 20 sujets" at bounding box center [1159, 441] width 434 height 21
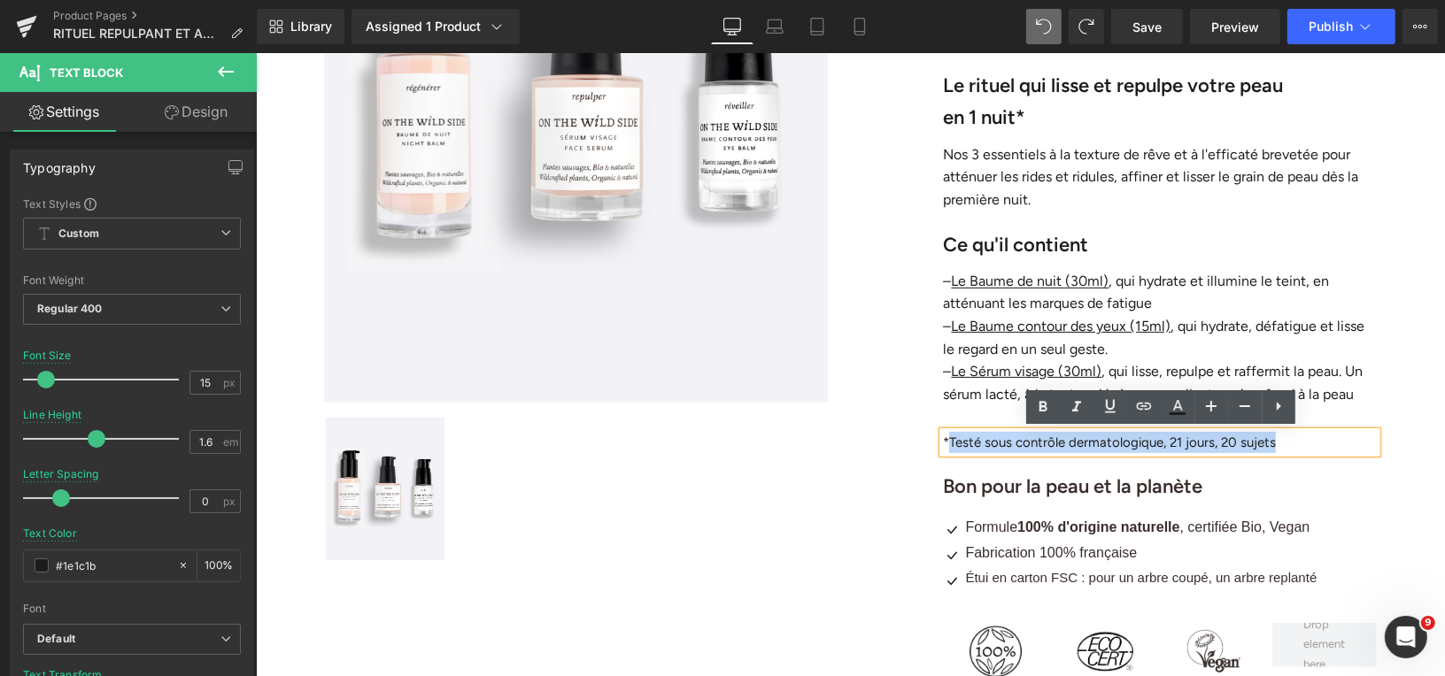
drag, startPoint x: 1277, startPoint y: 441, endPoint x: 947, endPoint y: 444, distance: 329.3
click at [946, 444] on p "*Testé sous contrôle dermatologique, 21 jours, 20 sujets" at bounding box center [1159, 441] width 434 height 21
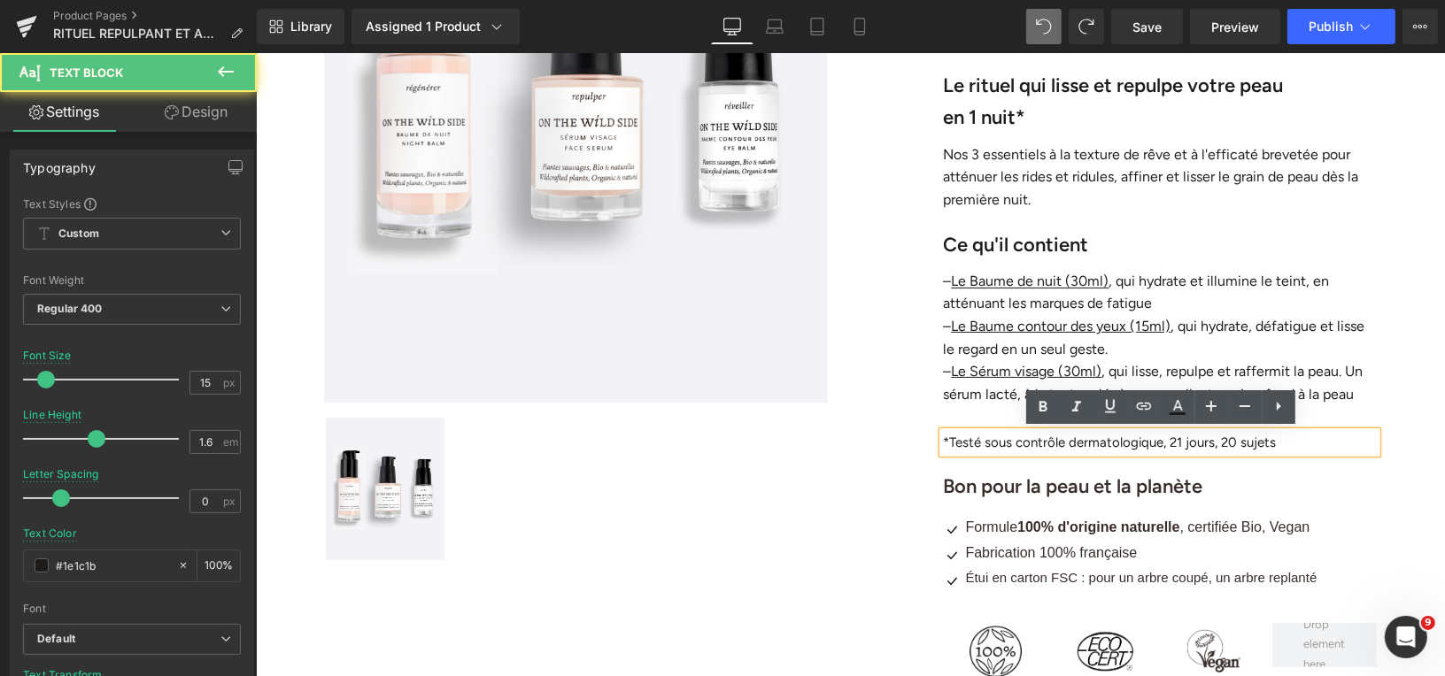
drag, startPoint x: 942, startPoint y: 440, endPoint x: 1185, endPoint y: 445, distance: 243.5
click at [1186, 445] on p "*Testé sous contrôle dermatologique, 21 jours, 20 sujets" at bounding box center [1159, 441] width 434 height 21
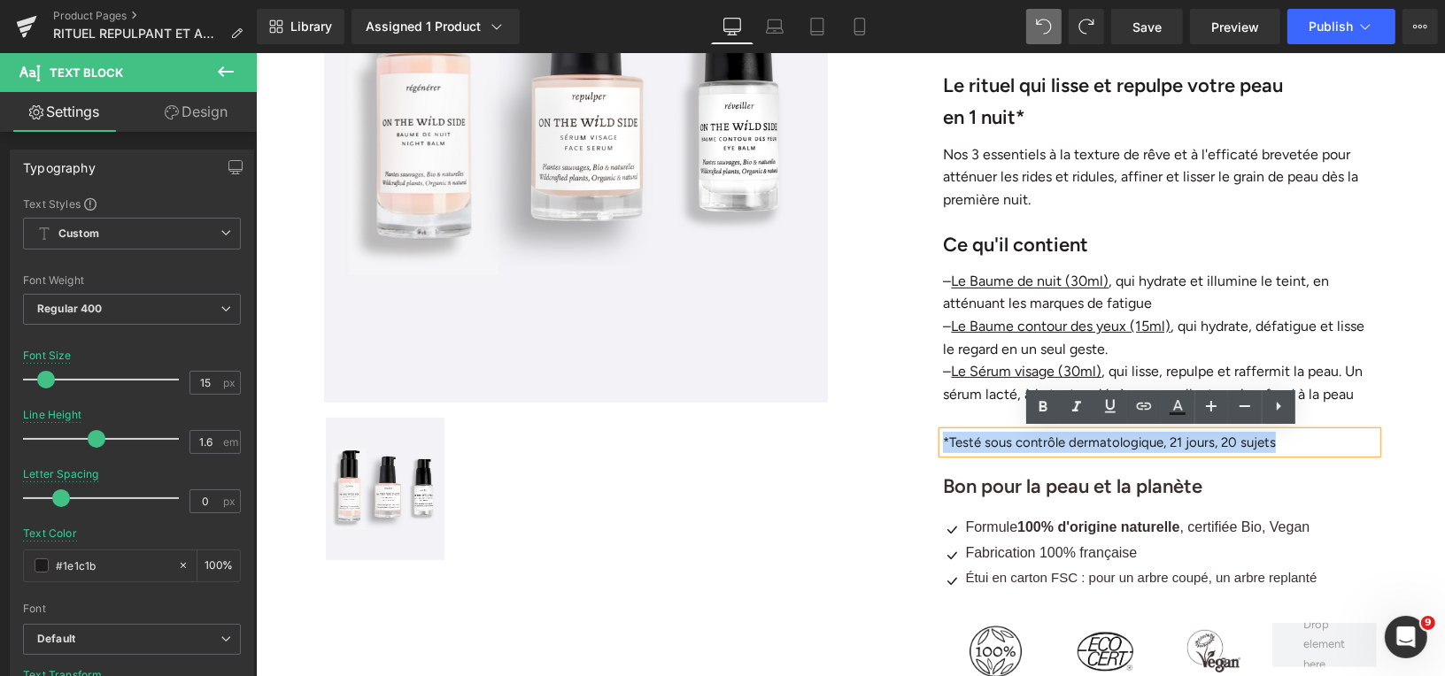
drag, startPoint x: 1285, startPoint y: 439, endPoint x: 944, endPoint y: 442, distance: 341.7
click at [944, 442] on p "*Testé sous contrôle dermatologique, 21 jours, 20 sujets" at bounding box center [1159, 441] width 434 height 21
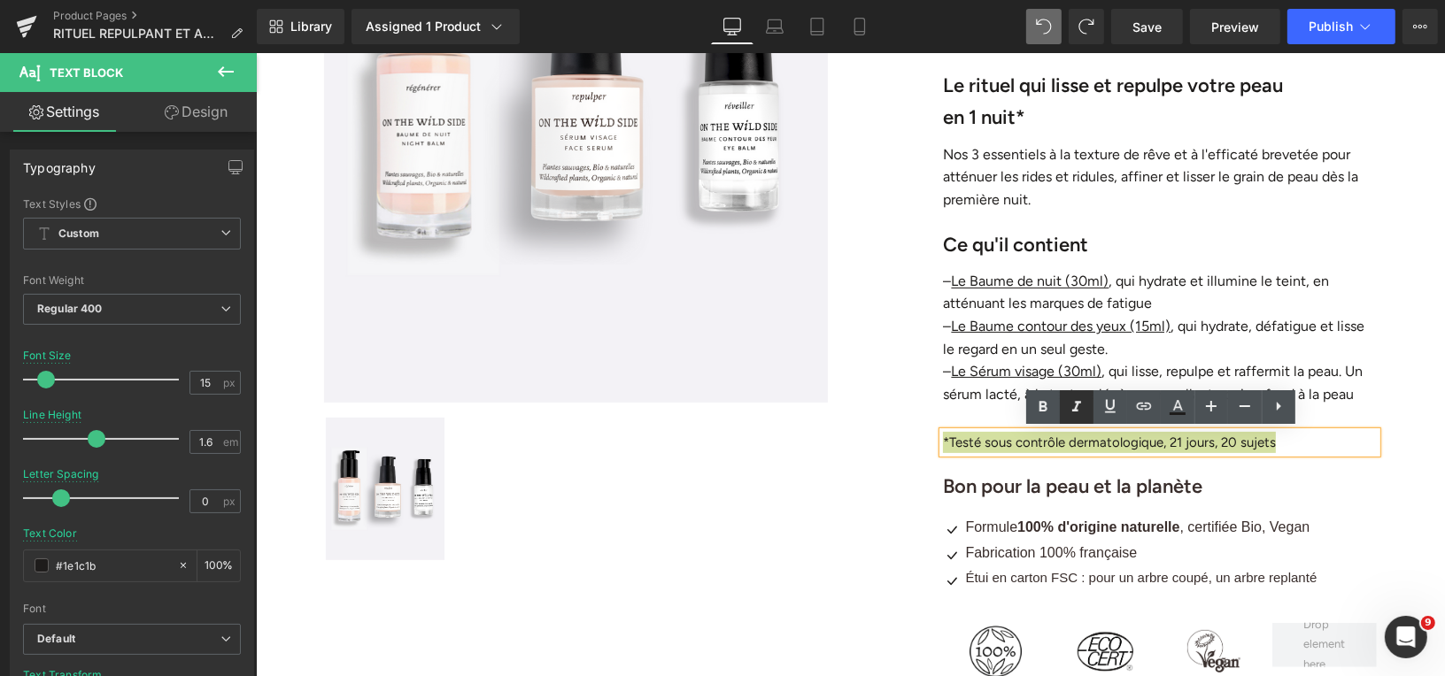
click at [1076, 405] on icon at bounding box center [1076, 407] width 9 height 11
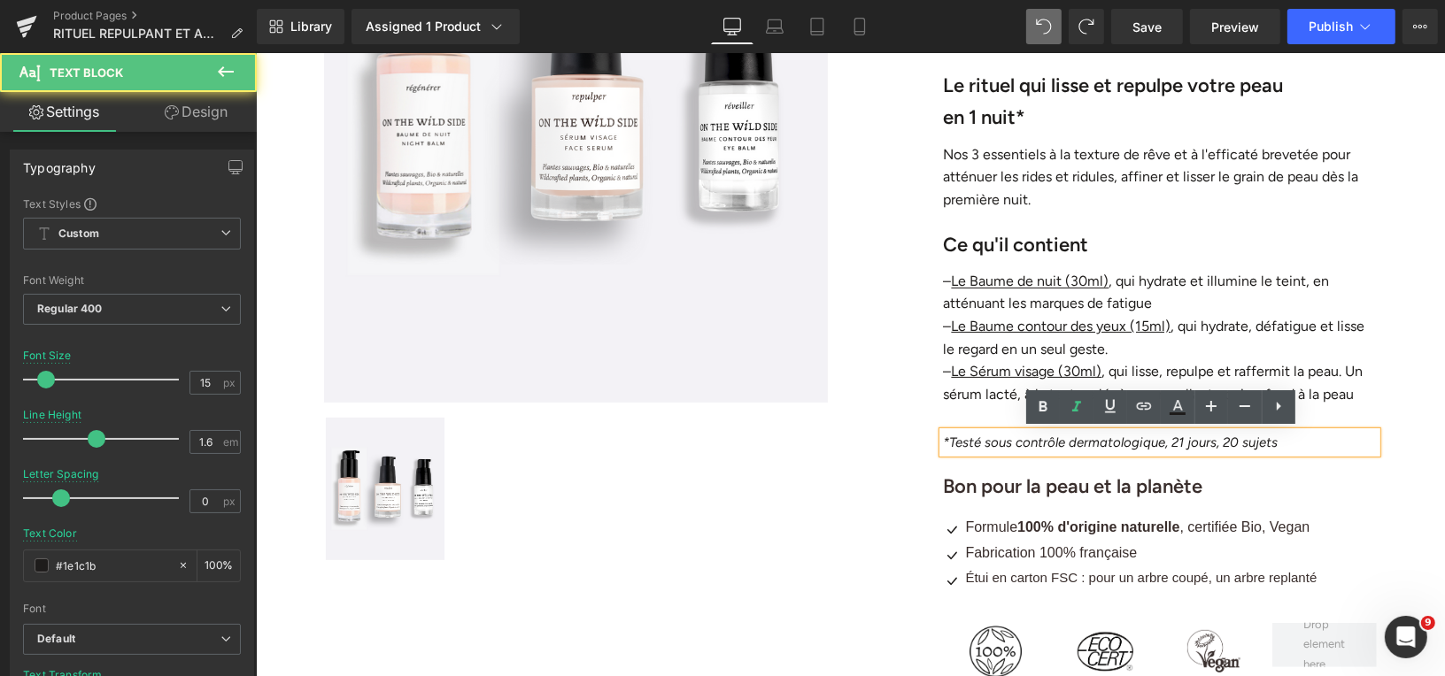
click at [1309, 442] on p "*Testé sous contrôle dermatologique, 21 jours, 20 sujets" at bounding box center [1159, 441] width 434 height 21
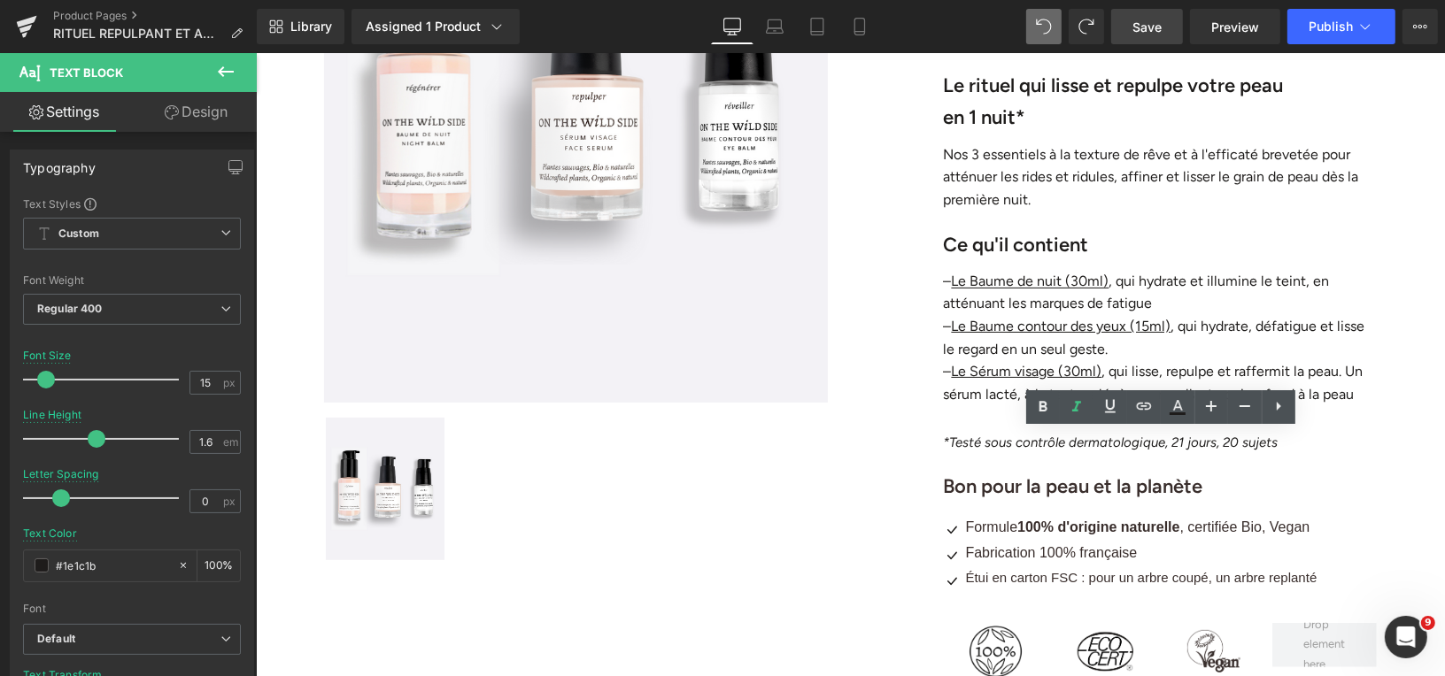
click at [1141, 25] on span "Save" at bounding box center [1146, 27] width 29 height 19
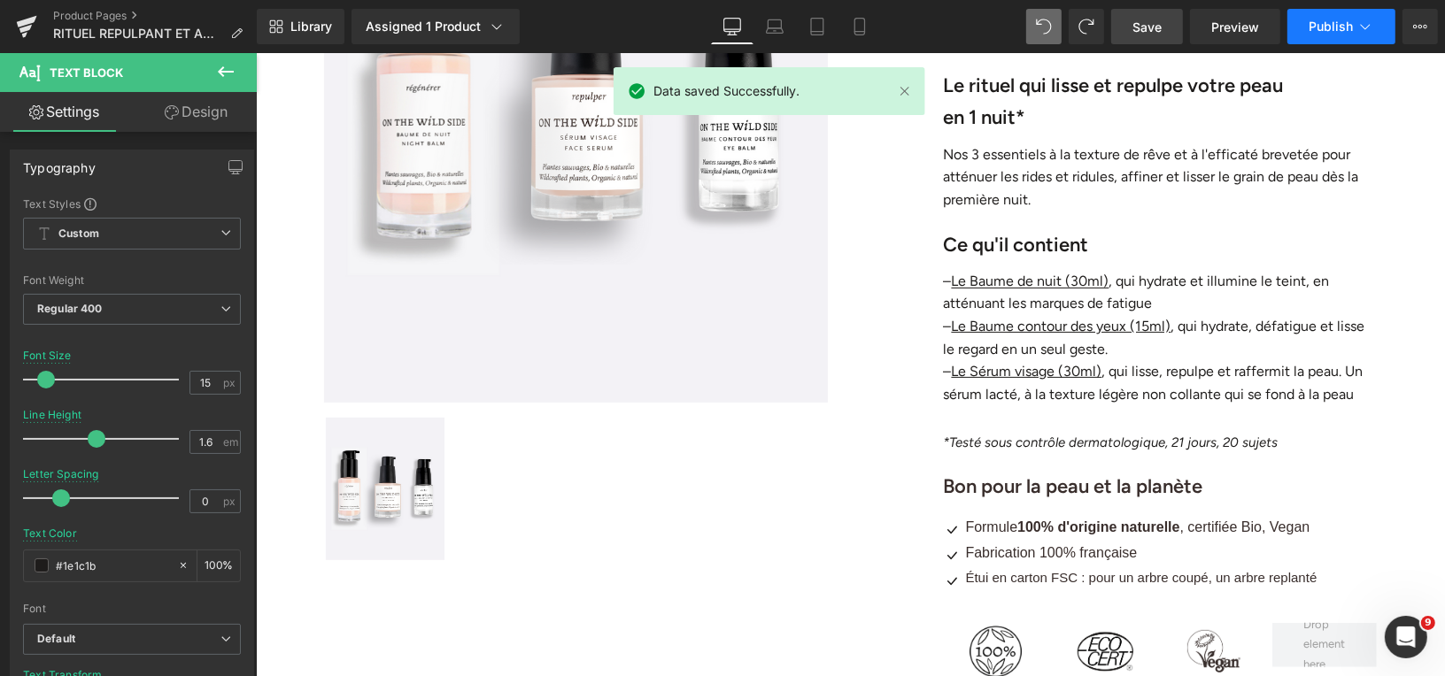
click at [1324, 25] on span "Publish" at bounding box center [1330, 26] width 44 height 14
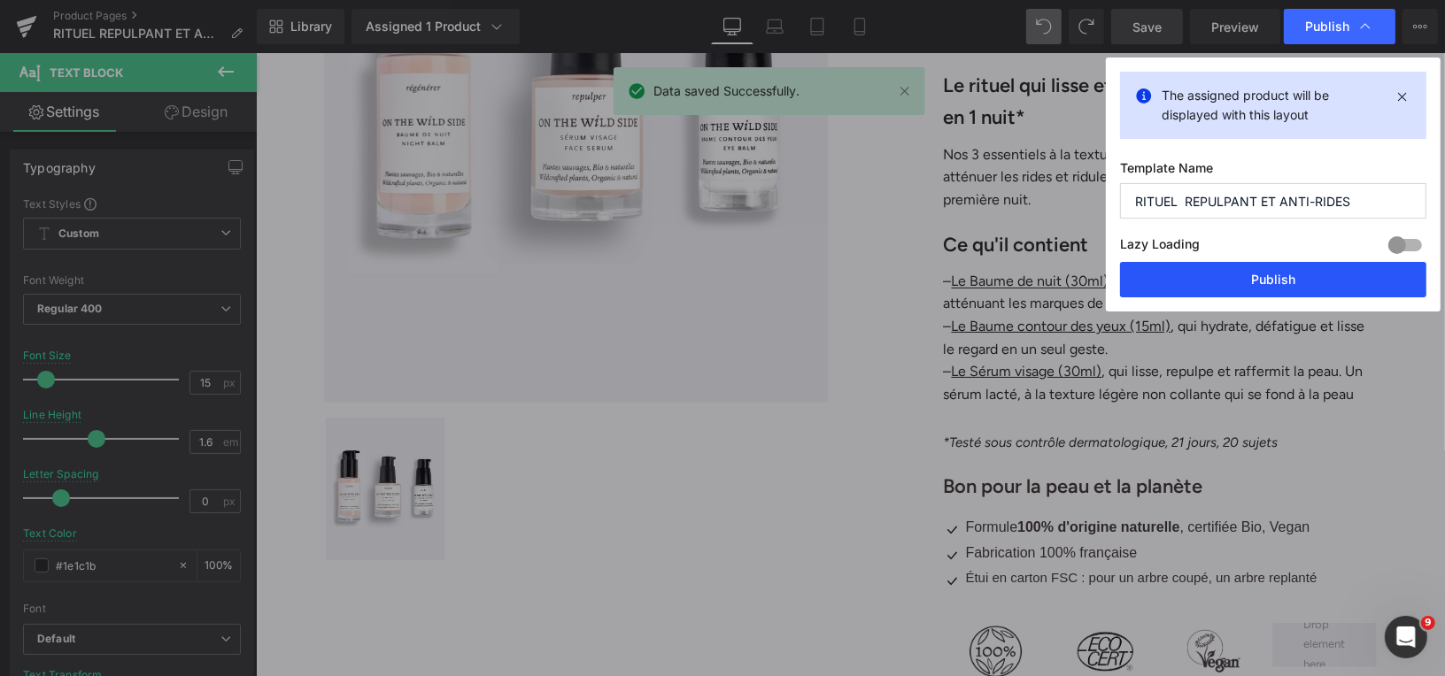
click at [1208, 281] on button "Publish" at bounding box center [1273, 279] width 306 height 35
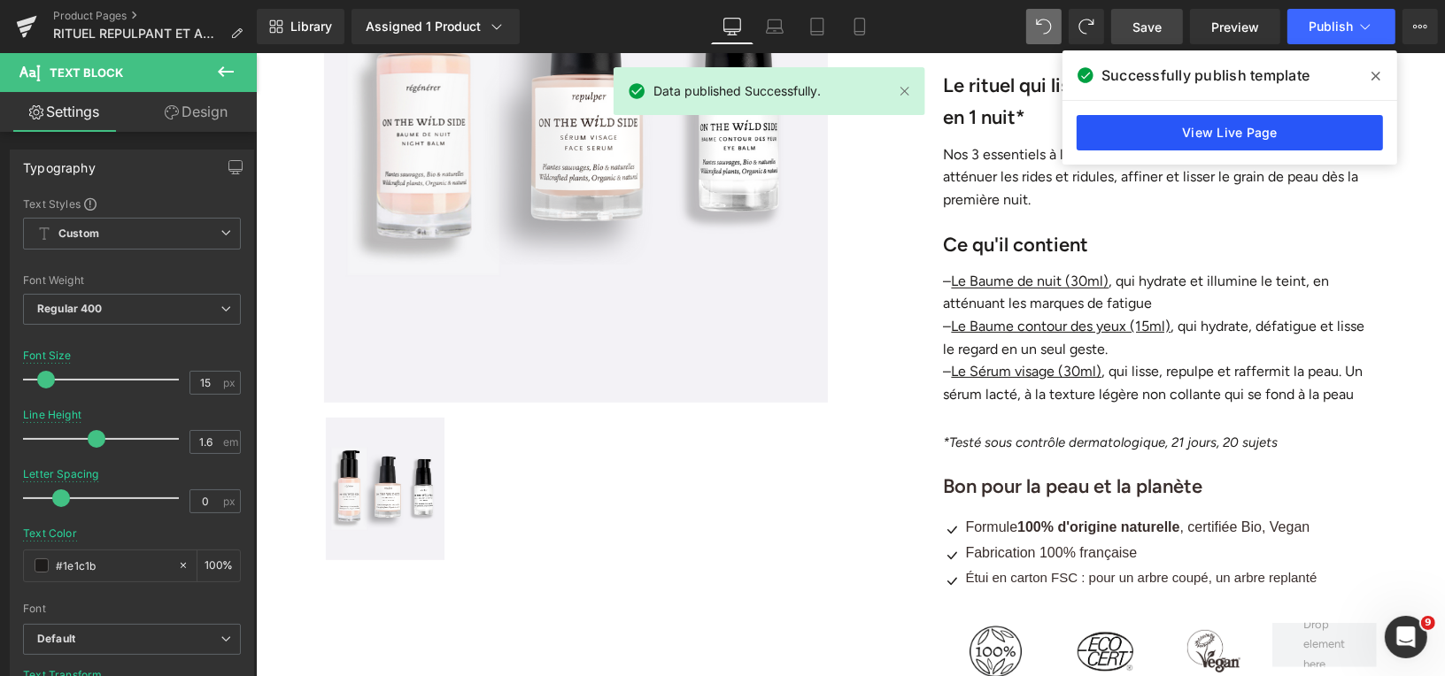
click at [1268, 134] on link "View Live Page" at bounding box center [1230, 132] width 306 height 35
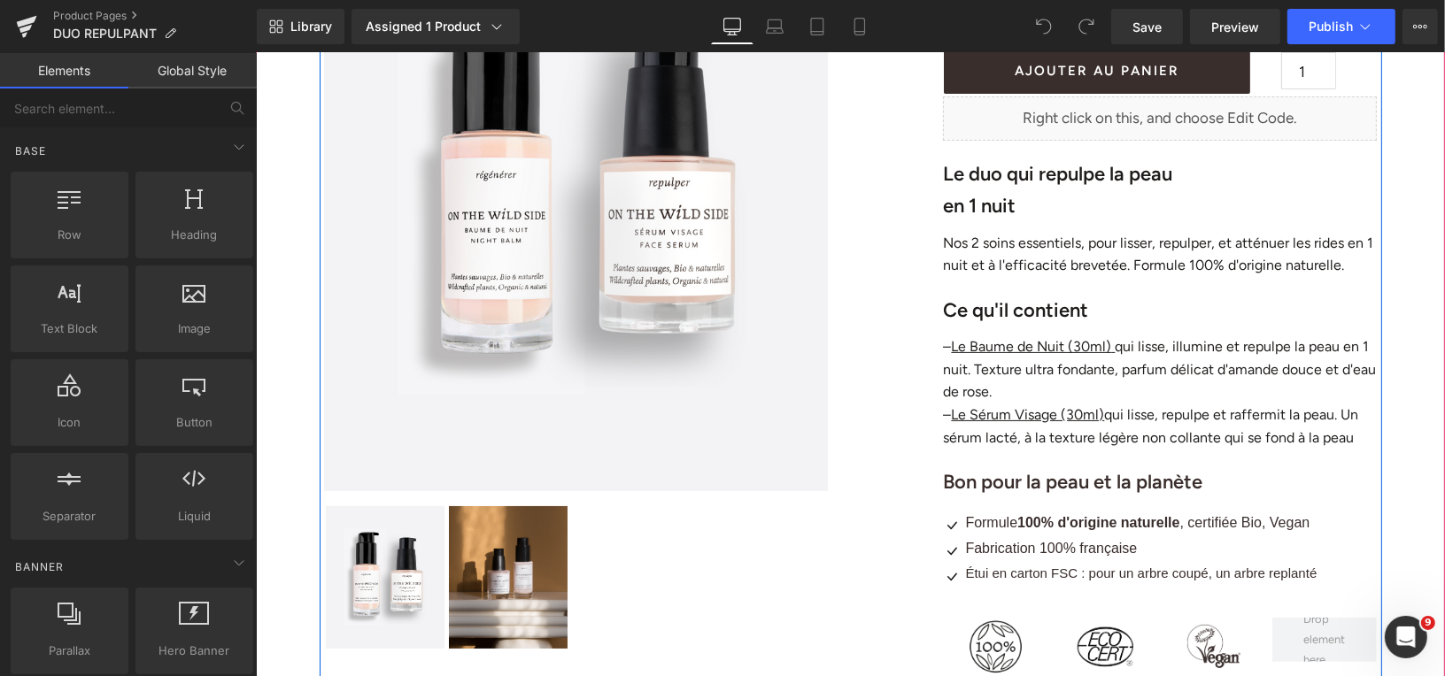
scroll to position [320, 0]
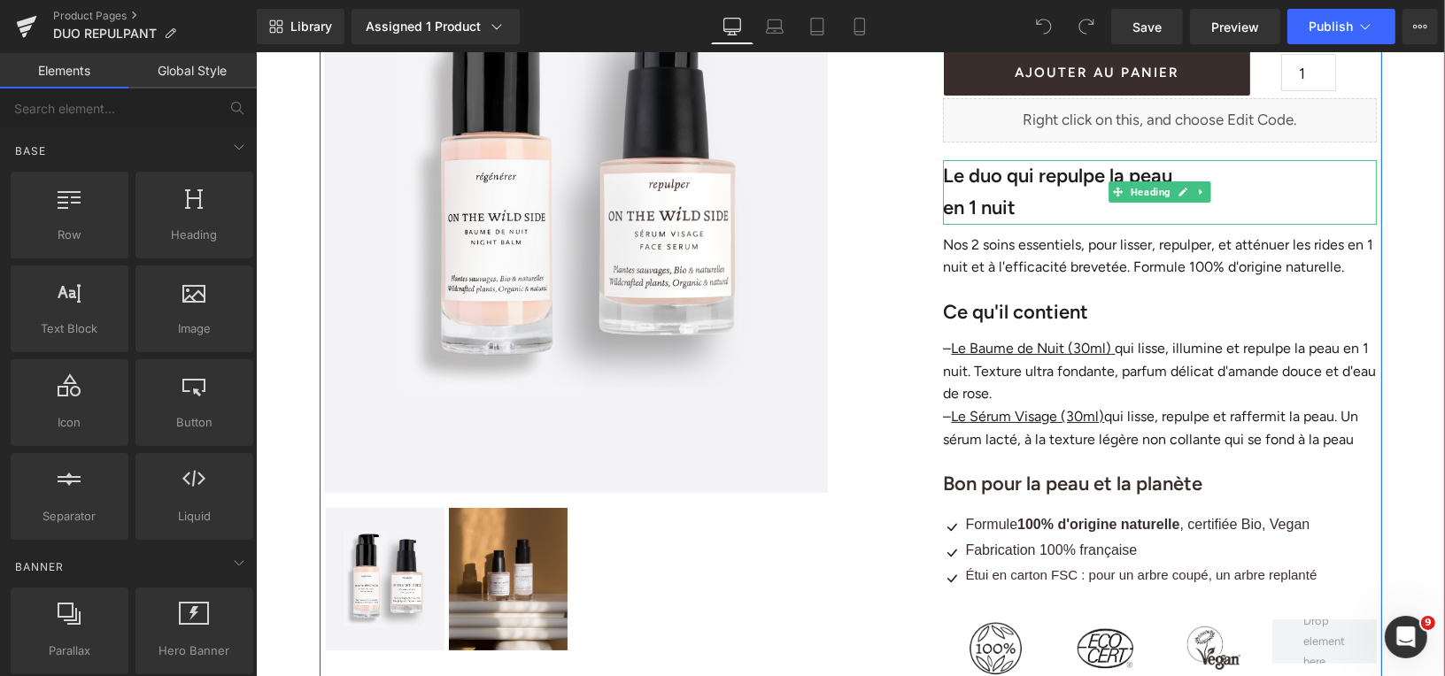
click at [1028, 208] on h1 "en 1 nuit" at bounding box center [1159, 207] width 434 height 32
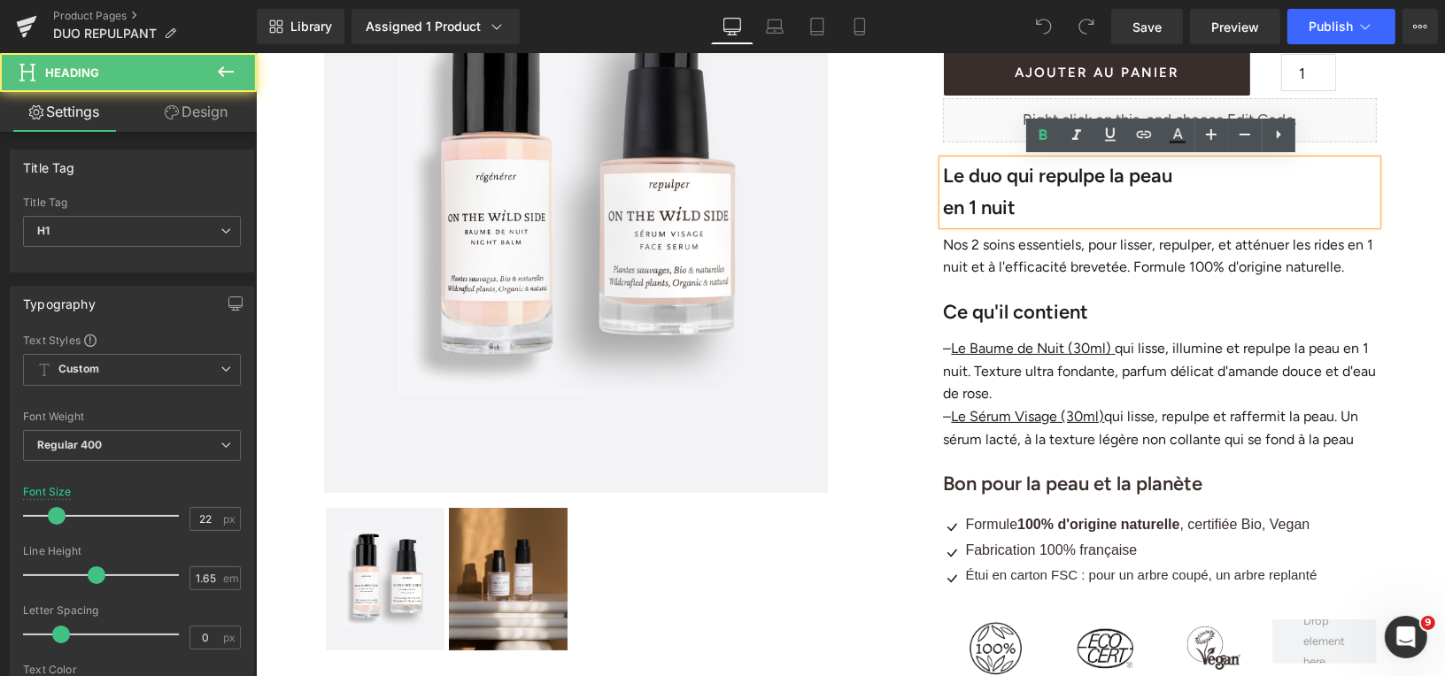
click at [1031, 210] on h1 "en 1 nuit" at bounding box center [1159, 207] width 434 height 32
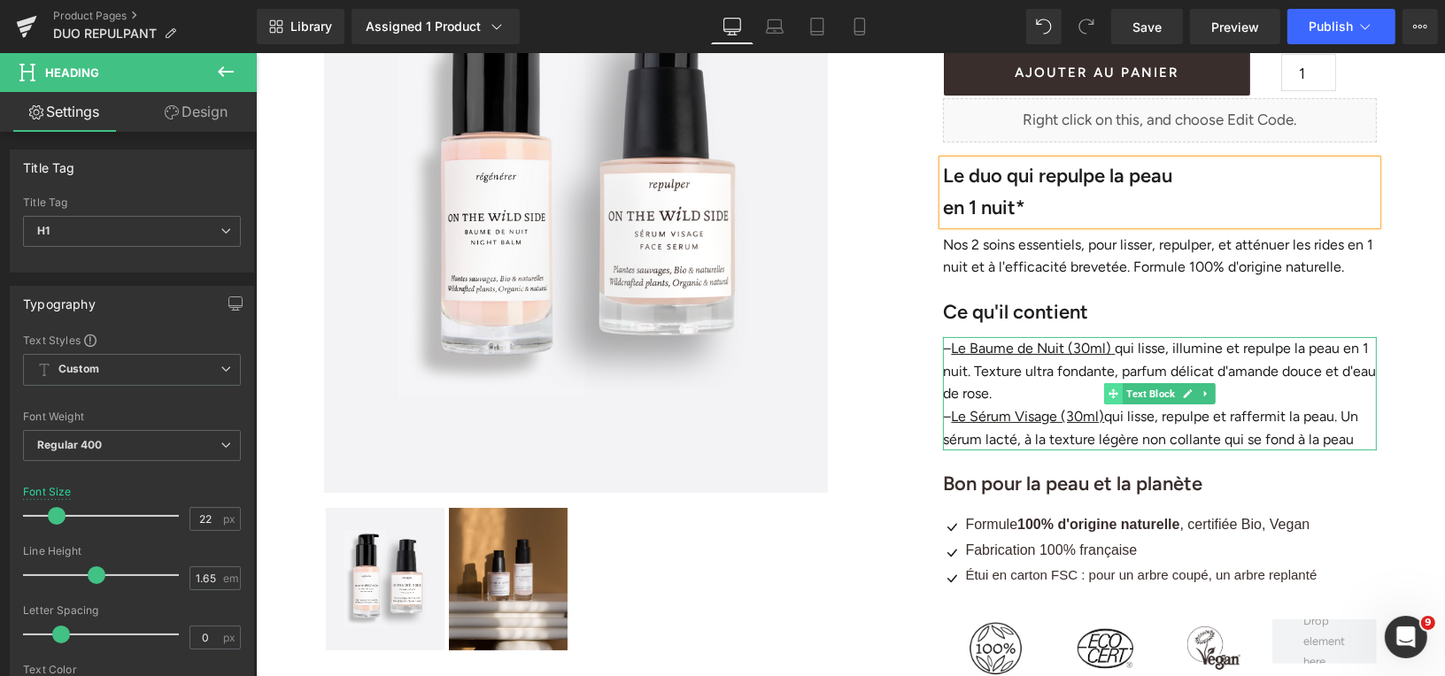
click at [1115, 389] on icon at bounding box center [1113, 393] width 10 height 11
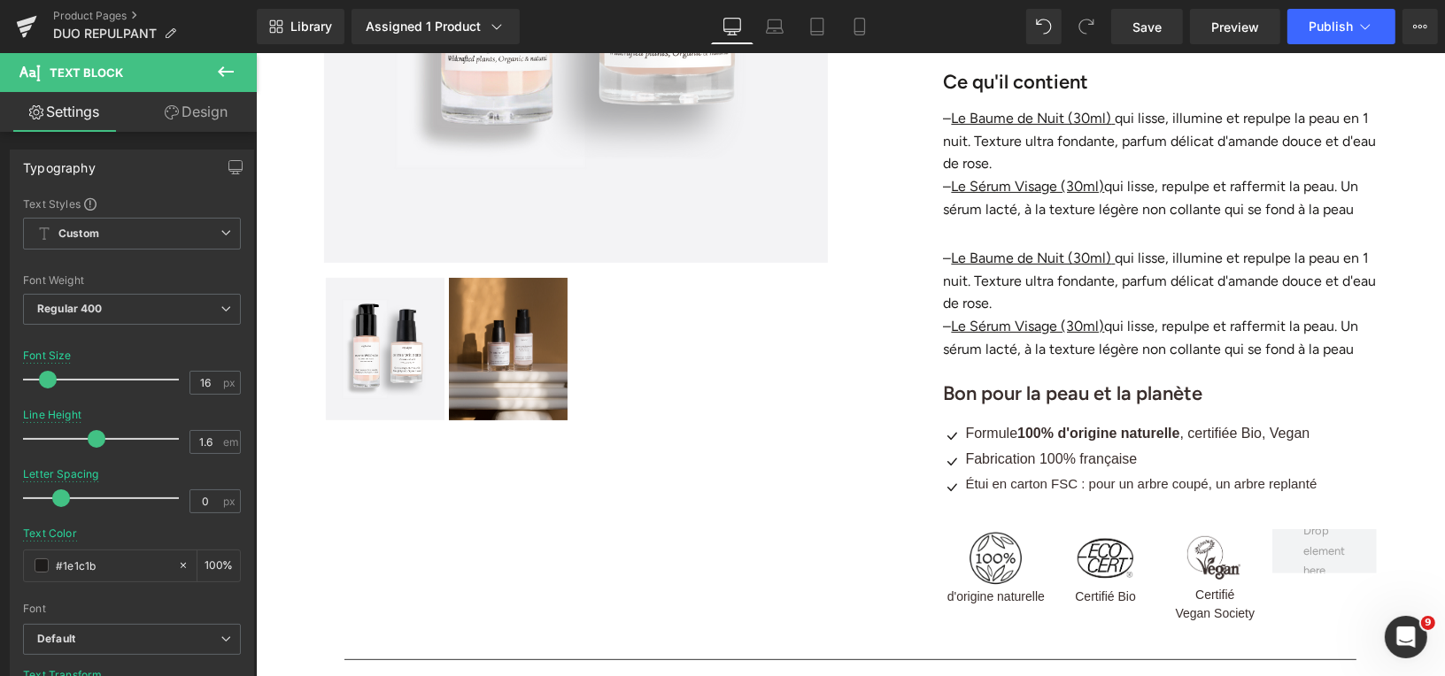
scroll to position [528, 0]
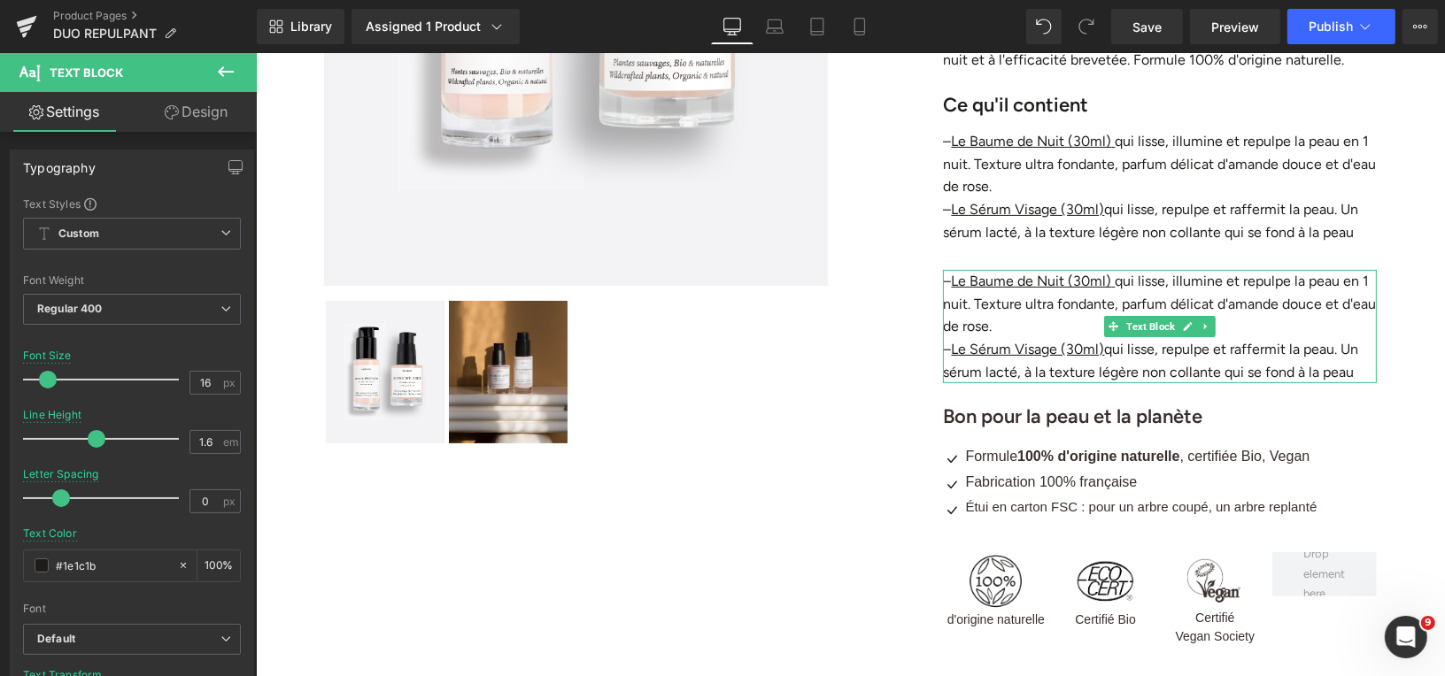
click at [1190, 367] on p "– Le Sérum Visage (30ml) qui lisse, repulpe et raffermit la peau. Un sérum lact…" at bounding box center [1159, 359] width 434 height 45
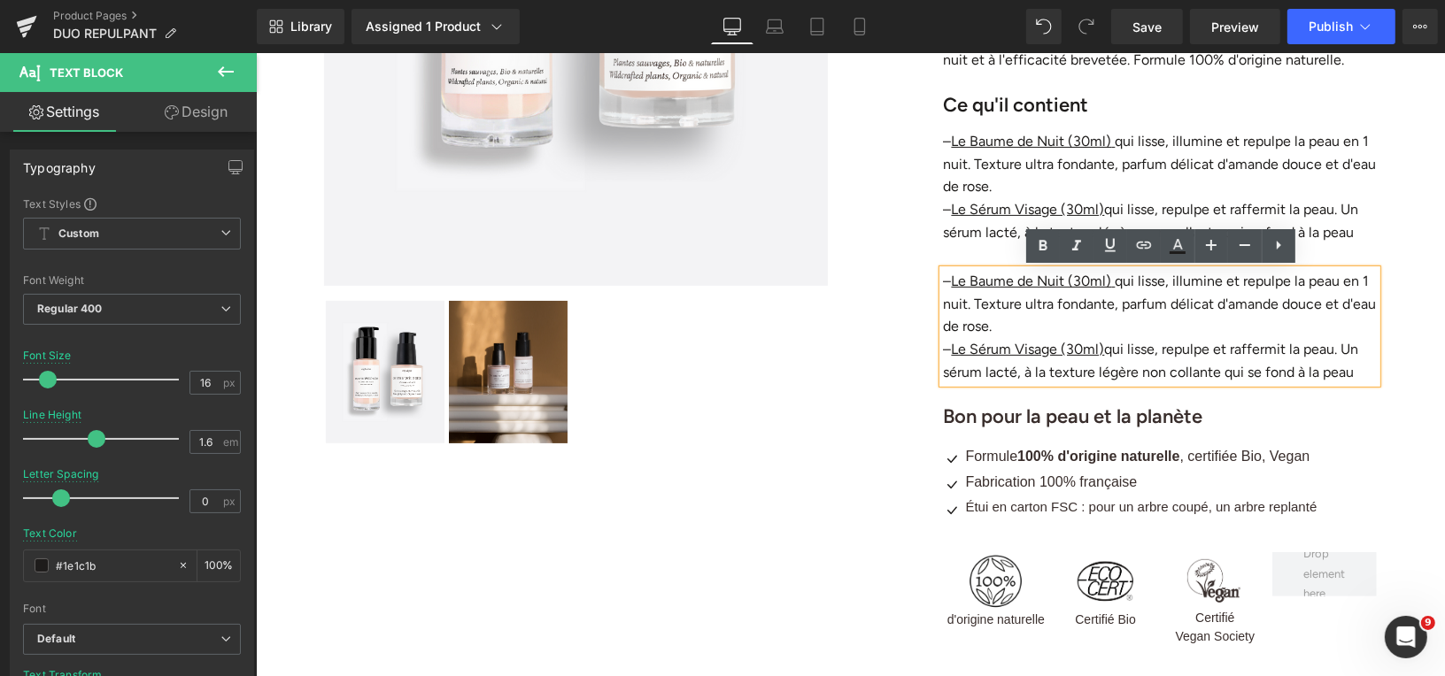
drag, startPoint x: 1356, startPoint y: 370, endPoint x: 941, endPoint y: 272, distance: 426.7
click at [942, 272] on div "– Le Baume de Nuit (30ml) qui lisse, illumine et repulpe la peau en 1 nuit. Tex…" at bounding box center [1159, 325] width 434 height 113
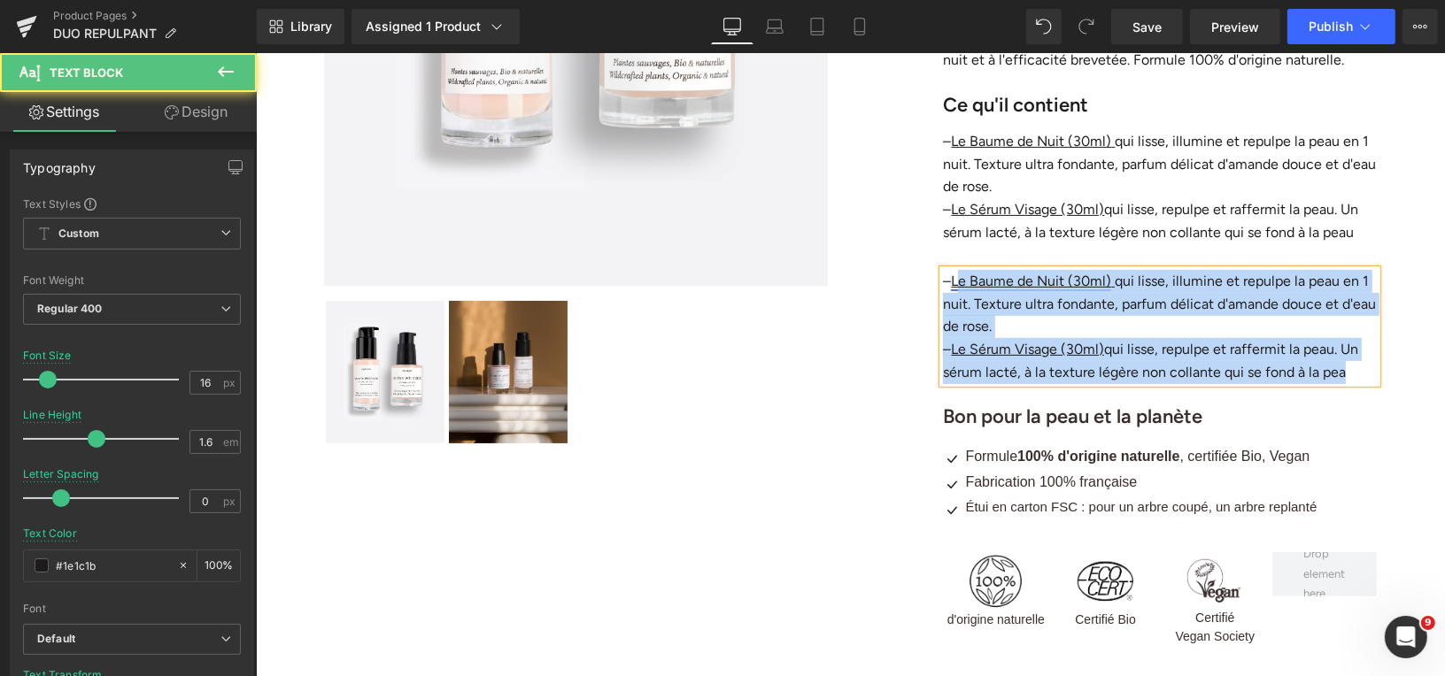
drag, startPoint x: 1354, startPoint y: 373, endPoint x: 961, endPoint y: 280, distance: 403.9
click at [961, 280] on div "– Le Baume de Nuit (30ml) qui lisse, illumine et repulpe la peau en 1 nuit. Tex…" at bounding box center [1159, 325] width 434 height 113
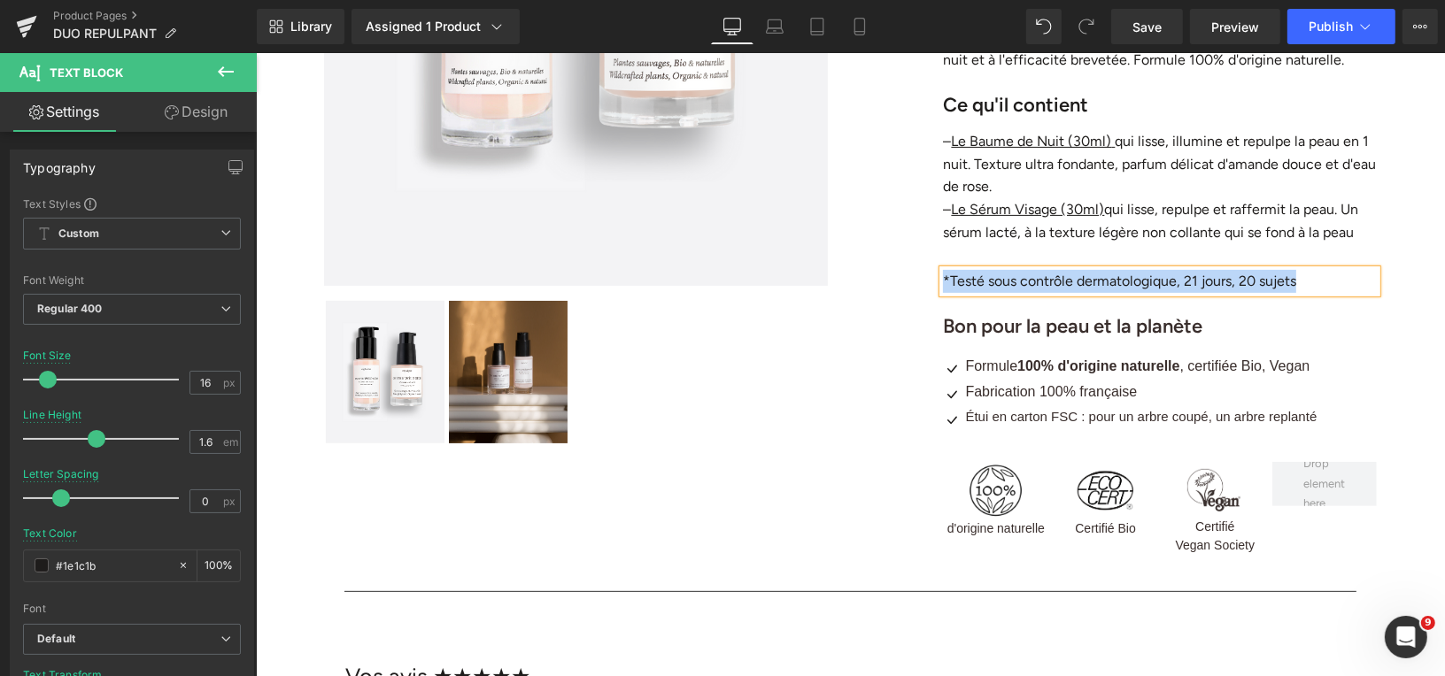
drag, startPoint x: 1298, startPoint y: 280, endPoint x: 944, endPoint y: 280, distance: 354.1
click at [944, 280] on p "*Testé sous contrôle dermatologique, 21 jours, 20 sujets" at bounding box center [1159, 280] width 434 height 23
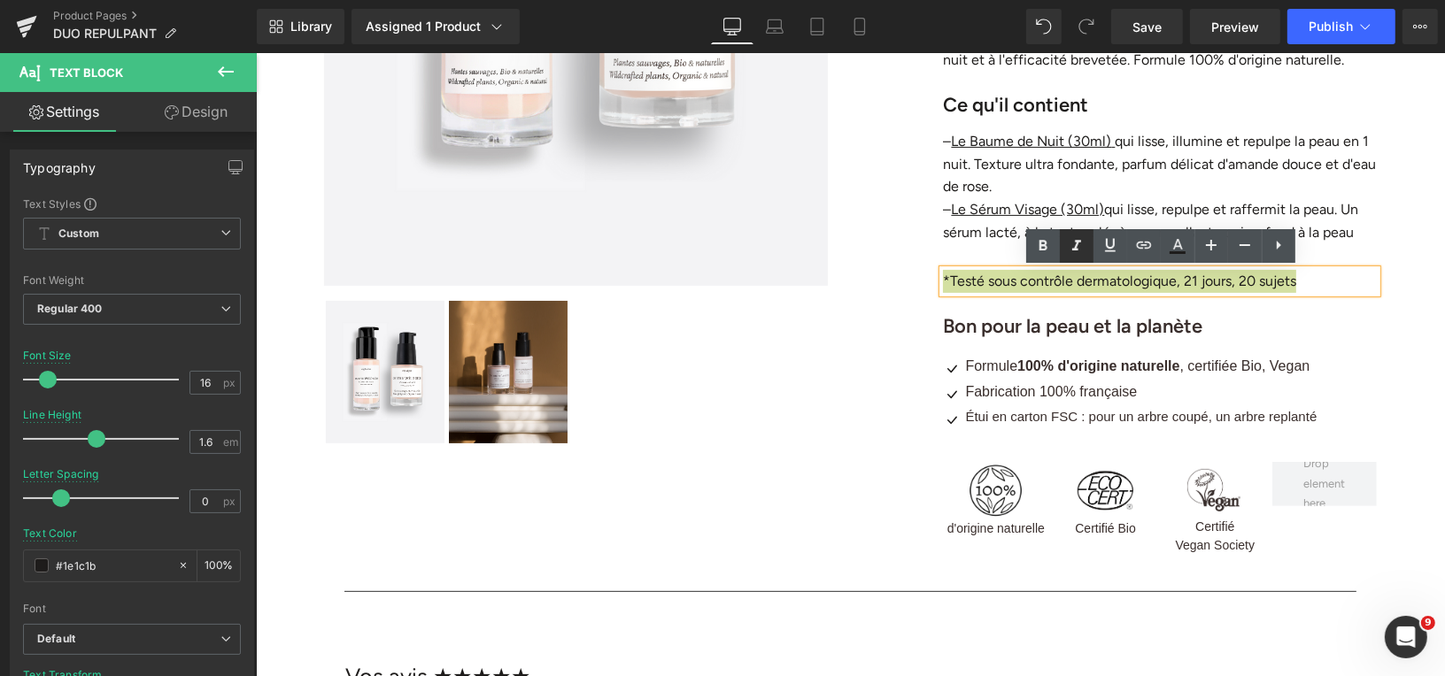
click at [1081, 244] on icon at bounding box center [1076, 245] width 21 height 21
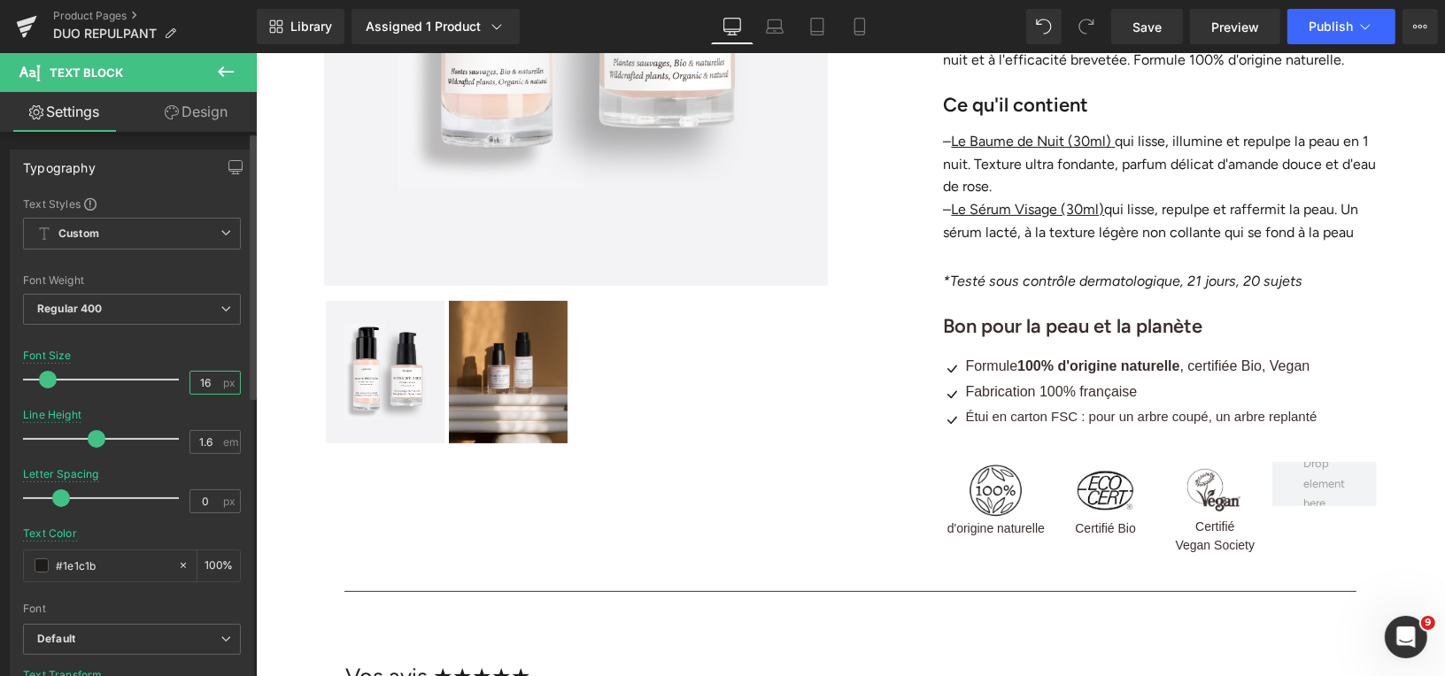
click at [212, 383] on input "16" at bounding box center [205, 383] width 31 height 22
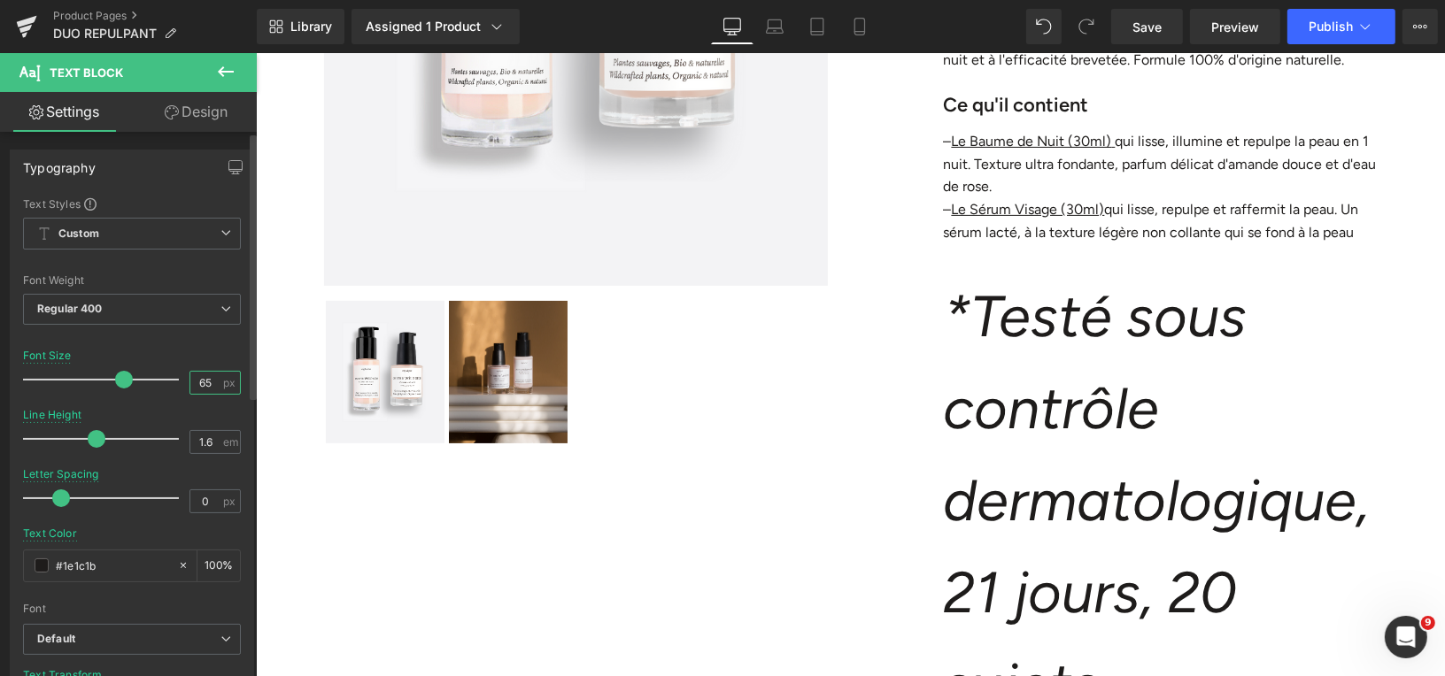
type input "6"
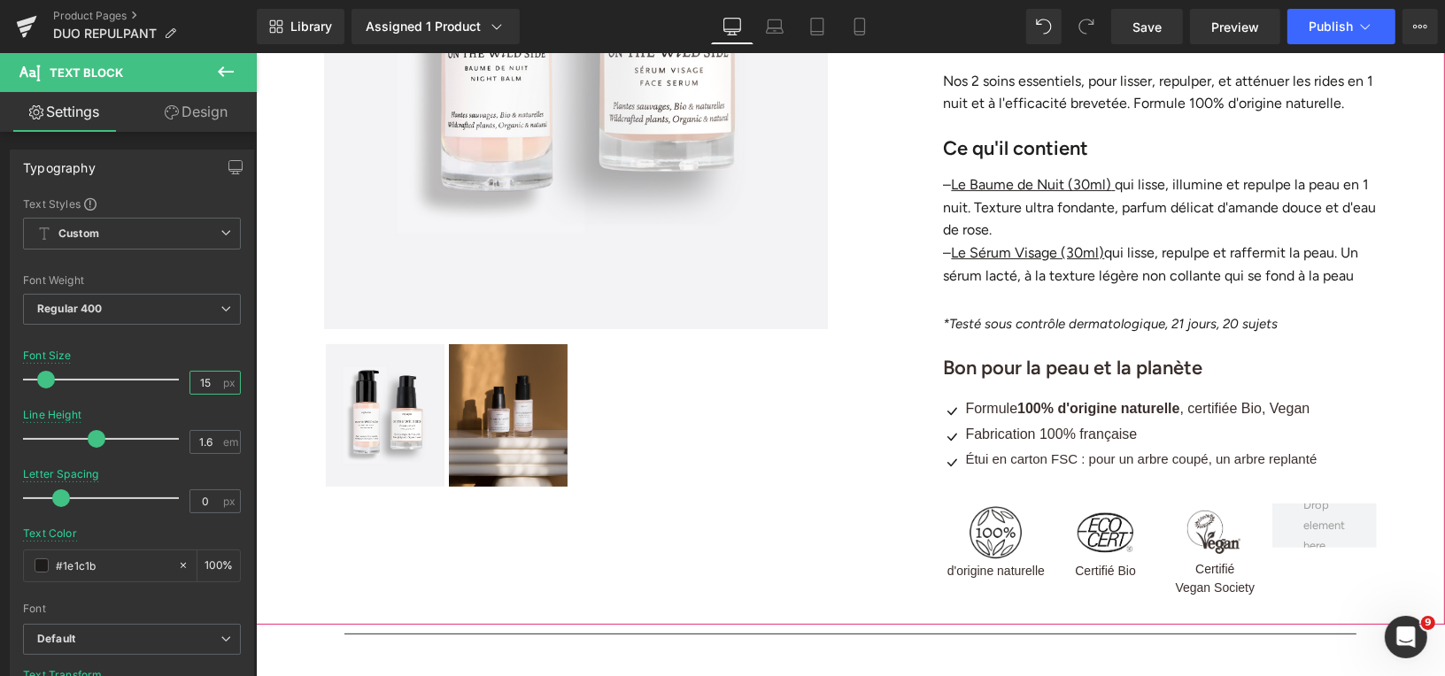
scroll to position [482, 0]
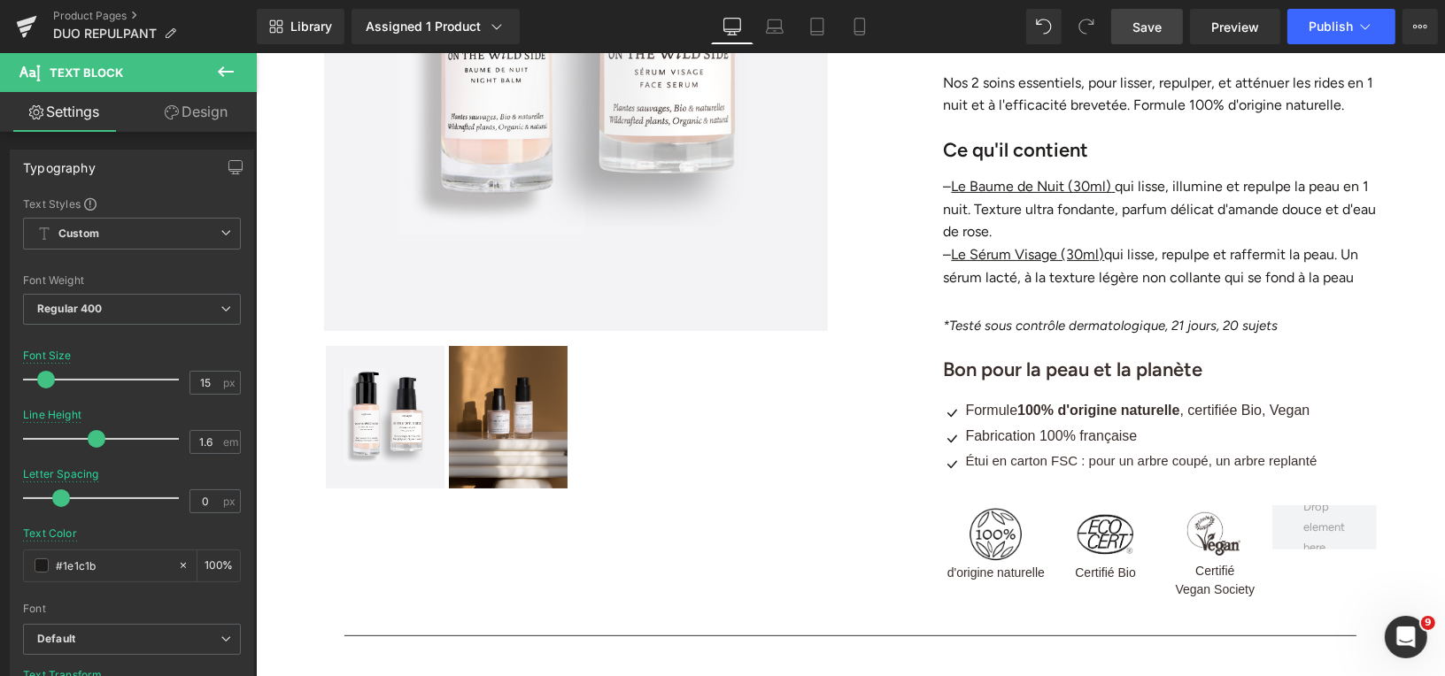
click at [1140, 38] on link "Save" at bounding box center [1147, 26] width 72 height 35
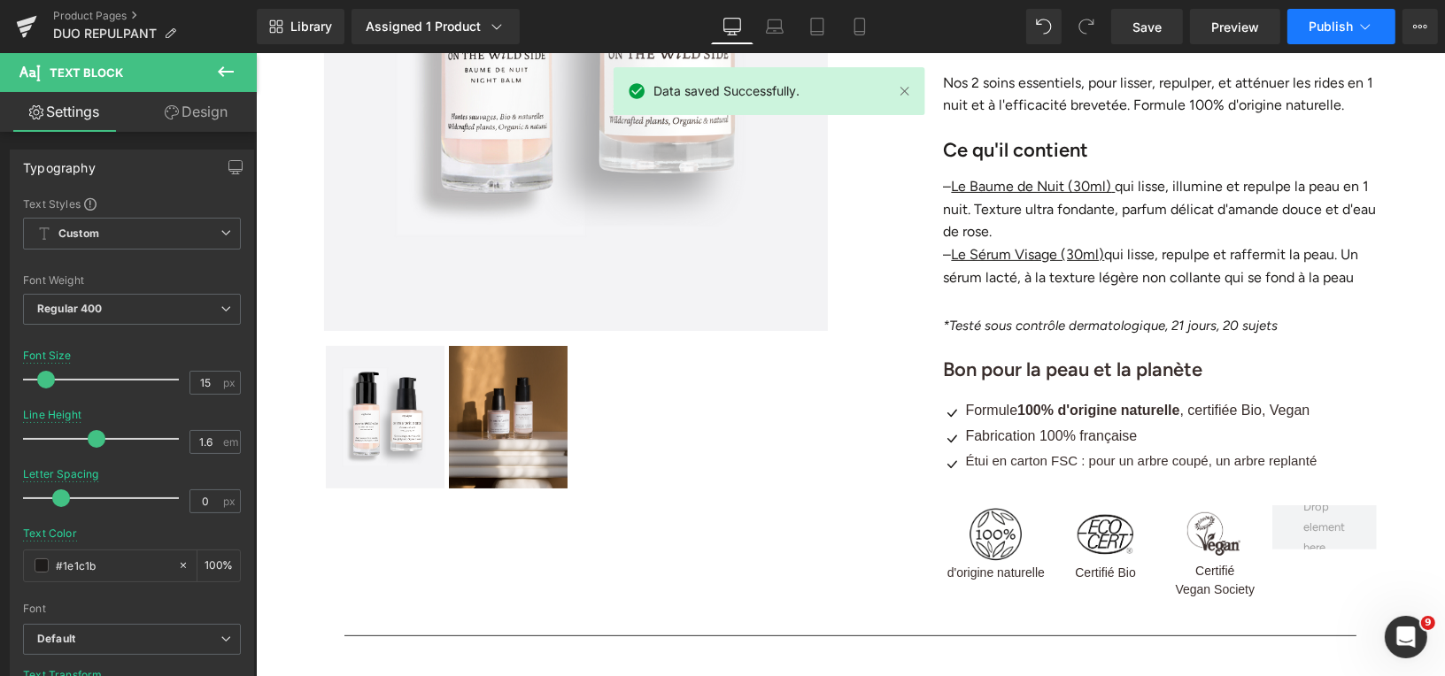
click at [1324, 24] on span "Publish" at bounding box center [1330, 26] width 44 height 14
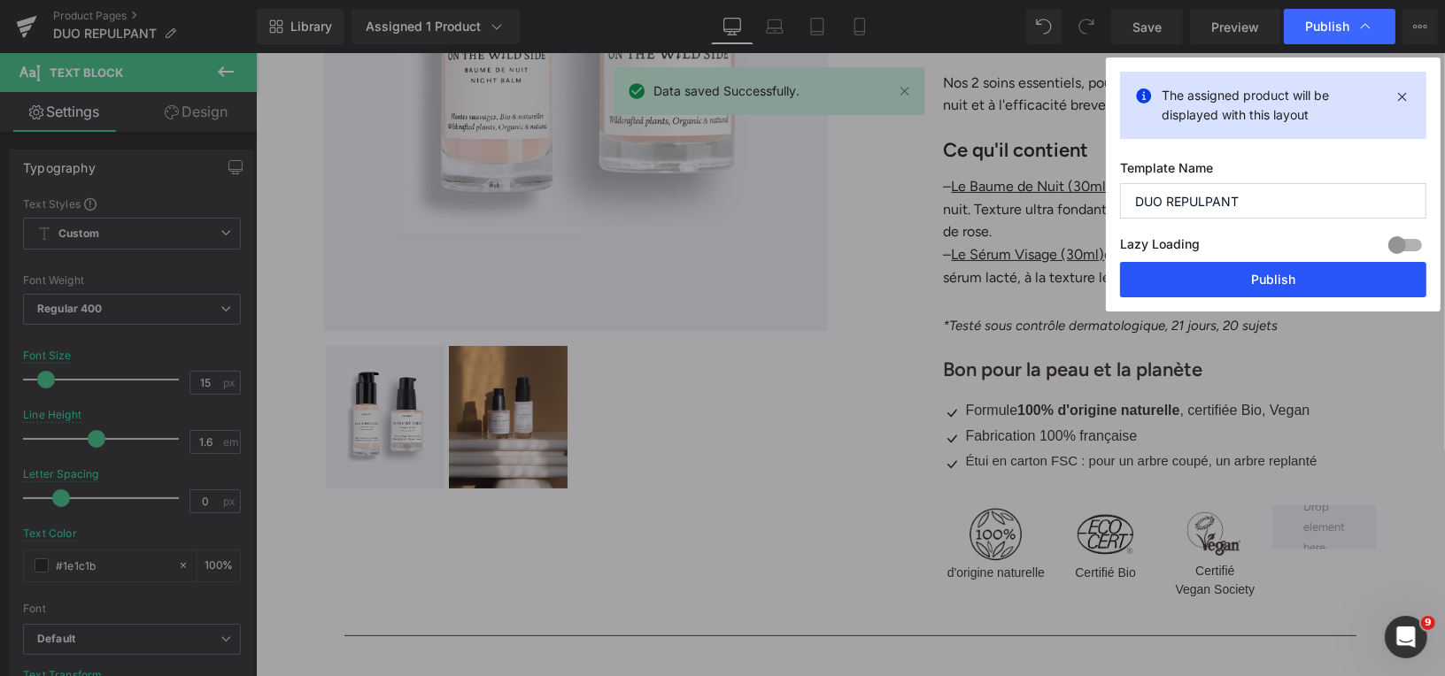
click at [1243, 267] on button "Publish" at bounding box center [1273, 279] width 306 height 35
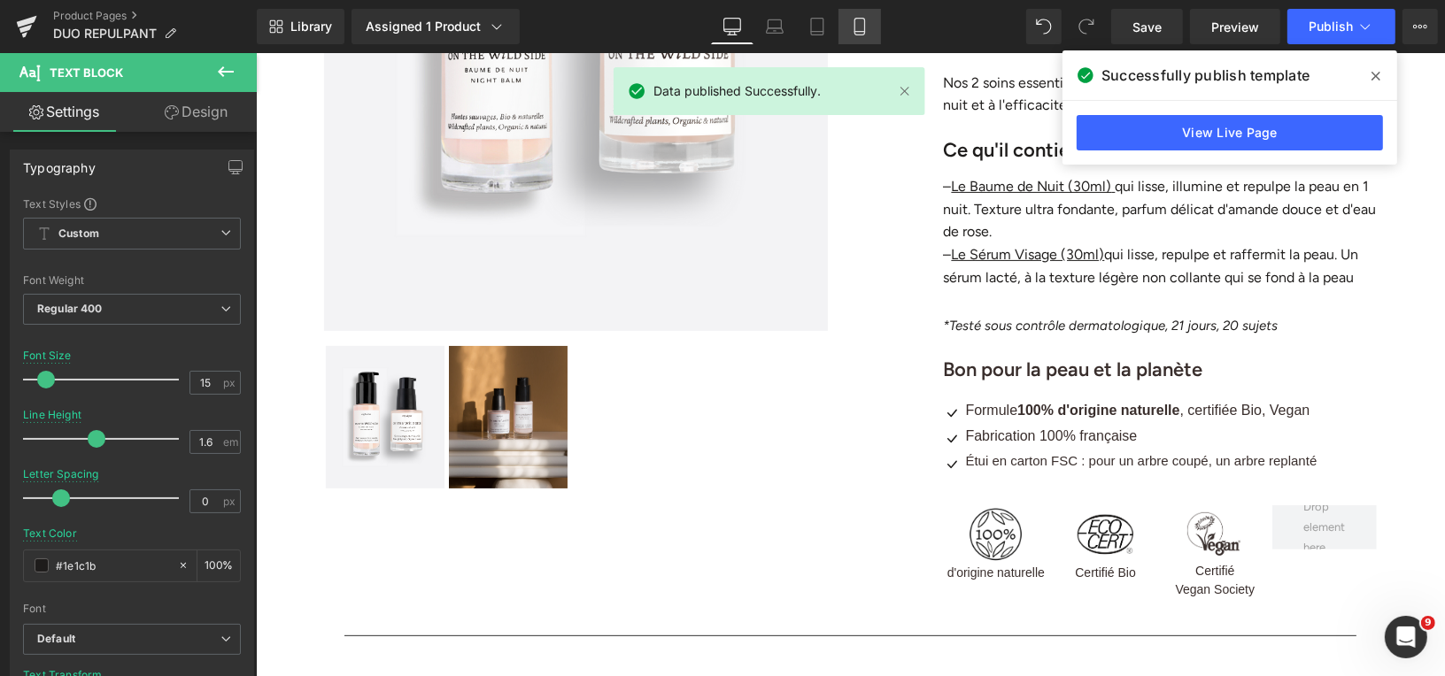
click at [845, 38] on link "Mobile" at bounding box center [859, 26] width 42 height 35
type input "16"
type input "#392e2c"
type input "100"
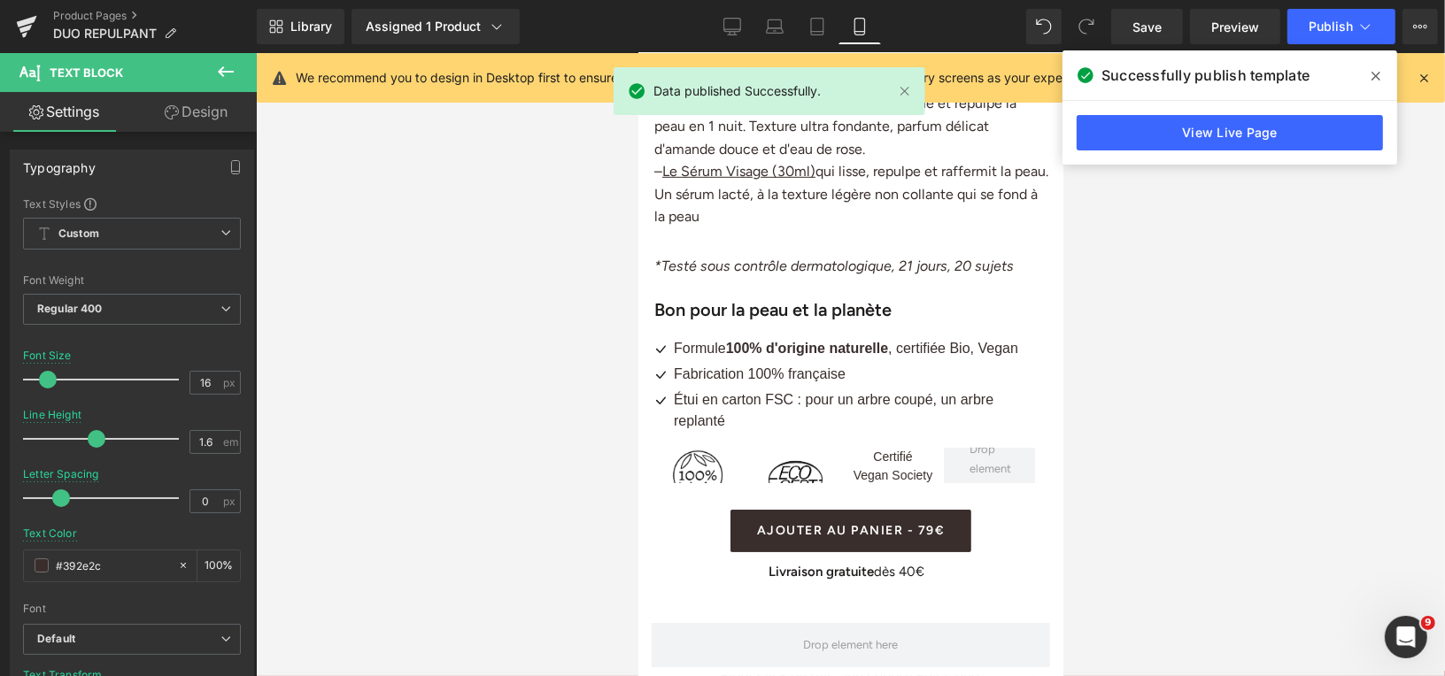
scroll to position [1096, 0]
